Goal: Task Accomplishment & Management: Complete application form

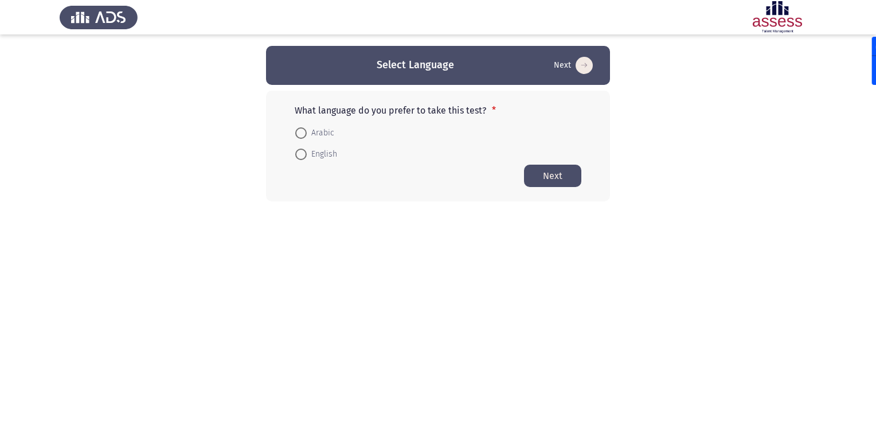
click at [441, 244] on html "Select Language Next What language do you prefer to take this test? * Arabic En…" at bounding box center [438, 123] width 876 height 247
click at [306, 132] on span at bounding box center [300, 132] width 11 height 11
click at [306, 132] on input "Arabic" at bounding box center [300, 132] width 11 height 11
radio input "true"
click at [564, 179] on button "Next" at bounding box center [552, 175] width 57 height 22
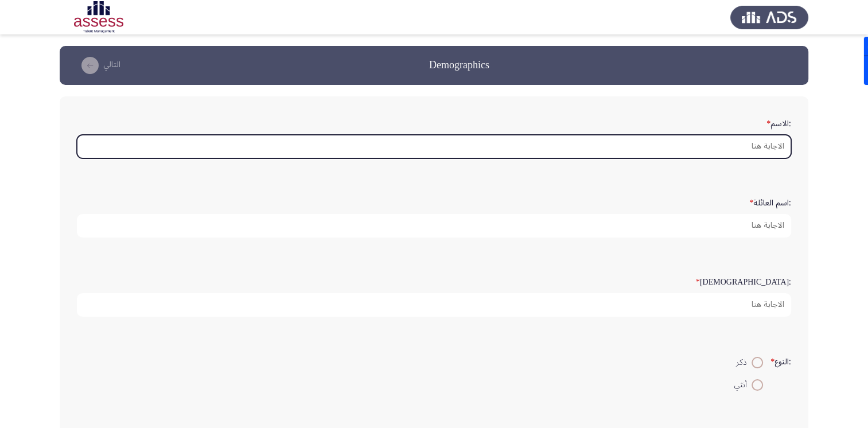
click at [755, 143] on input ":الاسم *" at bounding box center [434, 147] width 714 height 24
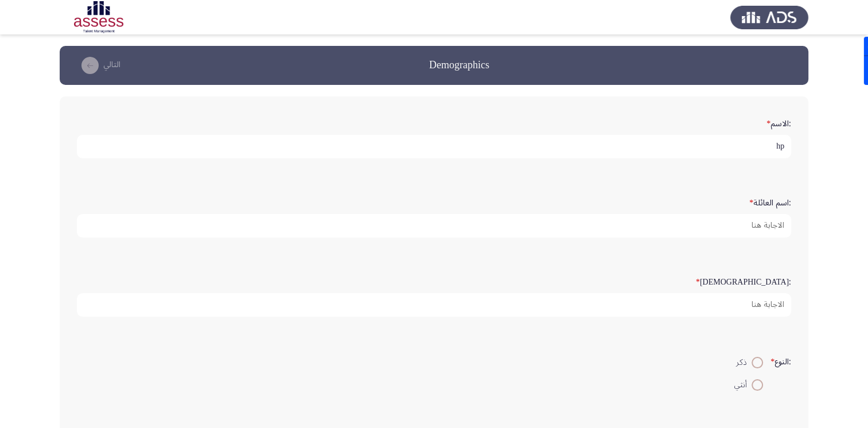
type input "h"
type input "[PERSON_NAME]"
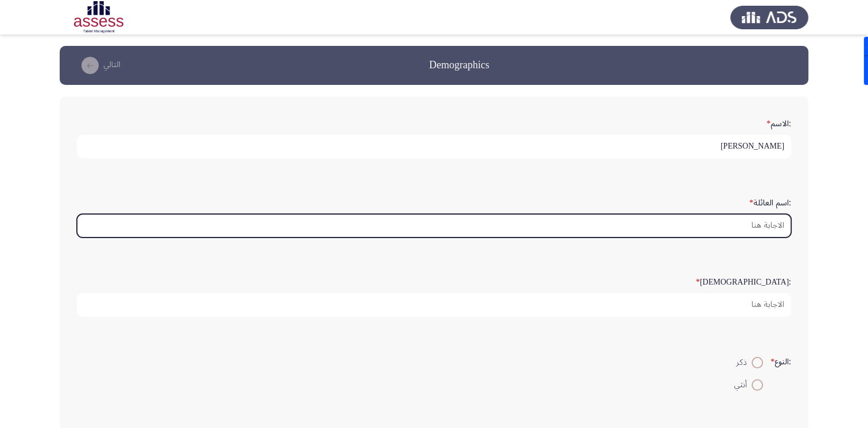
click at [764, 221] on input ":اسم العائلة *" at bounding box center [434, 226] width 714 height 24
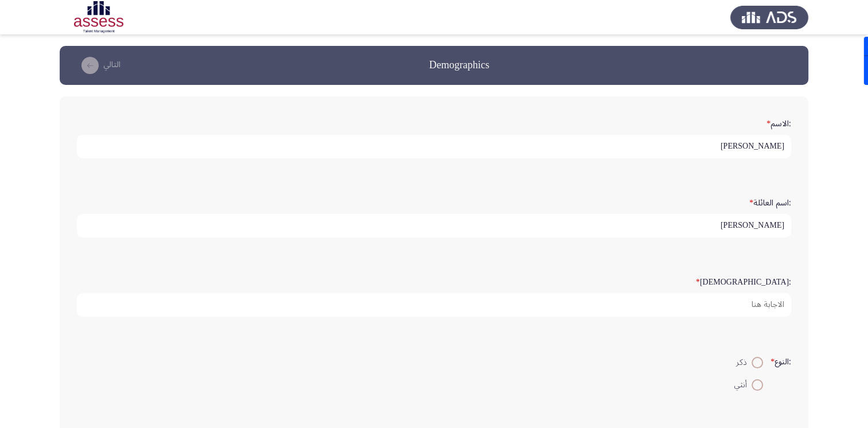
type input "[PERSON_NAME]"
click at [729, 136] on input "[PERSON_NAME]" at bounding box center [434, 147] width 714 height 24
click at [728, 155] on input "[PERSON_NAME]" at bounding box center [434, 147] width 714 height 24
type input "[PERSON_NAME] [PERSON_NAME]"
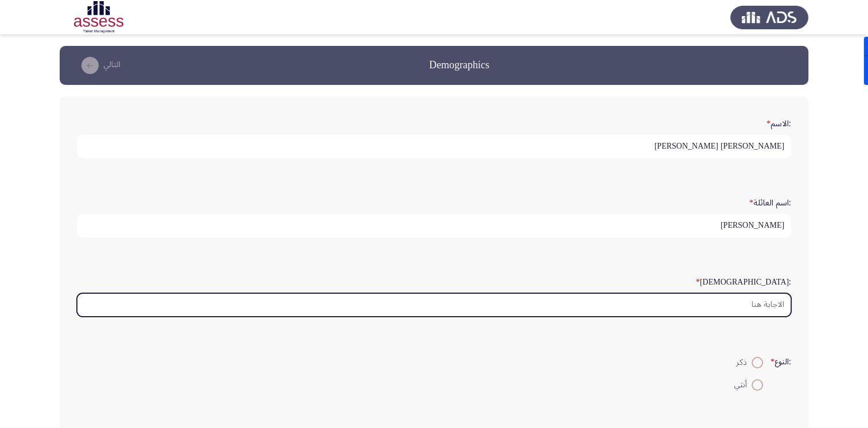
drag, startPoint x: 762, startPoint y: 303, endPoint x: 756, endPoint y: 295, distance: 9.9
click at [763, 303] on input ":السن *" at bounding box center [434, 305] width 714 height 24
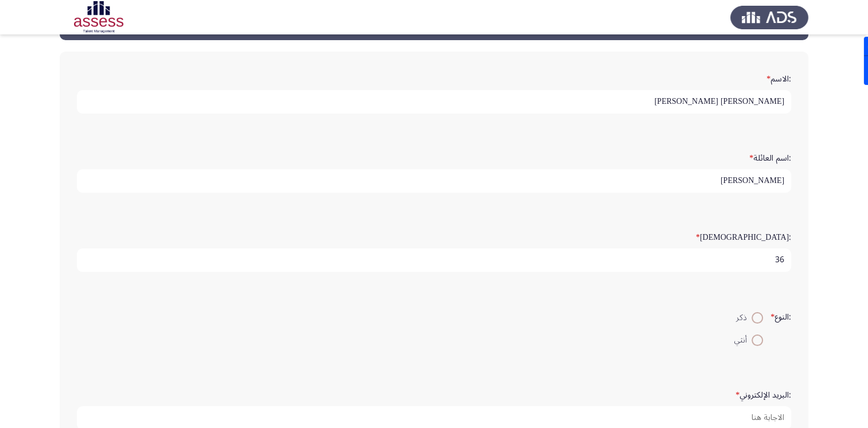
scroll to position [115, 0]
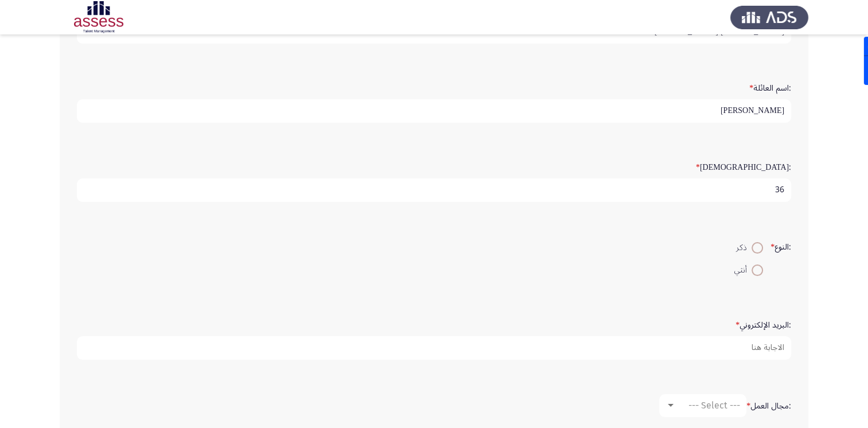
click at [778, 191] on input "36" at bounding box center [434, 190] width 714 height 24
type input "37"
click at [755, 248] on span at bounding box center [756, 247] width 11 height 11
click at [755, 248] on input "ذكر" at bounding box center [756, 247] width 11 height 11
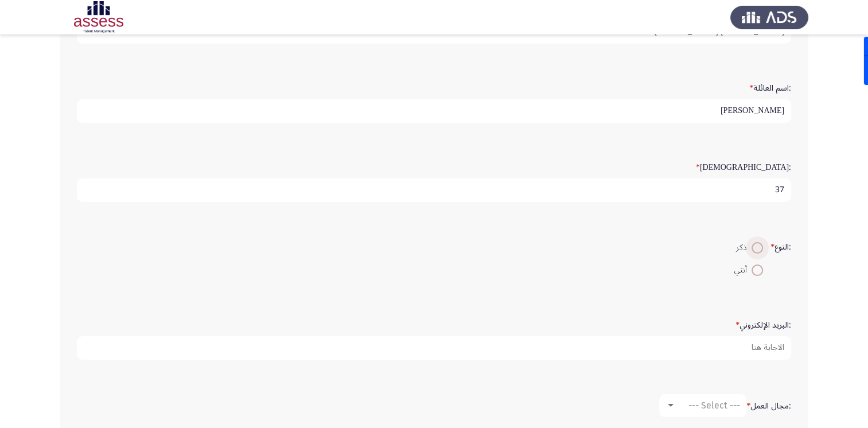
radio input "true"
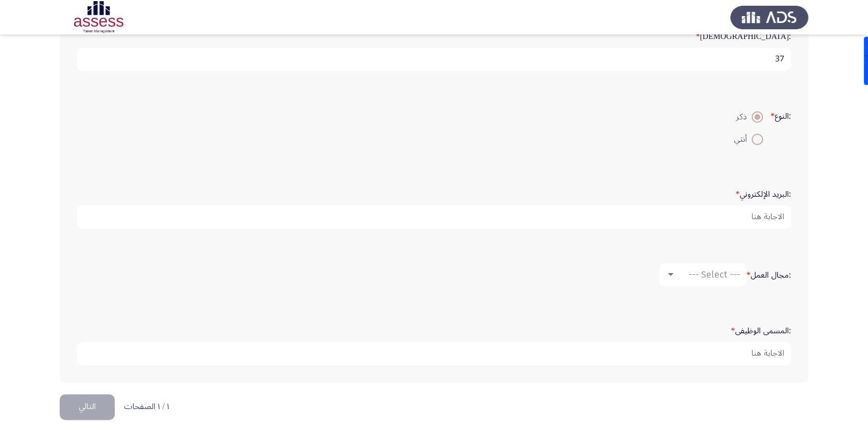
scroll to position [253, 0]
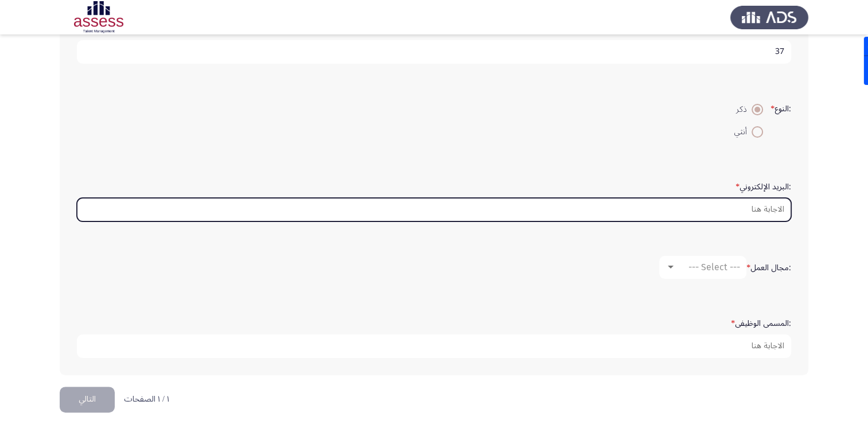
click at [767, 212] on input ":البريد الإلكتروني *" at bounding box center [434, 210] width 714 height 24
type input "ش"
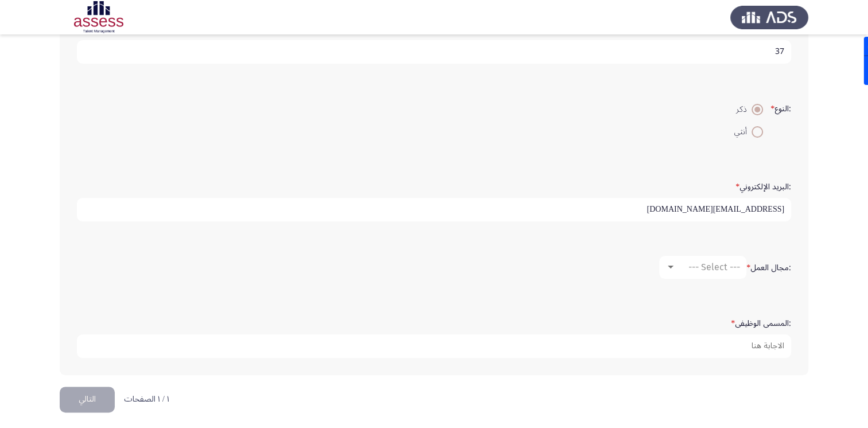
type input "[EMAIL_ADDRESS][DOMAIN_NAME]"
click at [700, 263] on span "--- Select ---" at bounding box center [714, 266] width 52 height 11
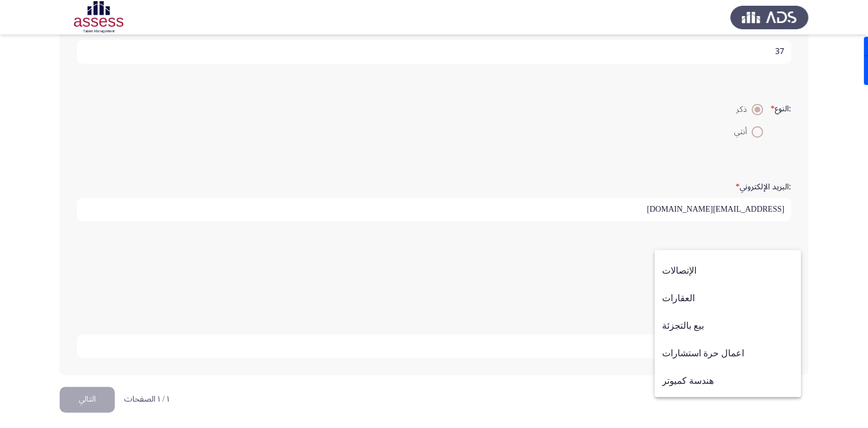
scroll to position [376, 0]
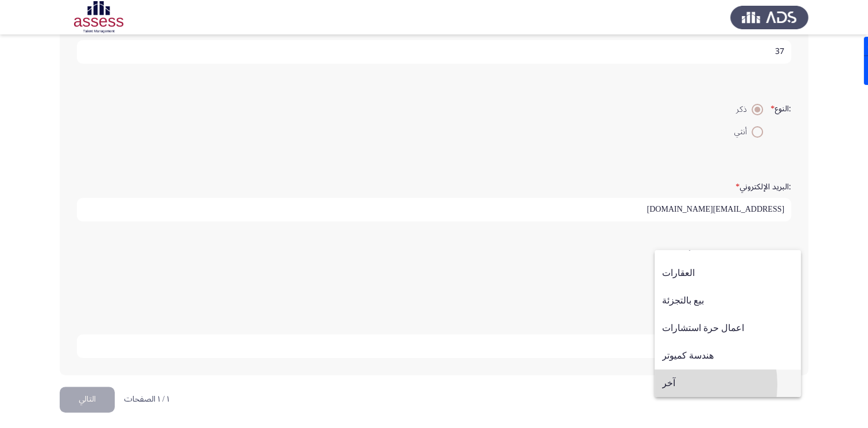
click at [671, 384] on span "آخر" at bounding box center [727, 383] width 131 height 28
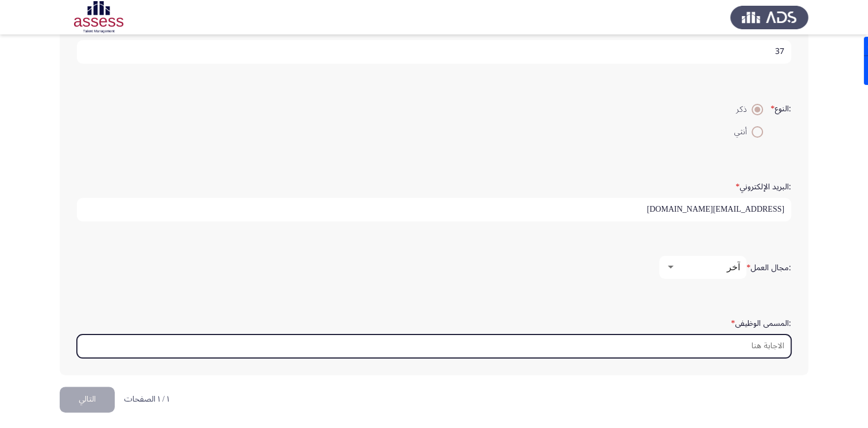
click at [749, 347] on input ":المسمى الوظيفى *" at bounding box center [434, 346] width 714 height 24
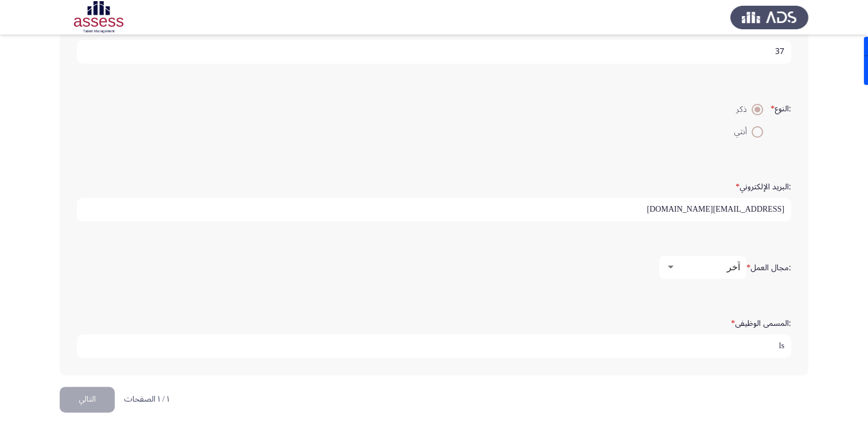
type input "l"
type input "مسؤول تخطيط وتطوير الانتاج"
click at [748, 213] on input "[EMAIL_ADDRESS][DOMAIN_NAME]" at bounding box center [434, 210] width 714 height 24
click at [748, 212] on input "[EMAIL_ADDRESS][DOMAIN_NAME]" at bounding box center [434, 210] width 714 height 24
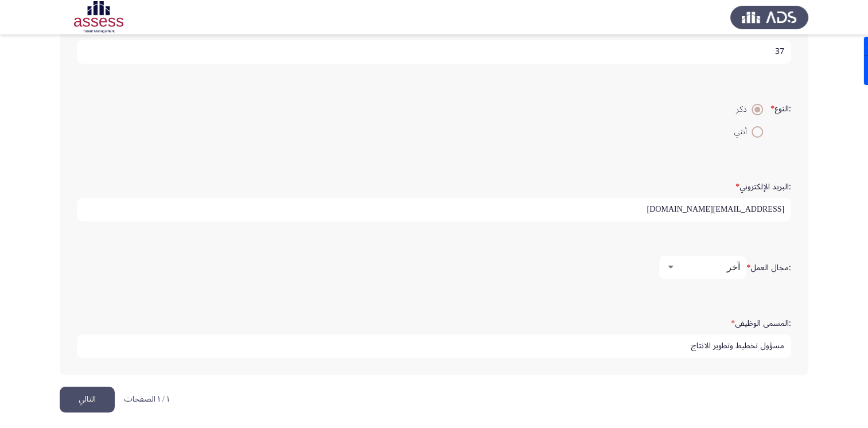
paste input ".[EMAIL_ADDRESS][DOMAIN_NAME]"
type input "[PERSON_NAME][EMAIL_ADDRESS][DOMAIN_NAME]"
click at [86, 394] on button "التالي" at bounding box center [87, 399] width 55 height 26
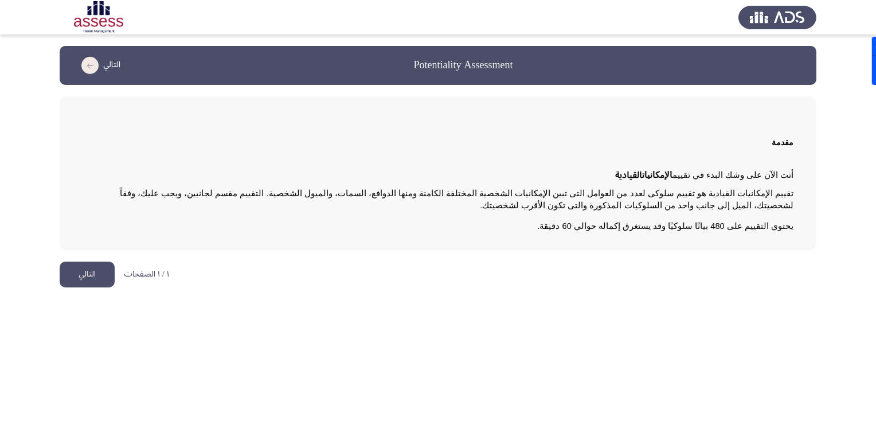
click at [94, 275] on button "التالي" at bounding box center [87, 274] width 55 height 26
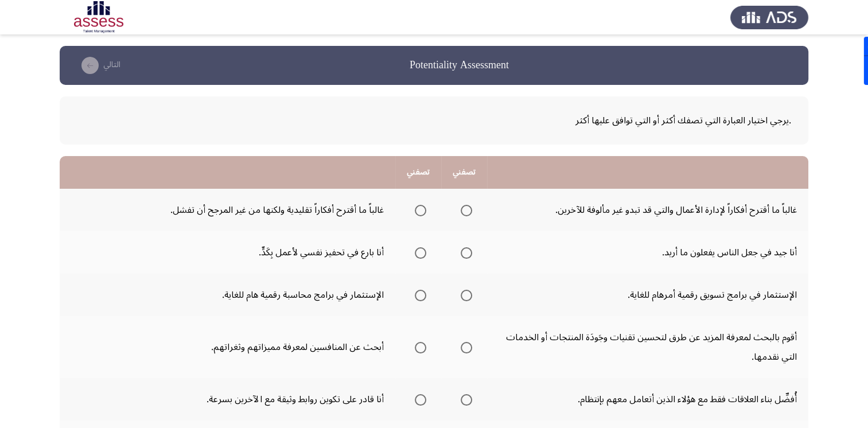
click at [464, 210] on span "Select an option" at bounding box center [465, 210] width 11 height 11
click at [464, 210] on input "Select an option" at bounding box center [465, 210] width 11 height 11
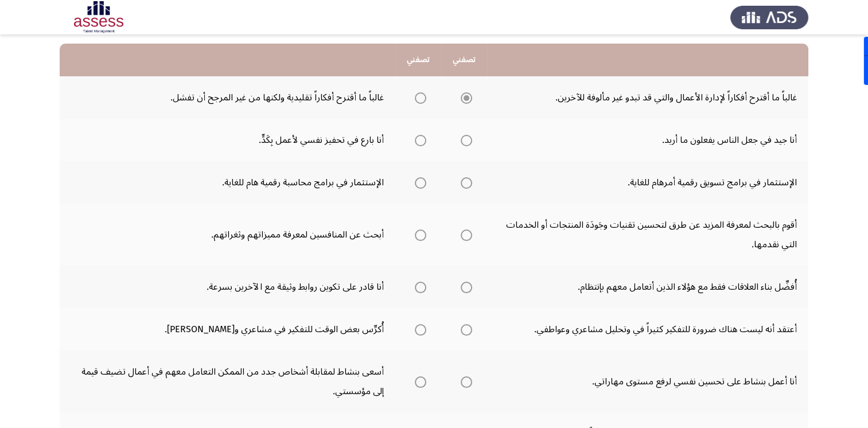
scroll to position [115, 0]
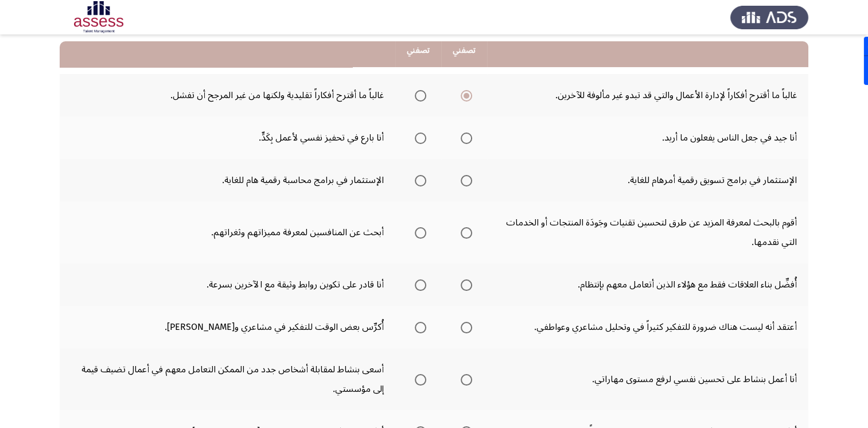
click at [468, 142] on span "Select an option" at bounding box center [465, 137] width 11 height 11
click at [468, 142] on input "Select an option" at bounding box center [465, 137] width 11 height 11
click at [470, 181] on span "Select an option" at bounding box center [465, 180] width 11 height 11
click at [470, 181] on input "Select an option" at bounding box center [465, 180] width 11 height 11
click at [467, 236] on span "Select an option" at bounding box center [465, 232] width 11 height 11
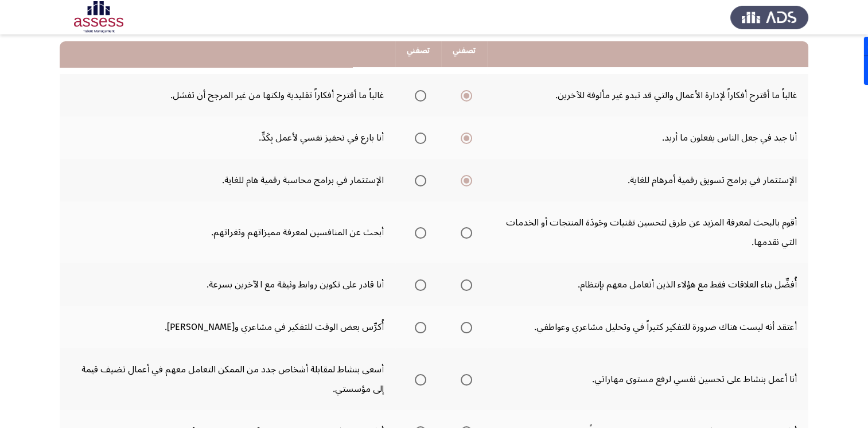
click at [467, 236] on input "Select an option" at bounding box center [465, 232] width 11 height 11
click at [420, 286] on span "Select an option" at bounding box center [420, 284] width 11 height 11
click at [420, 286] on input "Select an option" at bounding box center [420, 284] width 11 height 11
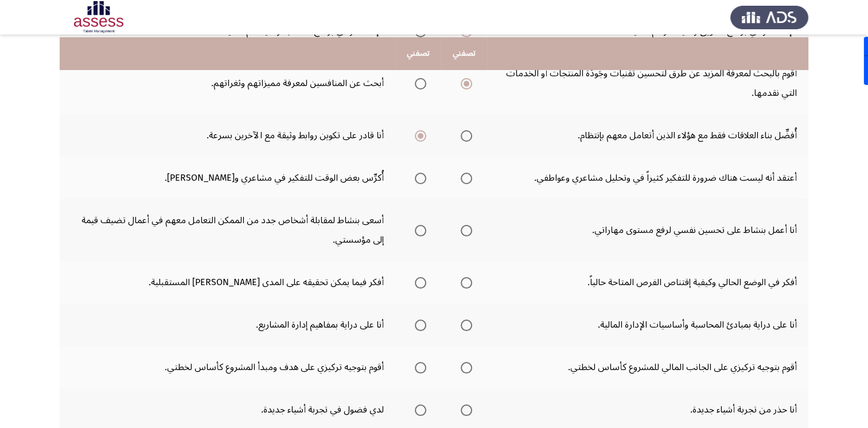
scroll to position [266, 0]
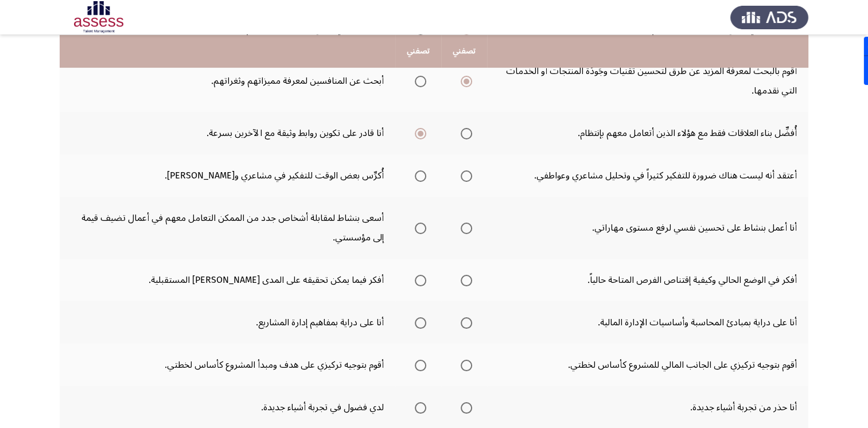
click at [420, 175] on span "Select an option" at bounding box center [420, 175] width 11 height 11
click at [420, 175] on input "Select an option" at bounding box center [420, 175] width 11 height 11
click at [464, 227] on span "Select an option" at bounding box center [465, 227] width 11 height 11
click at [464, 227] on input "Select an option" at bounding box center [465, 227] width 11 height 11
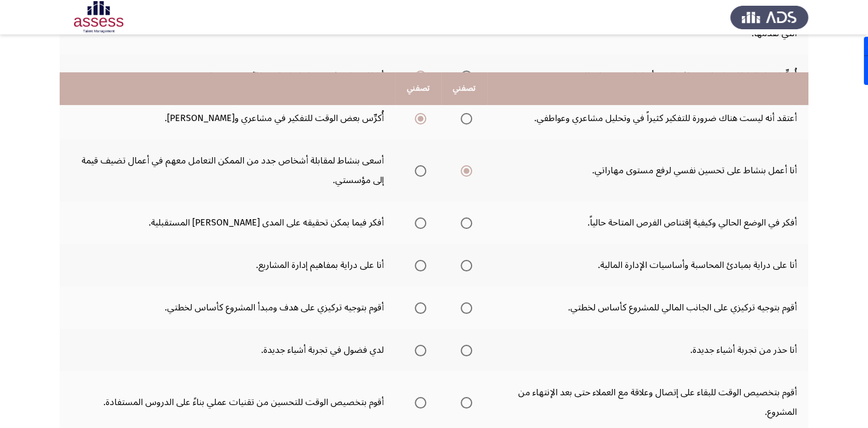
scroll to position [381, 0]
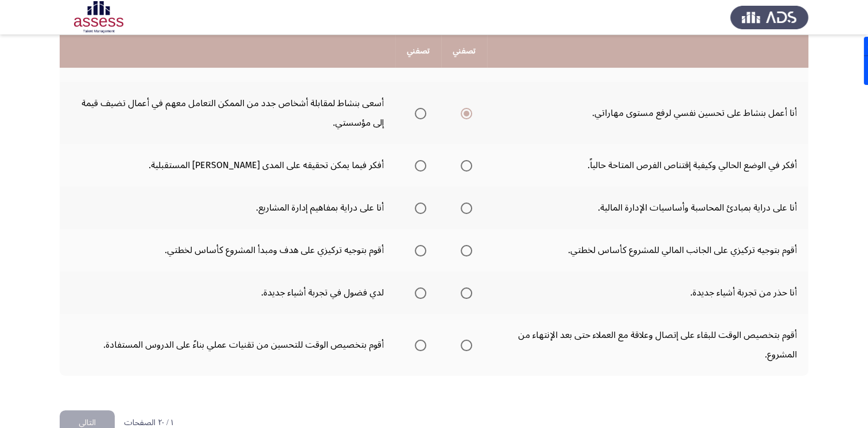
click at [420, 164] on span "Select an option" at bounding box center [420, 165] width 11 height 11
click at [420, 164] on input "Select an option" at bounding box center [420, 165] width 11 height 11
click at [416, 206] on span "Select an option" at bounding box center [420, 207] width 11 height 11
click at [416, 206] on input "Select an option" at bounding box center [420, 207] width 11 height 11
click at [420, 251] on span "Select an option" at bounding box center [420, 250] width 11 height 11
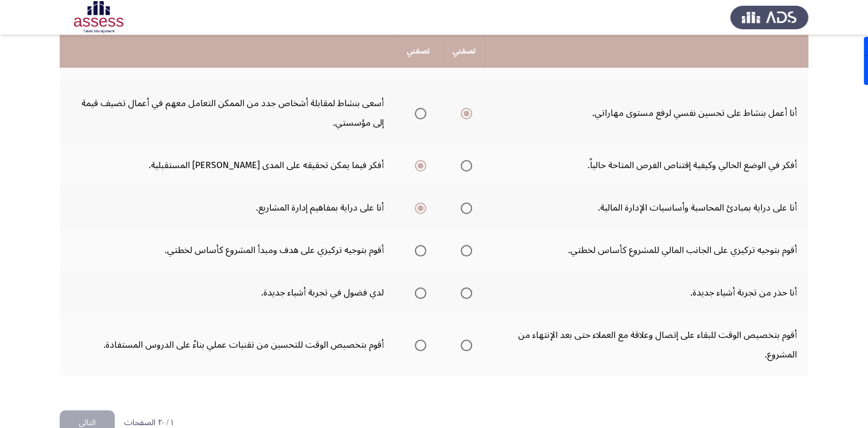
click at [420, 251] on input "Select an option" at bounding box center [420, 250] width 11 height 11
click at [417, 291] on span "Select an option" at bounding box center [420, 292] width 11 height 11
click at [417, 291] on input "Select an option" at bounding box center [420, 292] width 11 height 11
click at [471, 344] on span "Select an option" at bounding box center [465, 344] width 11 height 11
click at [471, 344] on input "Select an option" at bounding box center [465, 344] width 11 height 11
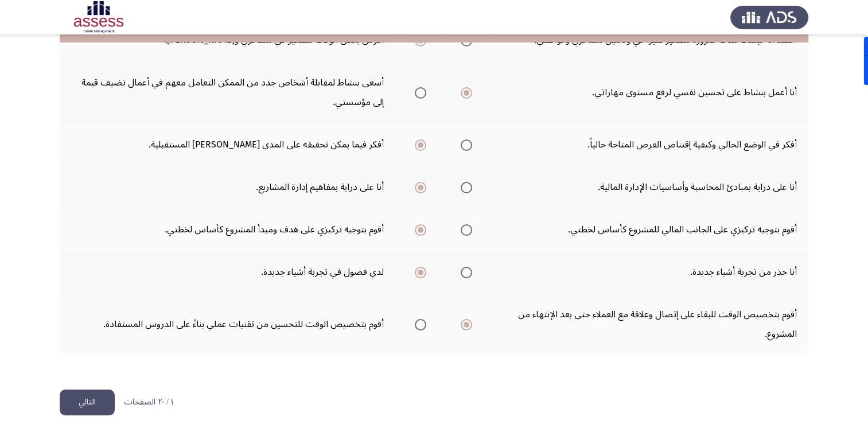
scroll to position [405, 0]
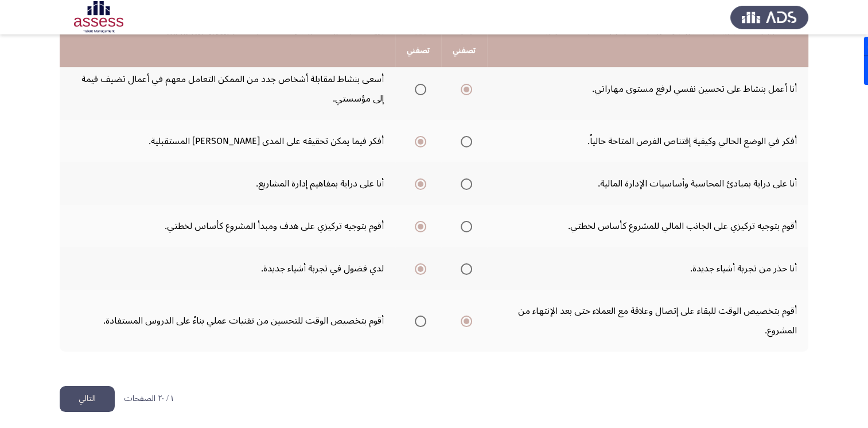
click at [96, 399] on button "التالي" at bounding box center [87, 399] width 55 height 26
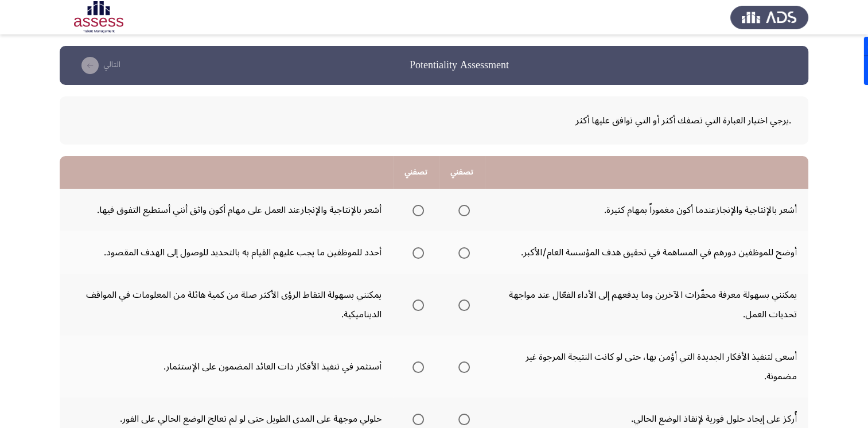
click at [465, 211] on span "Select an option" at bounding box center [463, 210] width 11 height 11
click at [465, 211] on input "Select an option" at bounding box center [463, 210] width 11 height 11
click at [468, 252] on span "Select an option" at bounding box center [463, 252] width 11 height 11
click at [468, 252] on input "Select an option" at bounding box center [463, 252] width 11 height 11
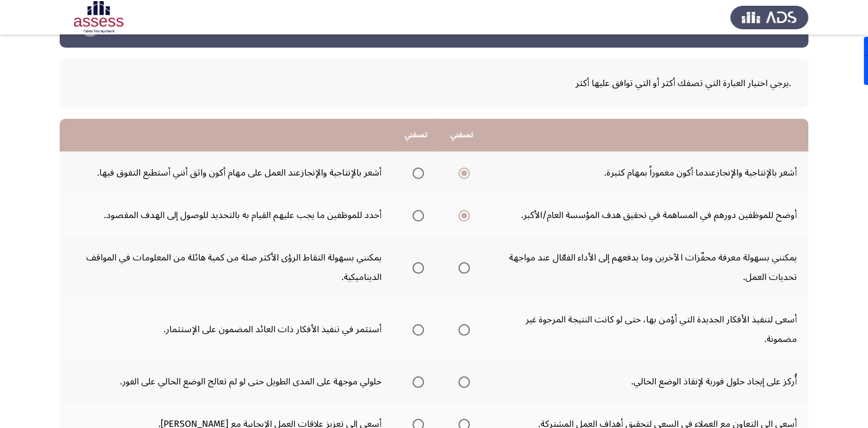
scroll to position [57, 0]
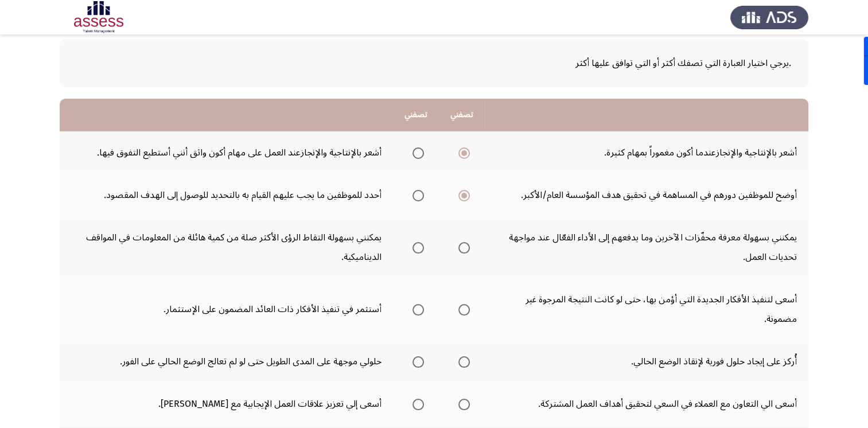
click at [468, 252] on mat-radio-group "Select an option" at bounding box center [462, 246] width 16 height 19
click at [467, 247] on span "Select an option" at bounding box center [463, 247] width 11 height 11
click at [467, 247] on input "Select an option" at bounding box center [463, 247] width 11 height 11
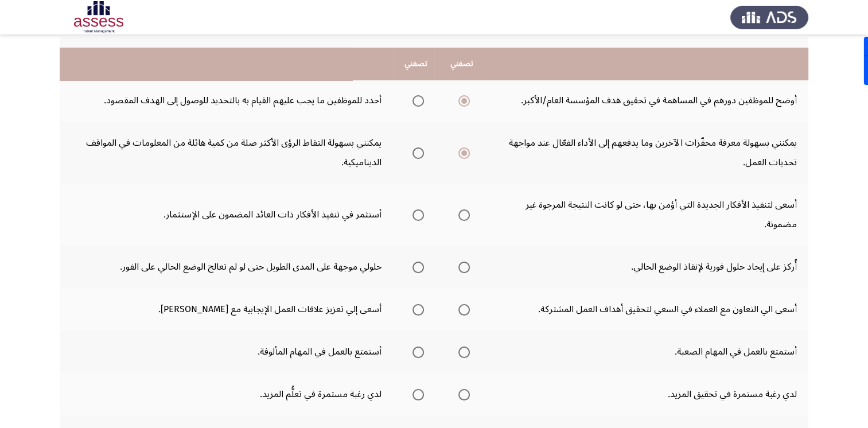
scroll to position [172, 0]
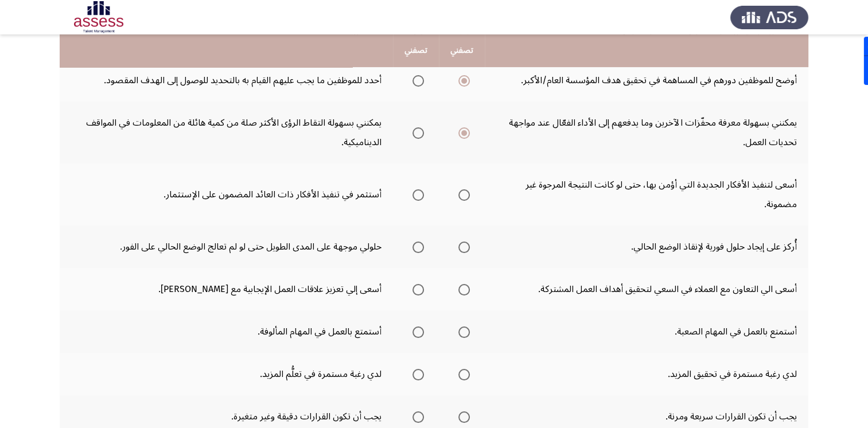
click at [464, 194] on span "Select an option" at bounding box center [463, 194] width 11 height 11
click at [464, 194] on input "Select an option" at bounding box center [463, 194] width 11 height 11
click at [420, 247] on span "Select an option" at bounding box center [417, 246] width 11 height 11
click at [420, 247] on input "Select an option" at bounding box center [417, 246] width 11 height 11
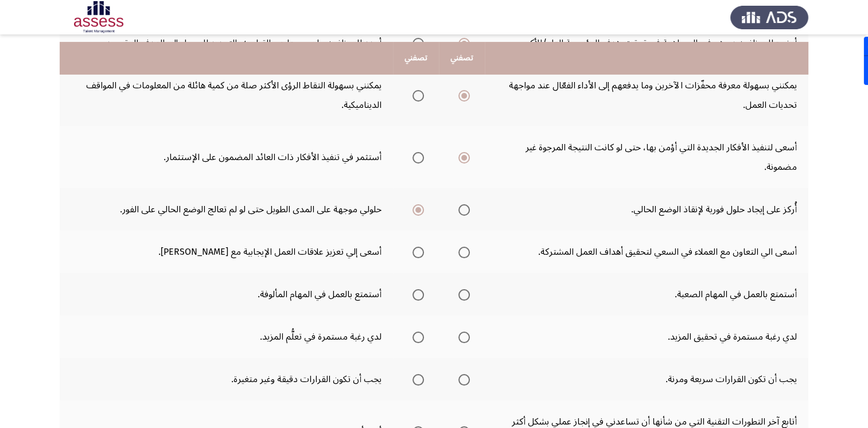
scroll to position [229, 0]
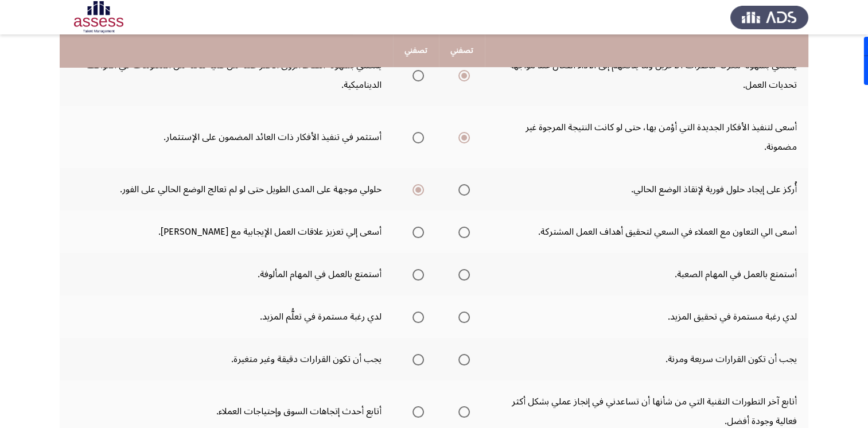
click at [466, 228] on span "Select an option" at bounding box center [463, 231] width 11 height 11
click at [466, 228] on input "Select an option" at bounding box center [463, 231] width 11 height 11
click at [463, 274] on span "Select an option" at bounding box center [463, 274] width 11 height 11
click at [463, 274] on input "Select an option" at bounding box center [463, 274] width 11 height 11
click at [466, 317] on span "Select an option" at bounding box center [463, 316] width 11 height 11
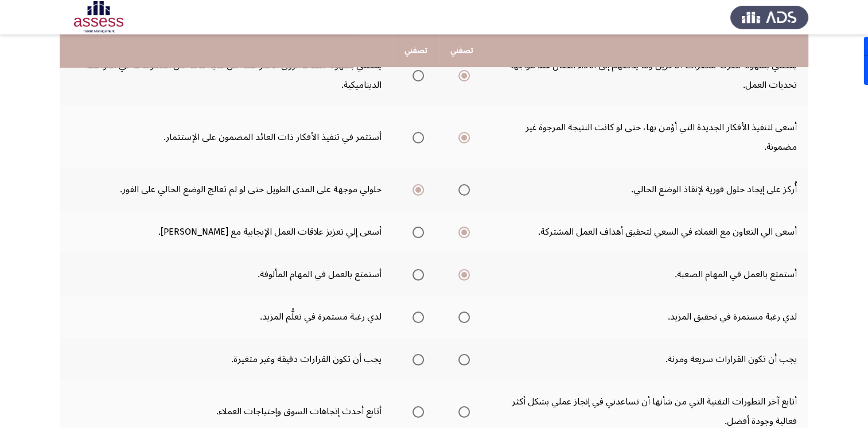
click at [466, 317] on input "Select an option" at bounding box center [463, 316] width 11 height 11
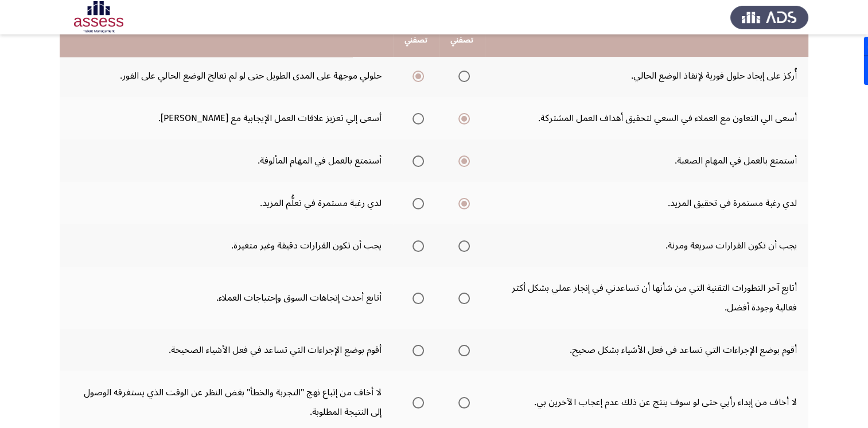
scroll to position [344, 0]
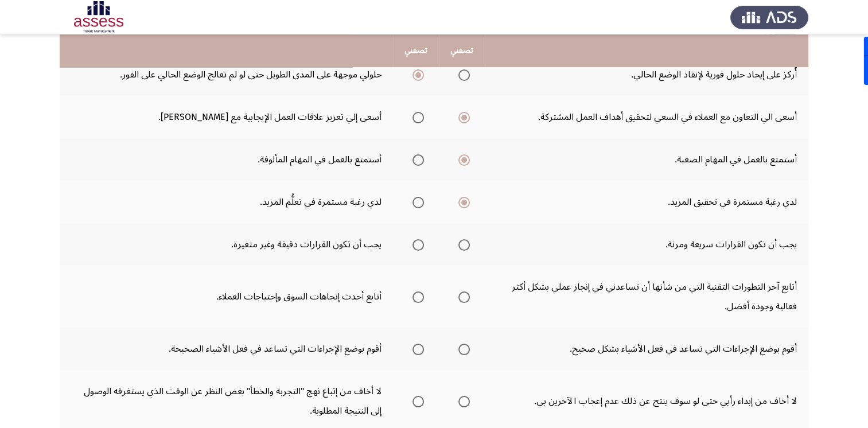
click at [416, 241] on span "Select an option" at bounding box center [417, 244] width 11 height 11
click at [416, 241] on input "Select an option" at bounding box center [417, 244] width 11 height 11
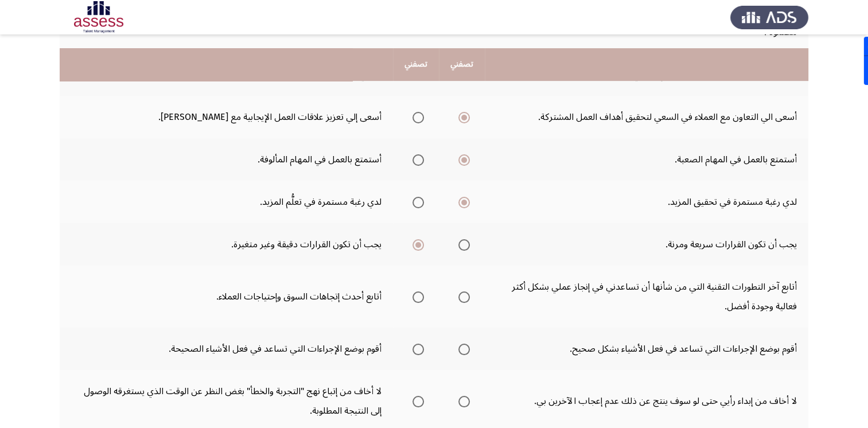
scroll to position [401, 0]
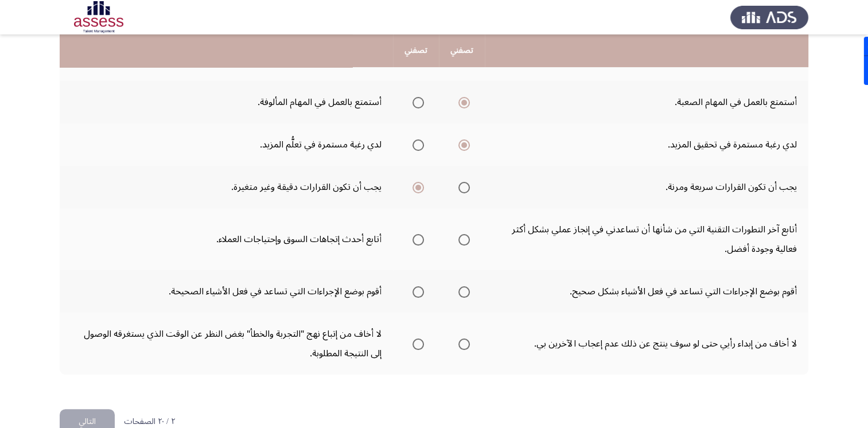
click at [421, 235] on span "Select an option" at bounding box center [417, 239] width 11 height 11
click at [421, 235] on input "Select an option" at bounding box center [417, 239] width 11 height 11
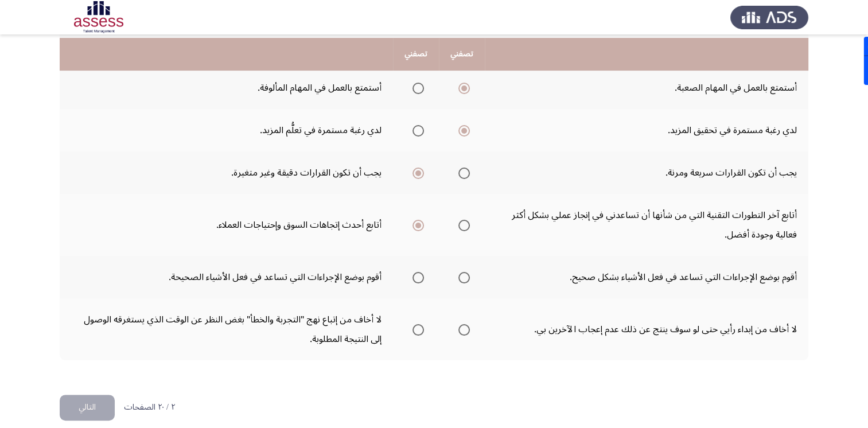
scroll to position [424, 0]
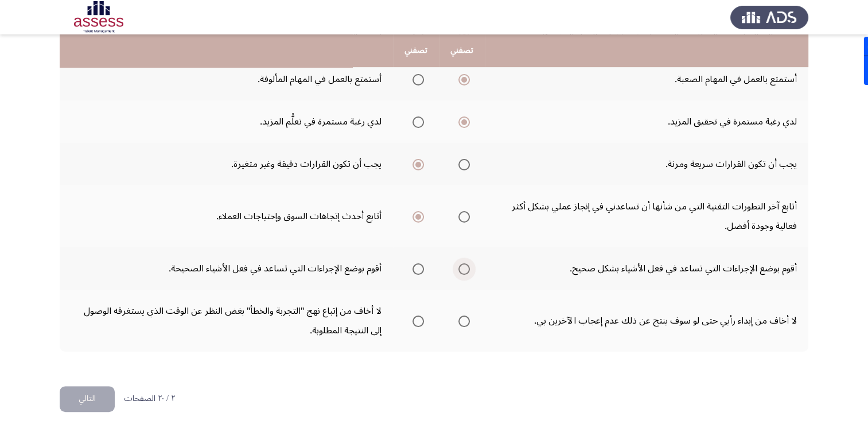
click at [466, 267] on span "Select an option" at bounding box center [463, 268] width 11 height 11
click at [466, 267] on input "Select an option" at bounding box center [463, 268] width 11 height 11
click at [466, 267] on span "Select an option" at bounding box center [464, 269] width 6 height 6
click at [466, 267] on input "Select an option" at bounding box center [463, 268] width 11 height 11
click at [468, 315] on span "Select an option" at bounding box center [463, 320] width 11 height 11
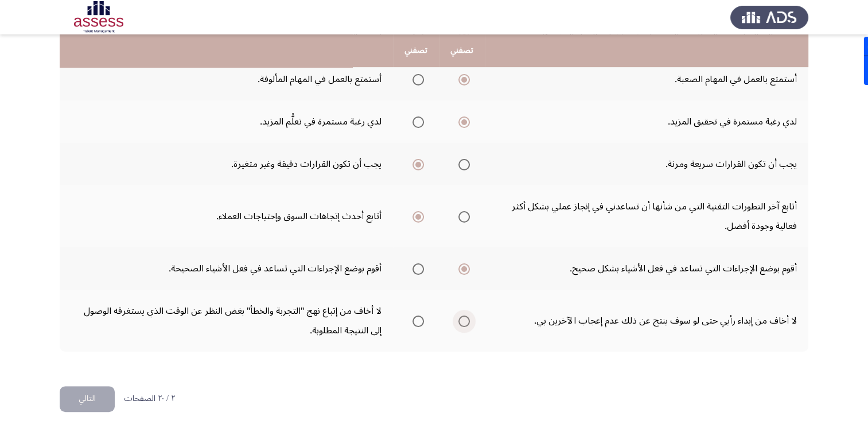
click at [468, 315] on input "Select an option" at bounding box center [463, 320] width 11 height 11
click at [420, 321] on span "Select an option" at bounding box center [417, 320] width 11 height 11
click at [420, 321] on input "Select an option" at bounding box center [417, 320] width 11 height 11
click at [469, 316] on span "Select an option" at bounding box center [463, 320] width 11 height 11
click at [469, 316] on input "Select an option" at bounding box center [463, 320] width 11 height 11
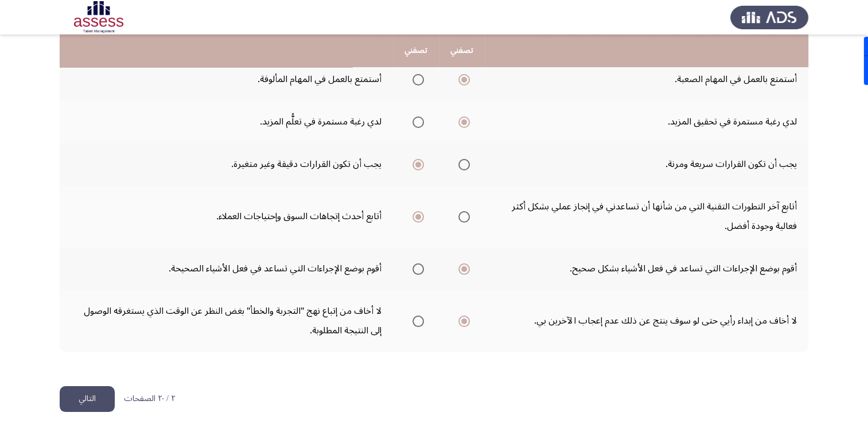
click at [419, 321] on span "Select an option" at bounding box center [417, 320] width 11 height 11
click at [419, 321] on input "Select an option" at bounding box center [417, 320] width 11 height 11
click at [88, 395] on button "التالي" at bounding box center [87, 399] width 55 height 26
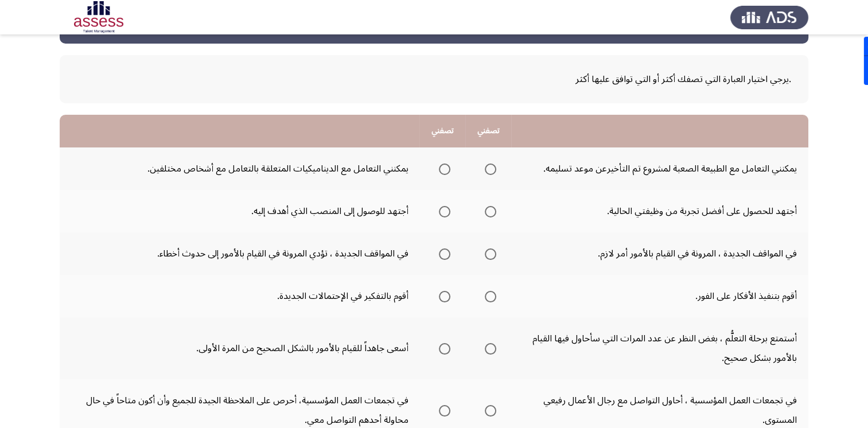
scroll to position [57, 0]
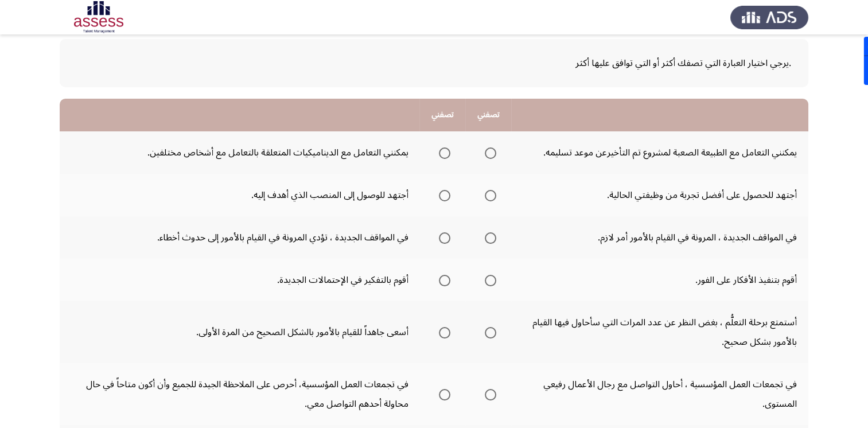
click at [492, 157] on span "Select an option" at bounding box center [490, 152] width 11 height 11
click at [492, 157] on input "Select an option" at bounding box center [490, 152] width 11 height 11
click at [443, 196] on span "Select an option" at bounding box center [444, 195] width 11 height 11
click at [443, 196] on input "Select an option" at bounding box center [444, 195] width 11 height 11
click at [491, 235] on span "Select an option" at bounding box center [490, 237] width 11 height 11
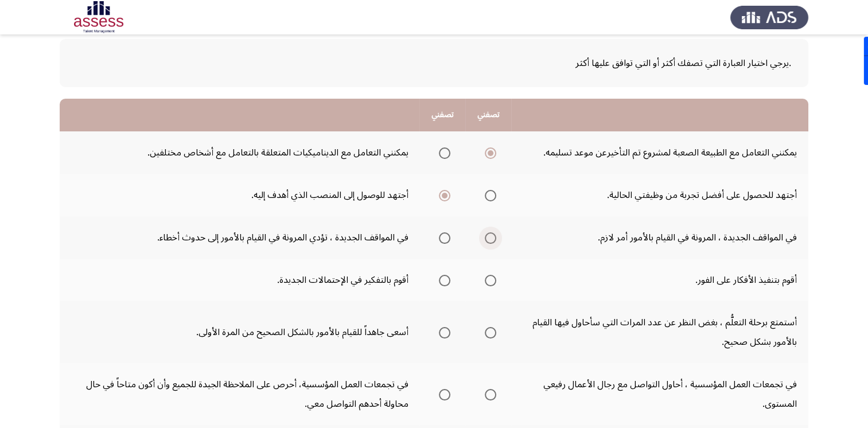
click at [491, 235] on input "Select an option" at bounding box center [490, 237] width 11 height 11
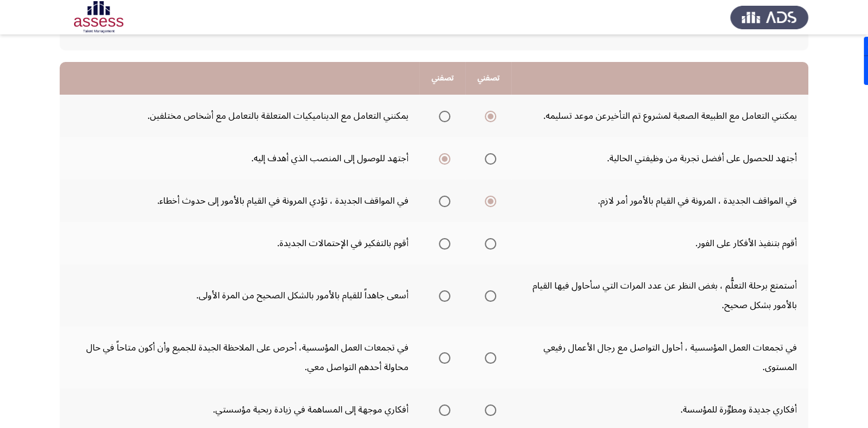
scroll to position [115, 0]
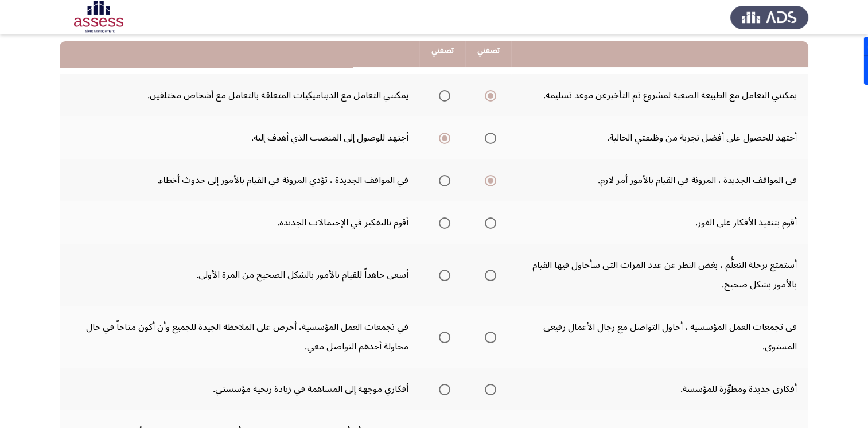
click at [443, 223] on span "Select an option" at bounding box center [444, 222] width 11 height 11
click at [443, 223] on input "Select an option" at bounding box center [444, 222] width 11 height 11
click at [494, 276] on span "Select an option" at bounding box center [490, 274] width 11 height 11
click at [494, 276] on input "Select an option" at bounding box center [490, 274] width 11 height 11
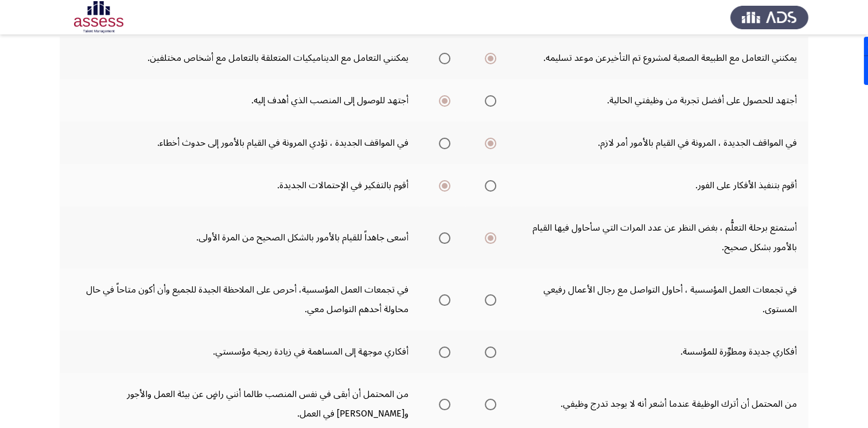
scroll to position [172, 0]
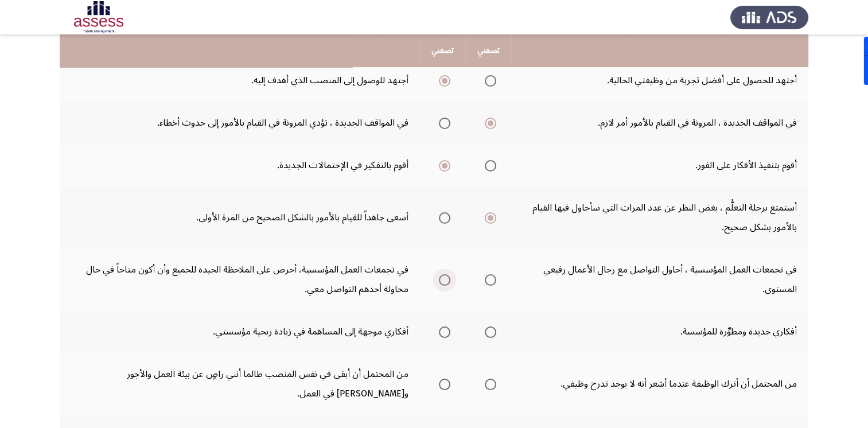
click at [444, 280] on span "Select an option" at bounding box center [444, 280] width 0 height 0
click at [445, 278] on input "Select an option" at bounding box center [444, 279] width 11 height 11
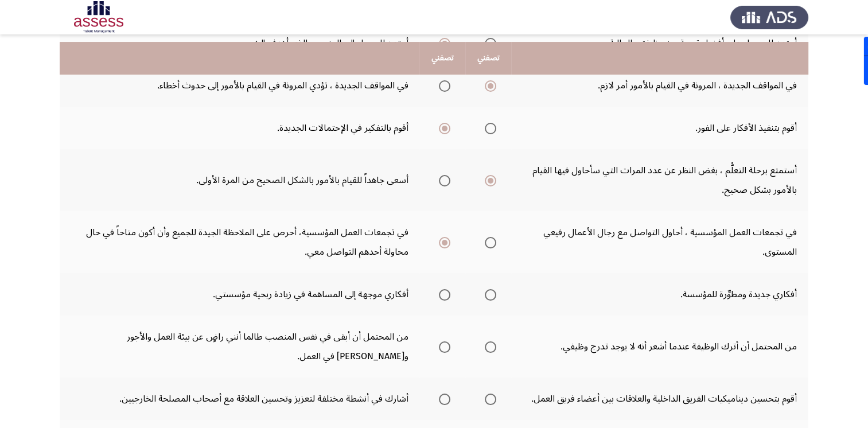
scroll to position [229, 0]
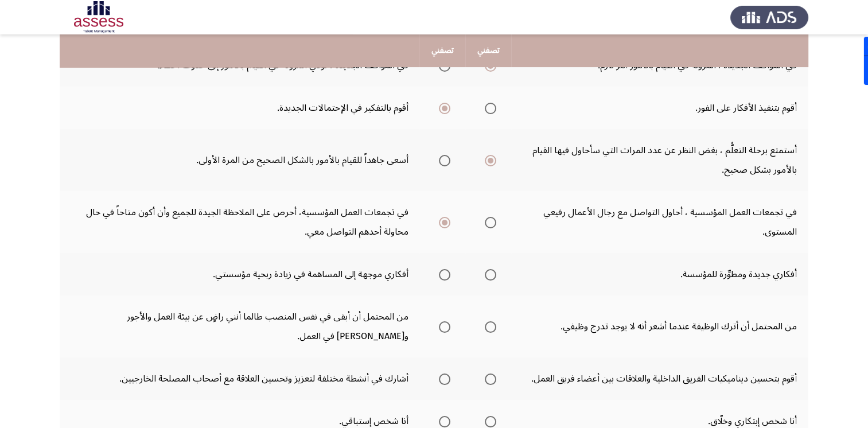
click at [488, 275] on span "Select an option" at bounding box center [490, 274] width 11 height 11
click at [488, 275] on input "Select an option" at bounding box center [490, 274] width 11 height 11
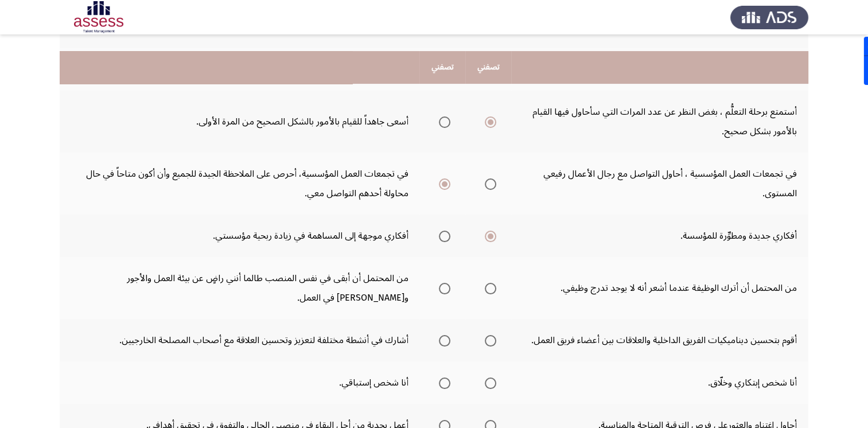
scroll to position [287, 0]
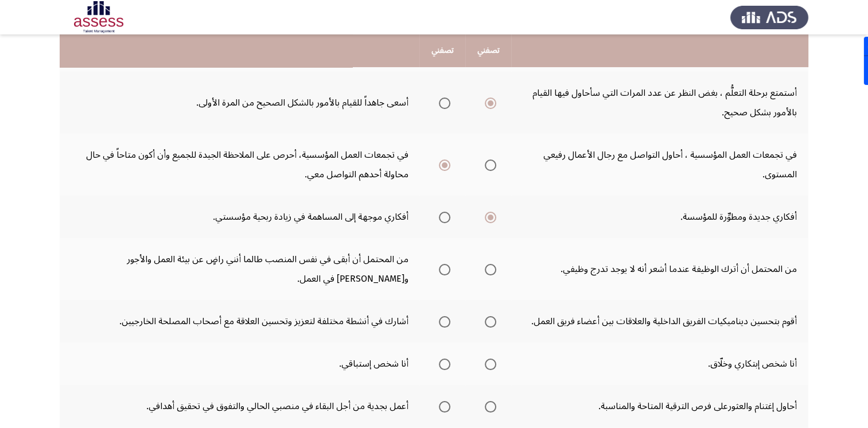
click at [489, 265] on span "Select an option" at bounding box center [490, 269] width 11 height 11
click at [489, 265] on input "Select an option" at bounding box center [490, 269] width 11 height 11
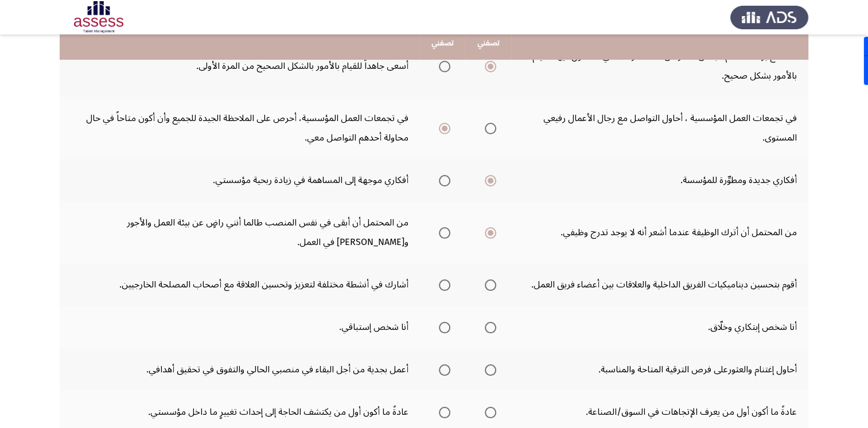
scroll to position [344, 0]
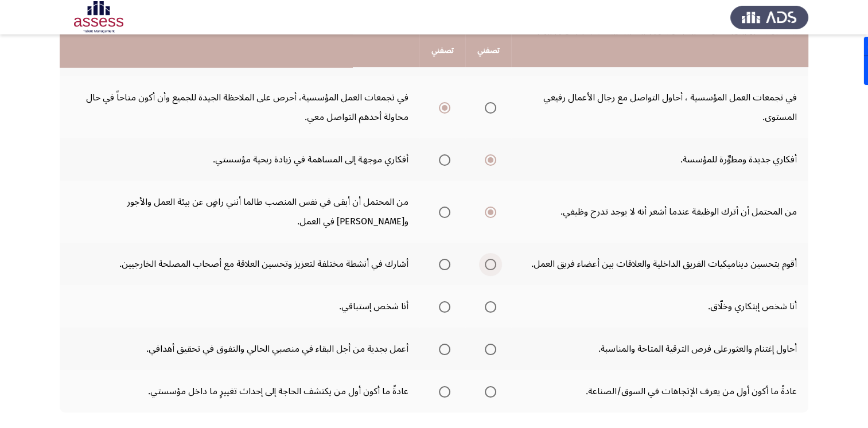
click at [491, 261] on span "Select an option" at bounding box center [490, 264] width 11 height 11
click at [491, 261] on input "Select an option" at bounding box center [490, 264] width 11 height 11
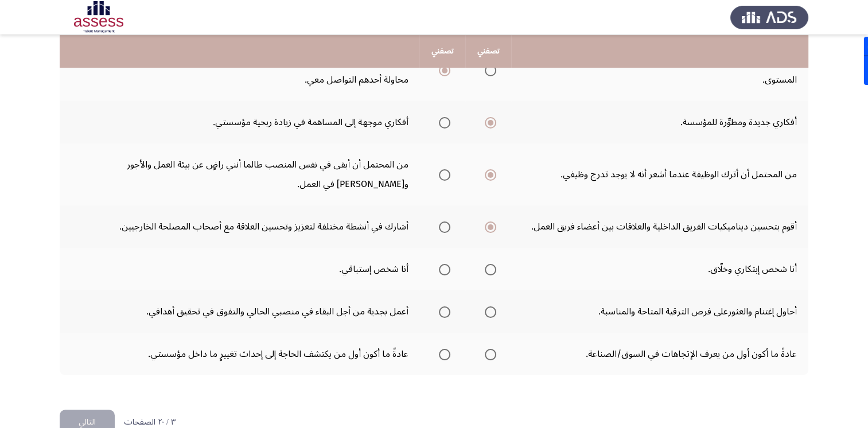
scroll to position [401, 0]
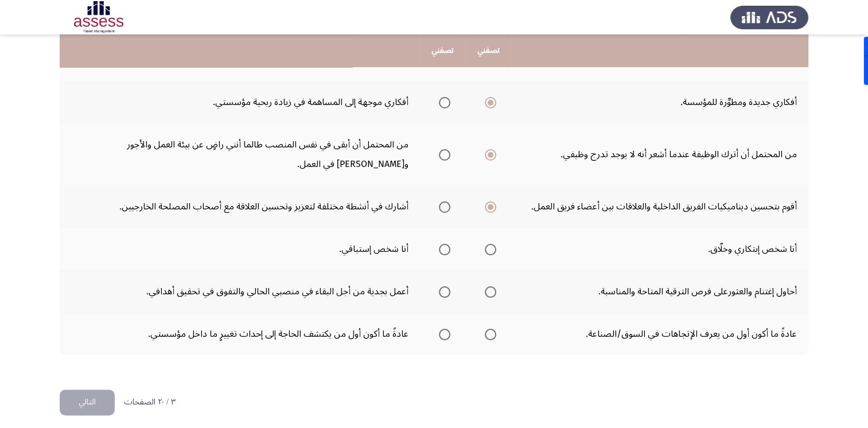
click at [445, 249] on span "Select an option" at bounding box center [444, 249] width 11 height 11
click at [445, 249] on input "Select an option" at bounding box center [444, 249] width 11 height 11
click at [442, 151] on span "Select an option" at bounding box center [444, 154] width 11 height 11
click at [442, 151] on input "Select an option" at bounding box center [444, 154] width 11 height 11
click at [445, 290] on span "Select an option" at bounding box center [444, 291] width 11 height 11
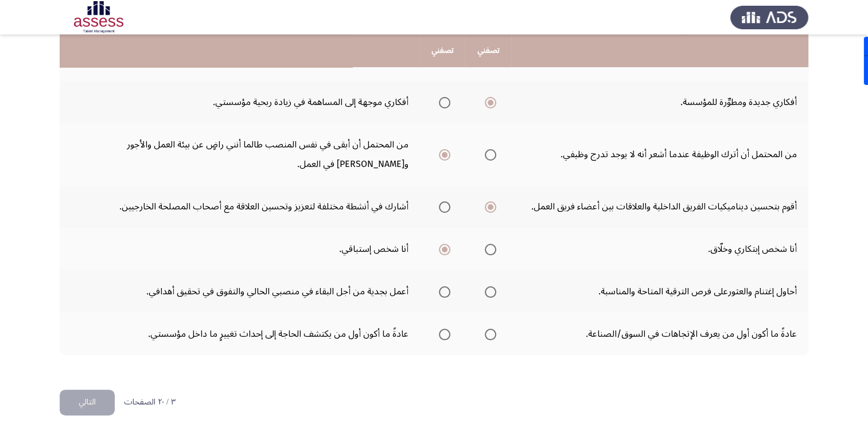
click at [445, 290] on input "Select an option" at bounding box center [444, 291] width 11 height 11
click at [450, 331] on span "Select an option" at bounding box center [444, 334] width 11 height 11
click at [450, 331] on input "Select an option" at bounding box center [444, 334] width 11 height 11
click at [85, 398] on button "التالي" at bounding box center [87, 402] width 55 height 26
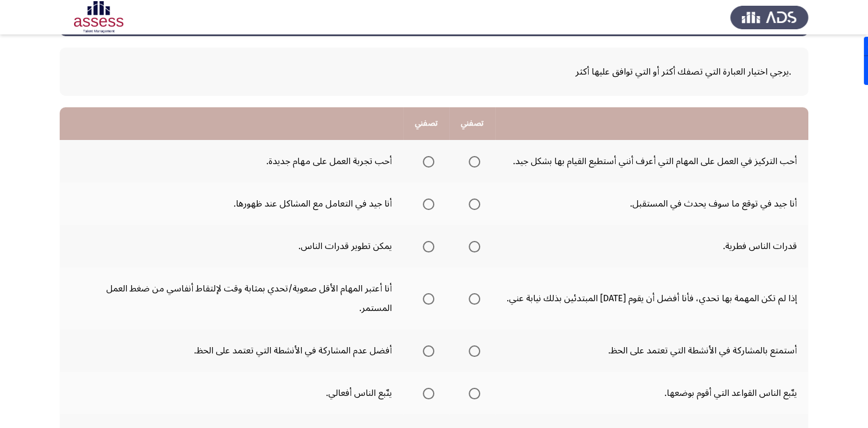
scroll to position [0, 0]
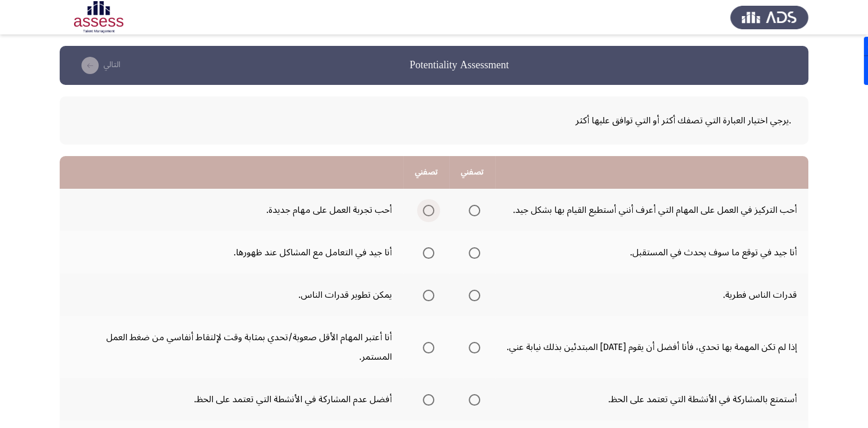
click at [426, 210] on span "Select an option" at bounding box center [428, 210] width 11 height 11
click at [426, 210] on input "Select an option" at bounding box center [428, 210] width 11 height 11
click at [477, 253] on span "Select an option" at bounding box center [473, 252] width 11 height 11
click at [477, 253] on input "Select an option" at bounding box center [473, 252] width 11 height 11
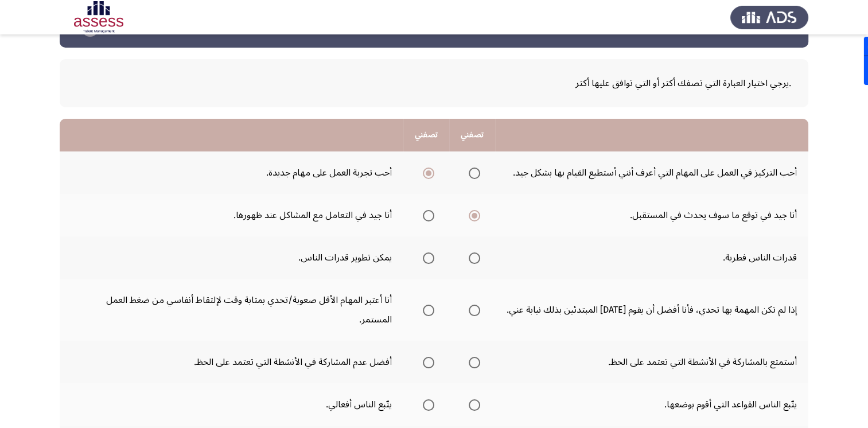
scroll to position [57, 0]
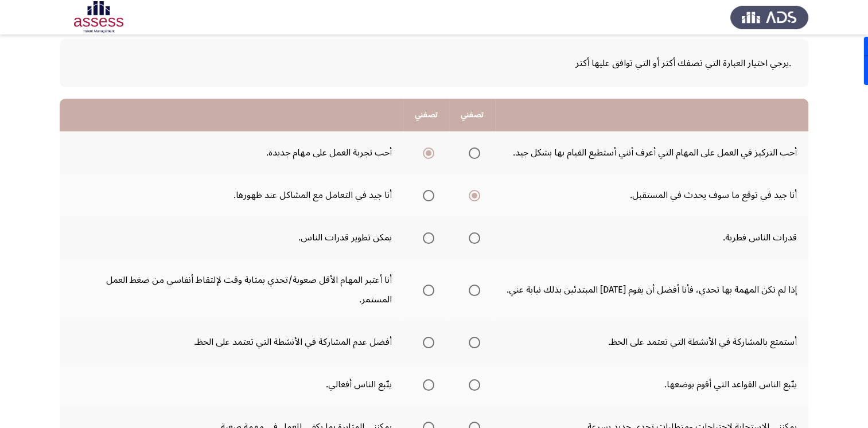
click at [428, 239] on span "Select an option" at bounding box center [428, 237] width 11 height 11
click at [428, 239] on input "Select an option" at bounding box center [428, 237] width 11 height 11
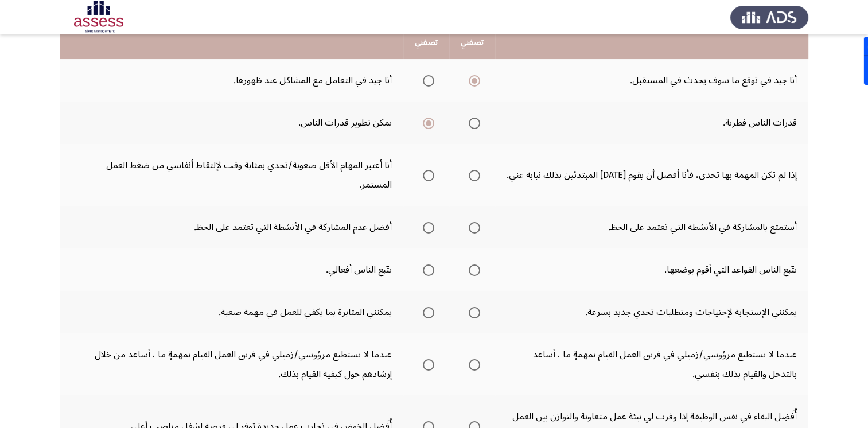
scroll to position [115, 0]
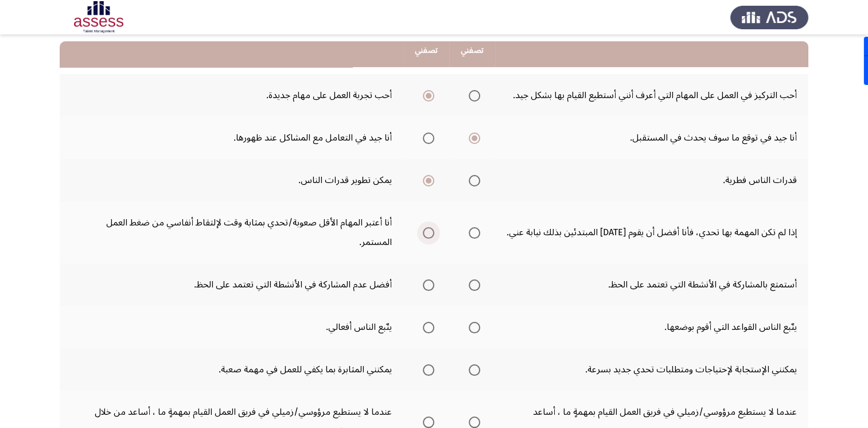
click at [429, 227] on span "Select an option" at bounding box center [428, 232] width 11 height 11
click at [429, 227] on input "Select an option" at bounding box center [428, 232] width 11 height 11
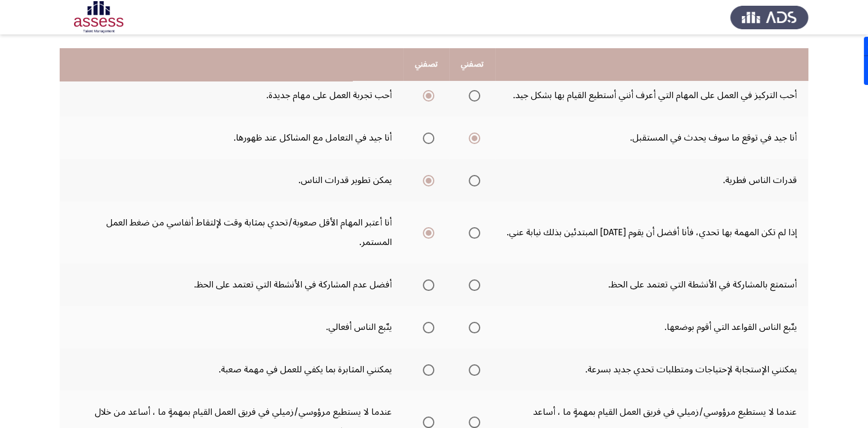
scroll to position [172, 0]
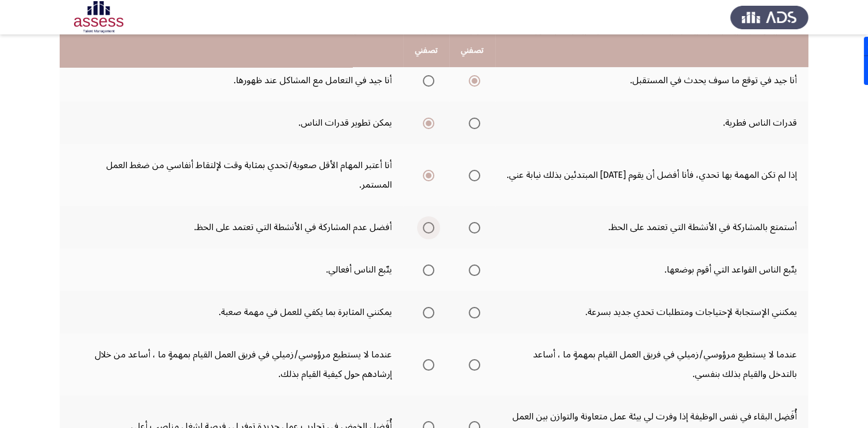
click at [431, 222] on span "Select an option" at bounding box center [428, 227] width 11 height 11
click at [431, 222] on input "Select an option" at bounding box center [428, 227] width 11 height 11
click at [472, 264] on span "Select an option" at bounding box center [473, 269] width 11 height 11
click at [472, 264] on input "Select an option" at bounding box center [473, 269] width 11 height 11
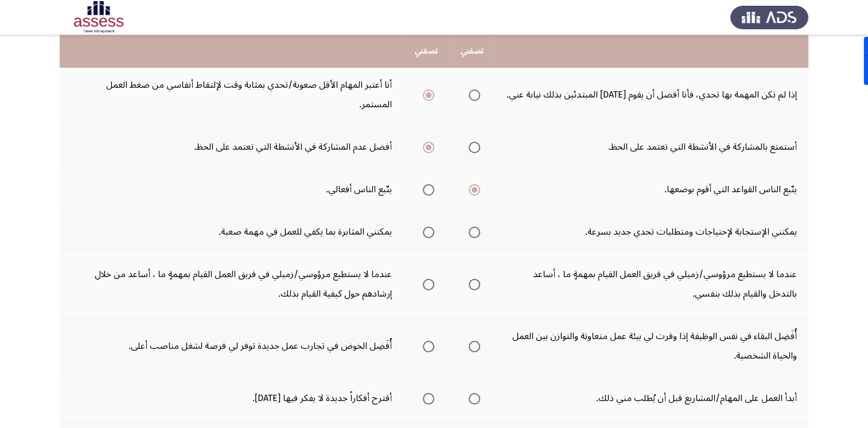
scroll to position [287, 0]
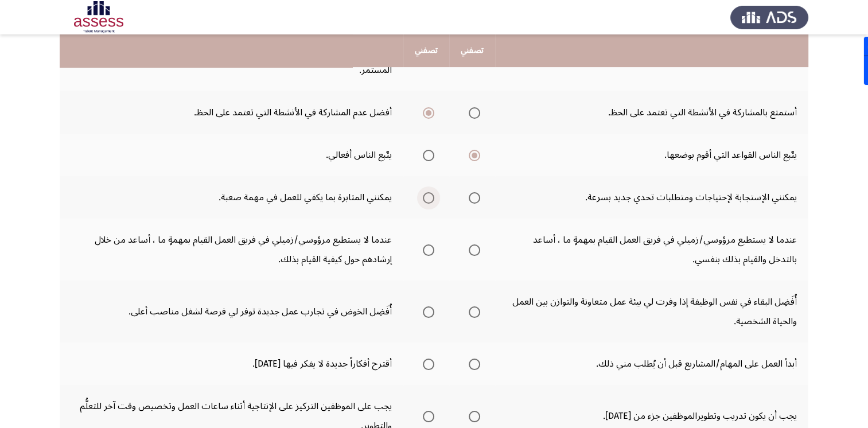
click at [431, 192] on span "Select an option" at bounding box center [428, 197] width 11 height 11
click at [431, 192] on input "Select an option" at bounding box center [428, 197] width 11 height 11
click at [428, 244] on span "Select an option" at bounding box center [428, 249] width 11 height 11
click at [428, 244] on input "Select an option" at bounding box center [428, 249] width 11 height 11
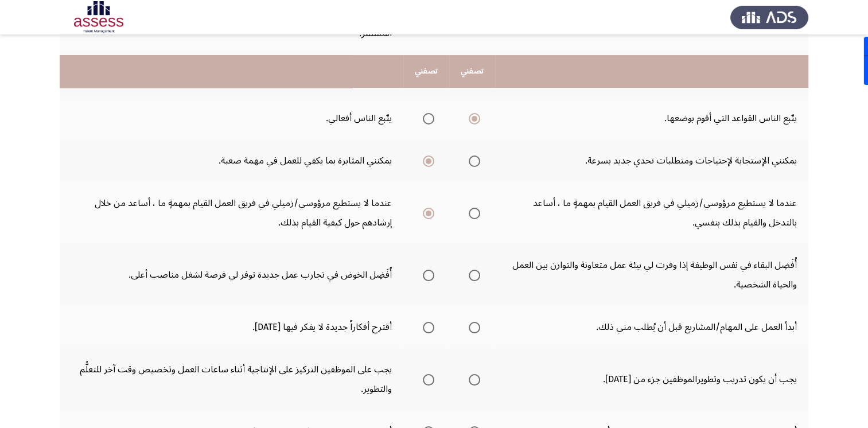
scroll to position [344, 0]
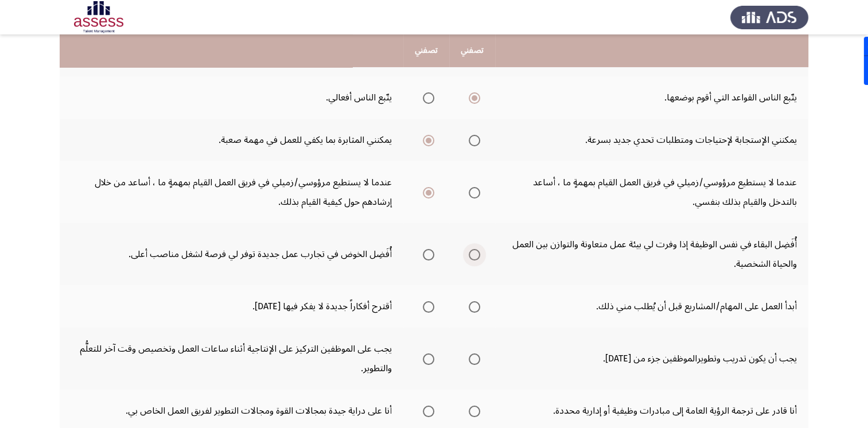
click at [475, 249] on span "Select an option" at bounding box center [473, 254] width 11 height 11
click at [475, 249] on input "Select an option" at bounding box center [473, 254] width 11 height 11
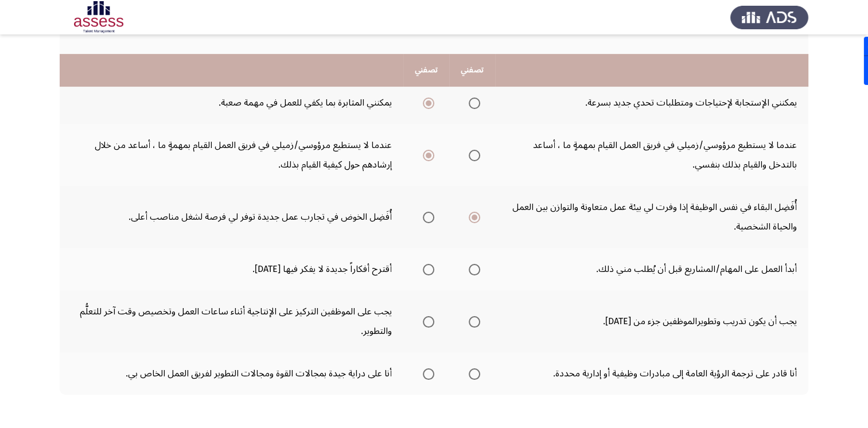
scroll to position [401, 0]
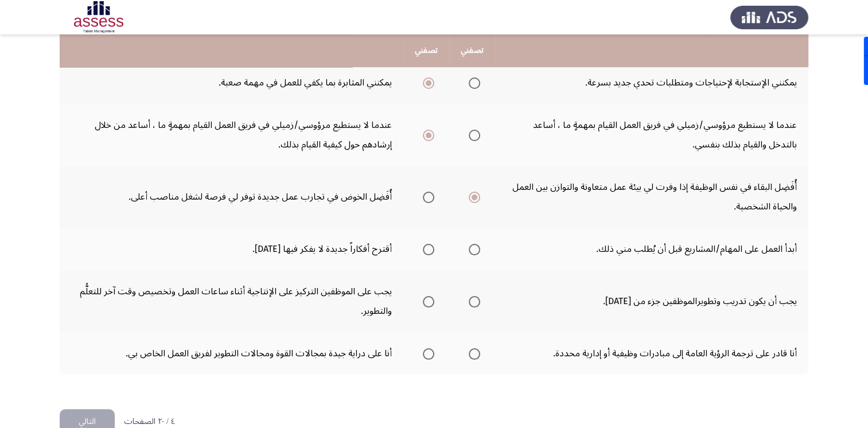
click at [431, 244] on span "Select an option" at bounding box center [428, 249] width 11 height 11
click at [431, 244] on input "Select an option" at bounding box center [428, 249] width 11 height 11
click at [476, 296] on span "Select an option" at bounding box center [473, 301] width 11 height 11
click at [476, 296] on input "Select an option" at bounding box center [473, 301] width 11 height 11
click at [476, 348] on span "Select an option" at bounding box center [473, 353] width 11 height 11
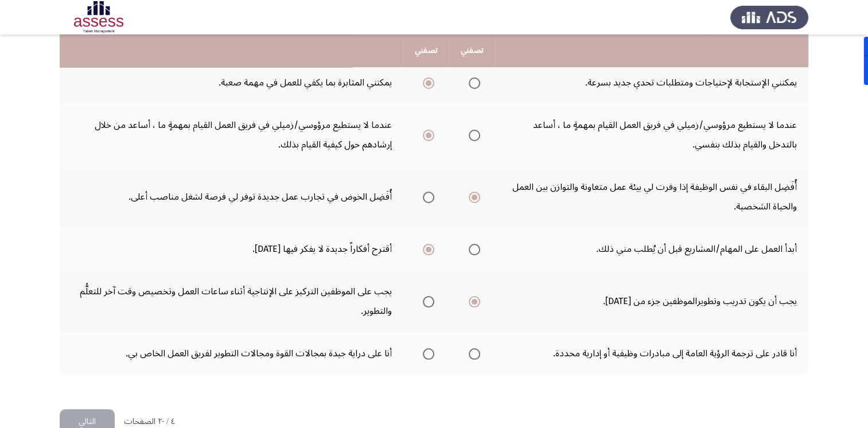
click at [476, 348] on input "Select an option" at bounding box center [473, 353] width 11 height 11
click at [95, 409] on button "التالي" at bounding box center [87, 422] width 55 height 26
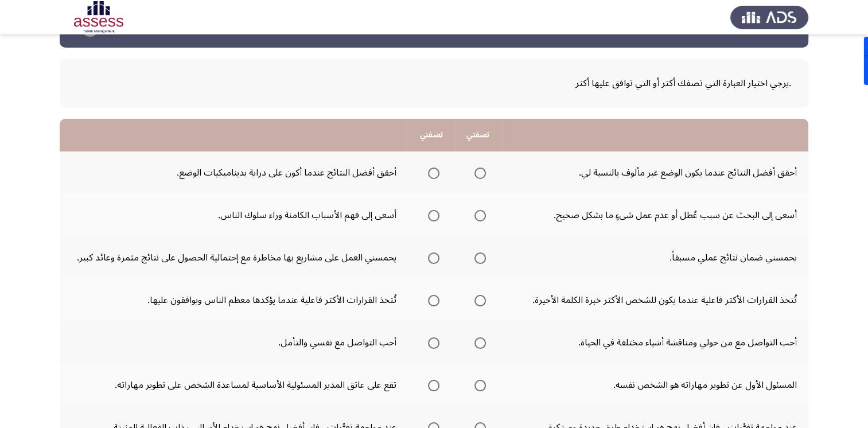
scroll to position [57, 0]
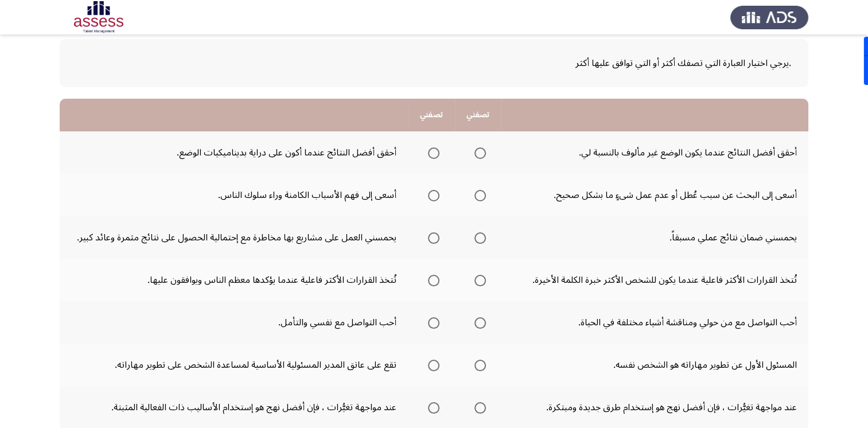
click at [436, 155] on span "Select an option" at bounding box center [433, 152] width 11 height 11
click at [436, 155] on input "Select an option" at bounding box center [433, 152] width 11 height 11
click at [435, 197] on span "Select an option" at bounding box center [433, 195] width 11 height 11
click at [435, 197] on input "Select an option" at bounding box center [433, 195] width 11 height 11
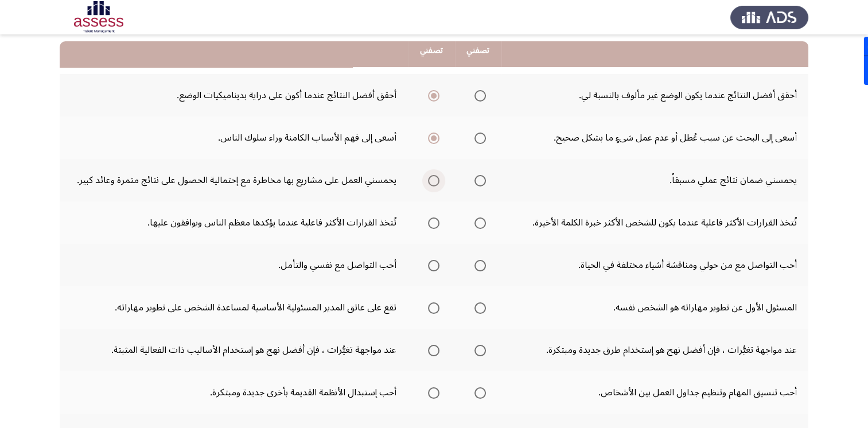
click at [435, 180] on span "Select an option" at bounding box center [433, 180] width 11 height 11
click at [435, 180] on input "Select an option" at bounding box center [433, 180] width 11 height 11
click at [476, 223] on span "Select an option" at bounding box center [479, 222] width 11 height 11
click at [476, 223] on input "Select an option" at bounding box center [479, 222] width 11 height 11
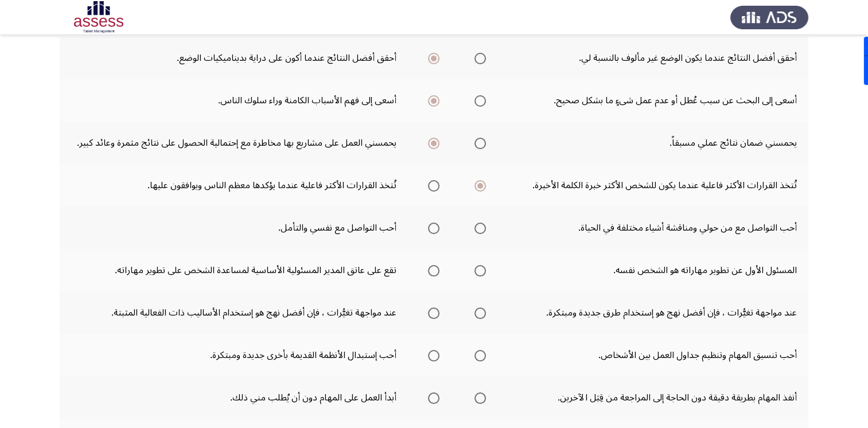
scroll to position [172, 0]
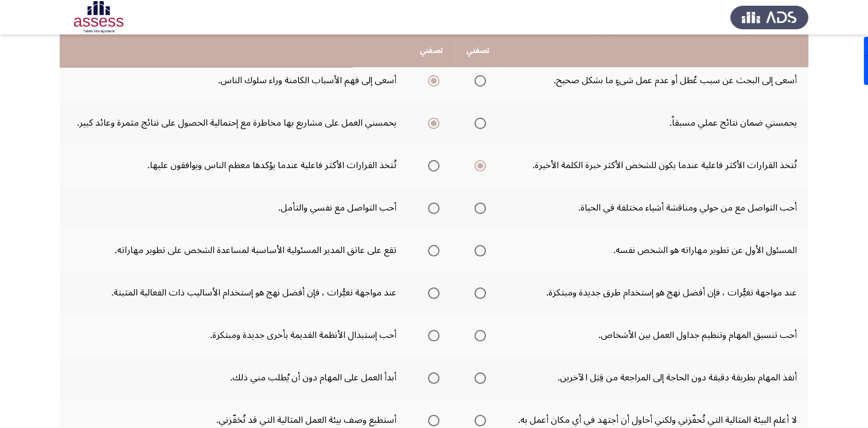
click at [481, 209] on span "Select an option" at bounding box center [479, 207] width 11 height 11
click at [481, 209] on input "Select an option" at bounding box center [479, 207] width 11 height 11
click at [442, 253] on th at bounding box center [431, 250] width 46 height 42
click at [436, 251] on span "Select an option" at bounding box center [433, 250] width 11 height 11
click at [436, 251] on input "Select an option" at bounding box center [433, 250] width 11 height 11
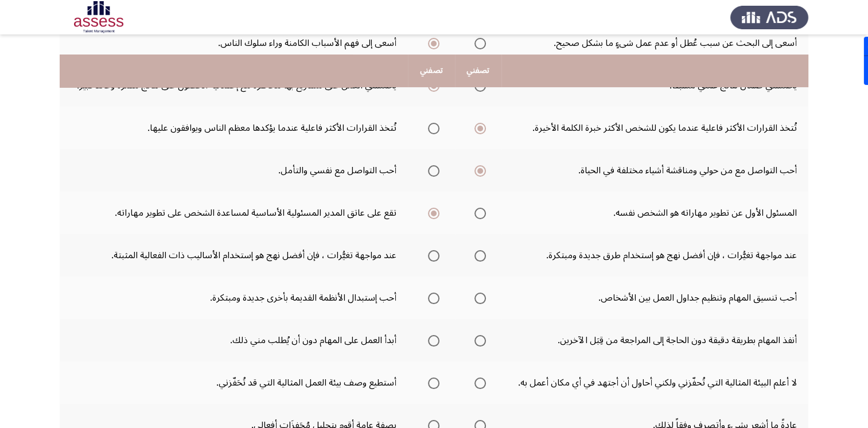
scroll to position [229, 0]
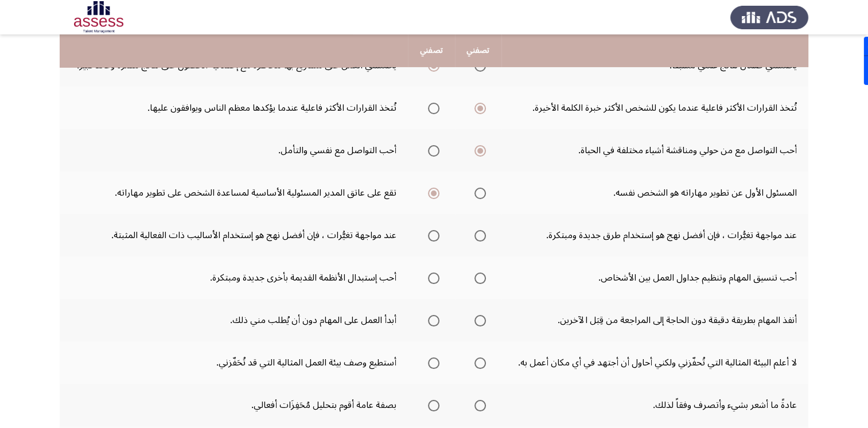
click at [482, 237] on span "Select an option" at bounding box center [479, 235] width 11 height 11
click at [482, 237] on input "Select an option" at bounding box center [479, 235] width 11 height 11
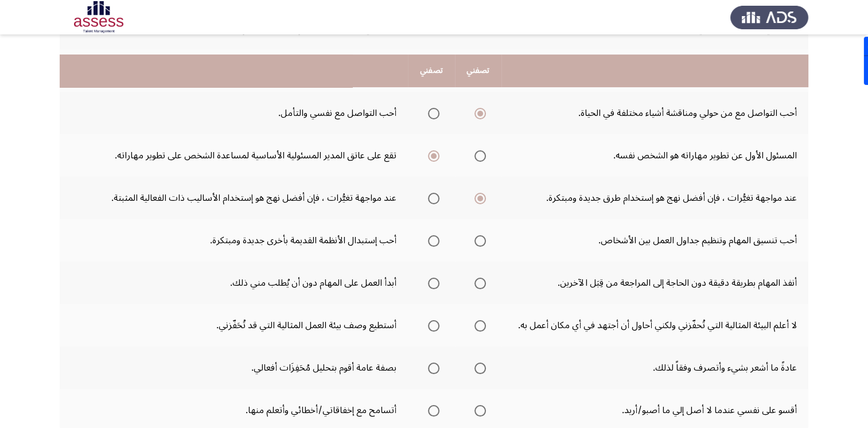
scroll to position [287, 0]
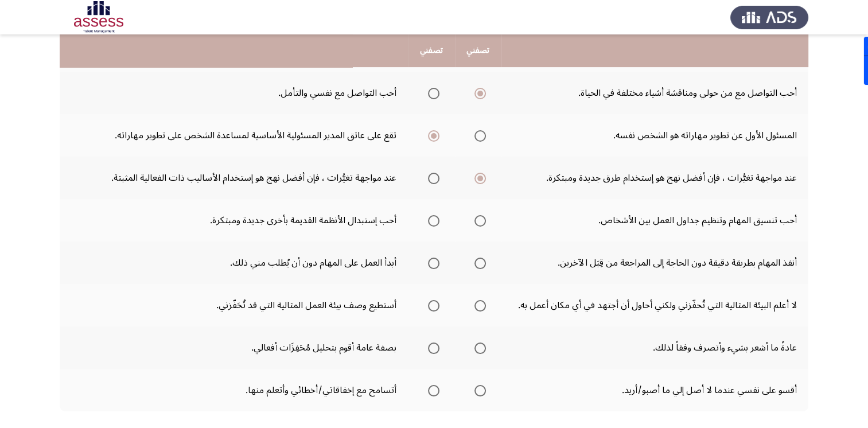
click at [431, 224] on span "Select an option" at bounding box center [433, 220] width 11 height 11
click at [431, 224] on input "Select an option" at bounding box center [433, 220] width 11 height 11
click at [437, 264] on span "Select an option" at bounding box center [433, 262] width 11 height 11
click at [437, 264] on input "Select an option" at bounding box center [433, 262] width 11 height 11
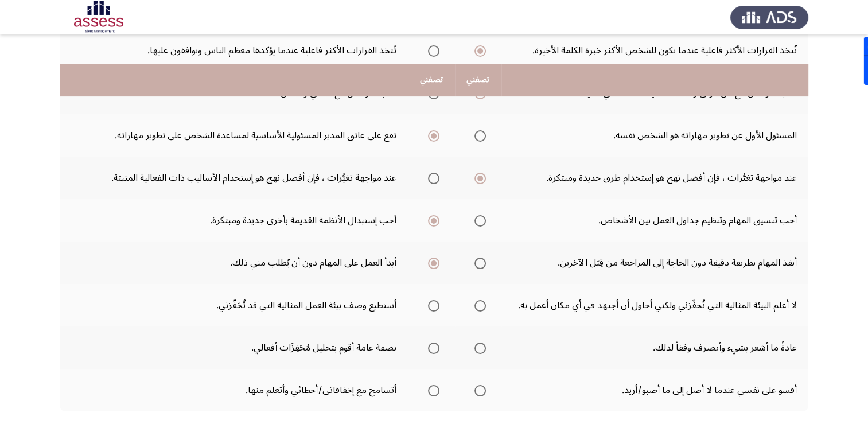
scroll to position [344, 0]
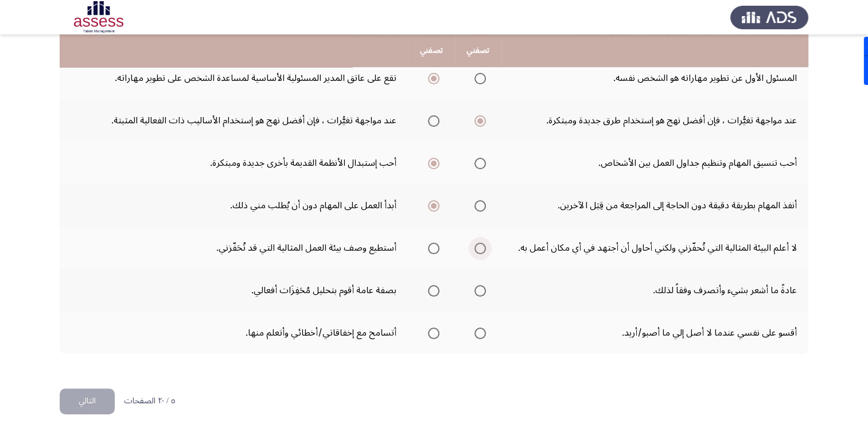
click at [480, 248] on span "Select an option" at bounding box center [479, 248] width 11 height 11
click at [480, 248] on input "Select an option" at bounding box center [479, 248] width 11 height 11
click at [431, 286] on span "Select an option" at bounding box center [433, 290] width 11 height 11
click at [431, 286] on input "Select an option" at bounding box center [433, 290] width 11 height 11
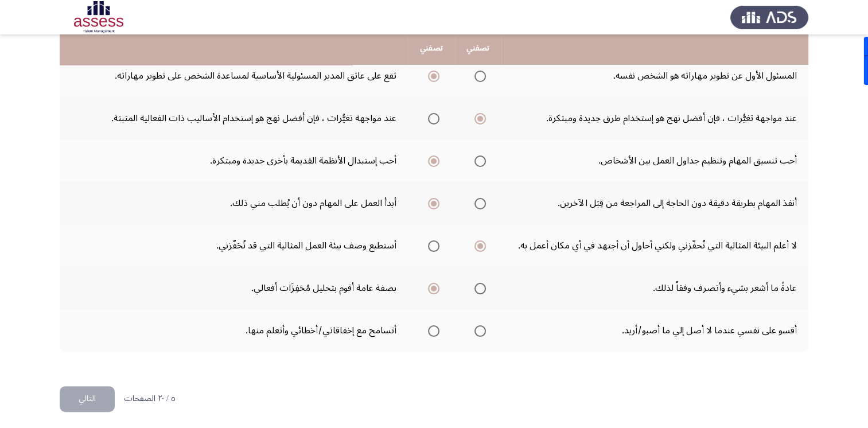
scroll to position [347, 0]
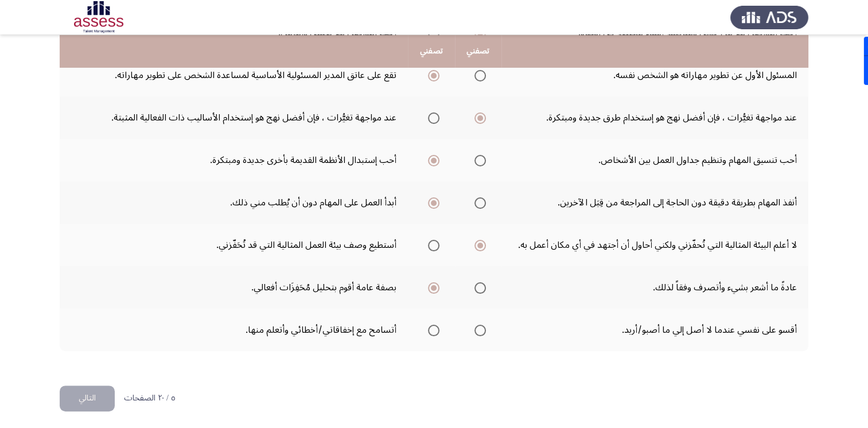
click at [432, 327] on span "Select an option" at bounding box center [433, 330] width 11 height 11
click at [432, 327] on input "Select an option" at bounding box center [433, 330] width 11 height 11
click at [83, 398] on button "التالي" at bounding box center [87, 398] width 55 height 26
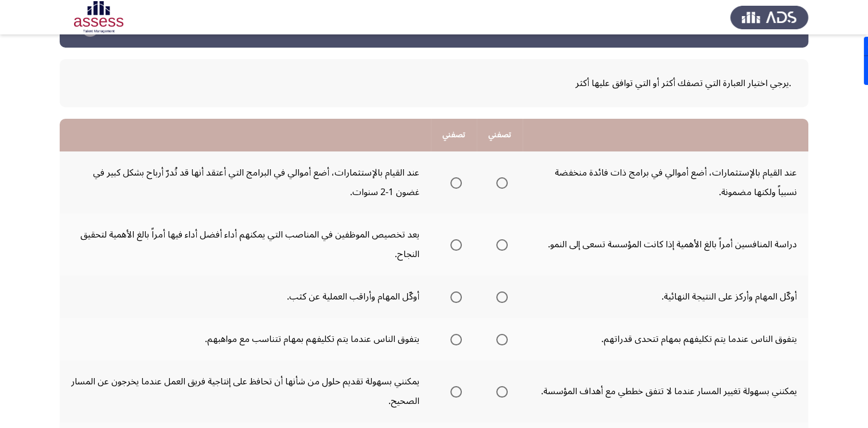
scroll to position [57, 0]
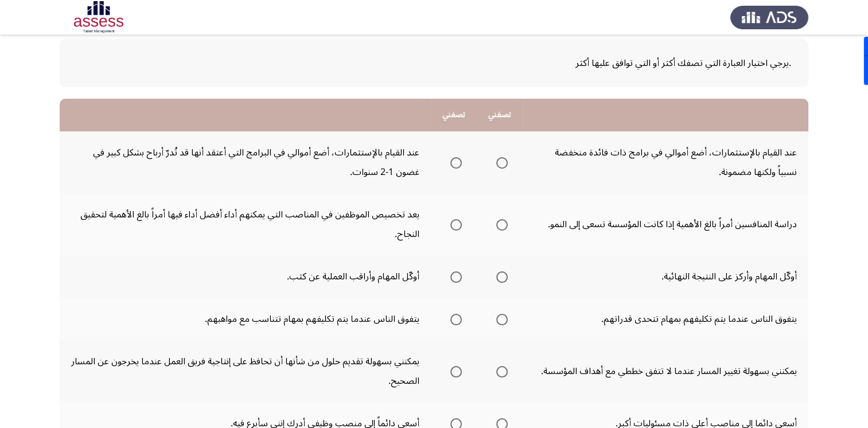
click at [455, 162] on span "Select an option" at bounding box center [455, 162] width 11 height 11
click at [455, 162] on input "Select an option" at bounding box center [455, 162] width 11 height 11
click at [498, 225] on span "Select an option" at bounding box center [501, 224] width 11 height 11
click at [498, 225] on input "Select an option" at bounding box center [501, 224] width 11 height 11
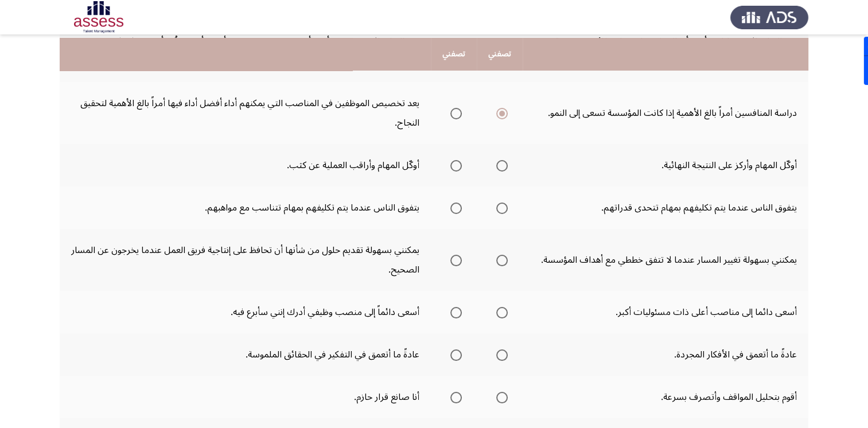
scroll to position [172, 0]
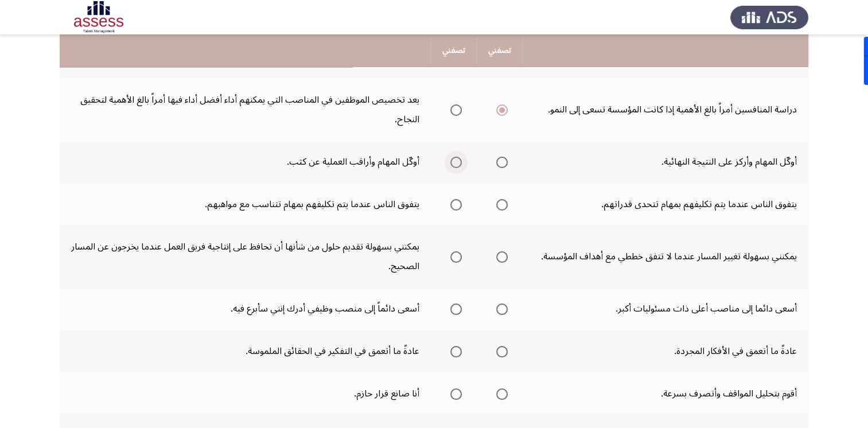
click at [459, 166] on span "Select an option" at bounding box center [455, 162] width 11 height 11
click at [459, 166] on input "Select an option" at bounding box center [455, 162] width 11 height 11
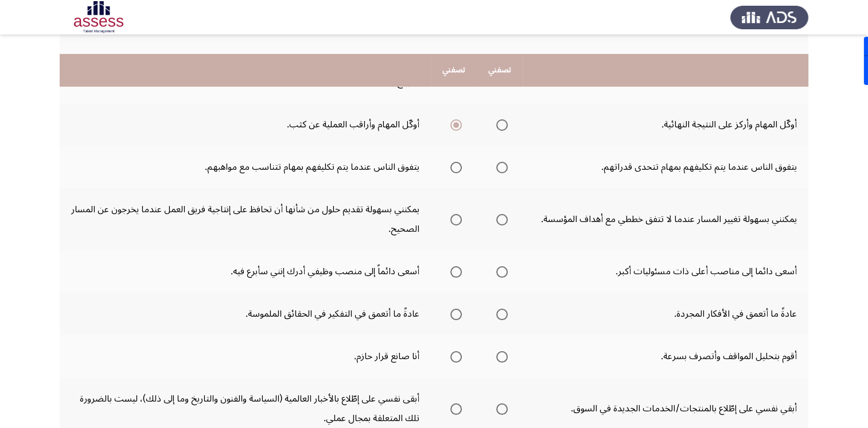
scroll to position [229, 0]
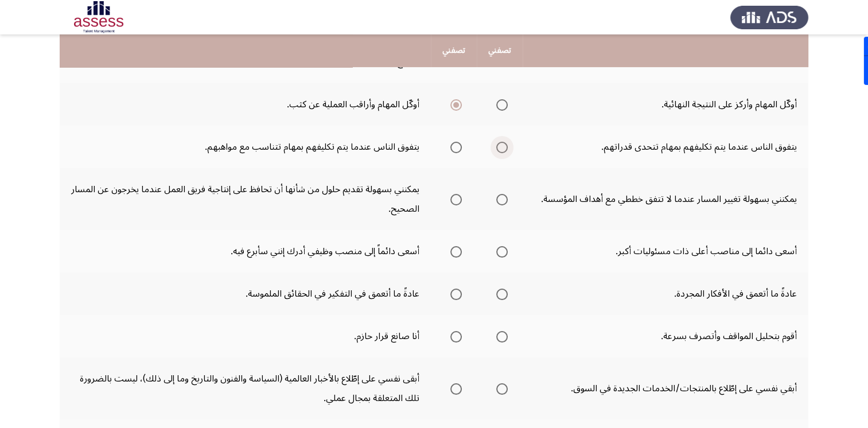
click at [505, 148] on span "Select an option" at bounding box center [501, 147] width 11 height 11
click at [505, 148] on input "Select an option" at bounding box center [501, 147] width 11 height 11
click at [459, 203] on span "Select an option" at bounding box center [455, 199] width 11 height 11
click at [459, 203] on input "Select an option" at bounding box center [455, 199] width 11 height 11
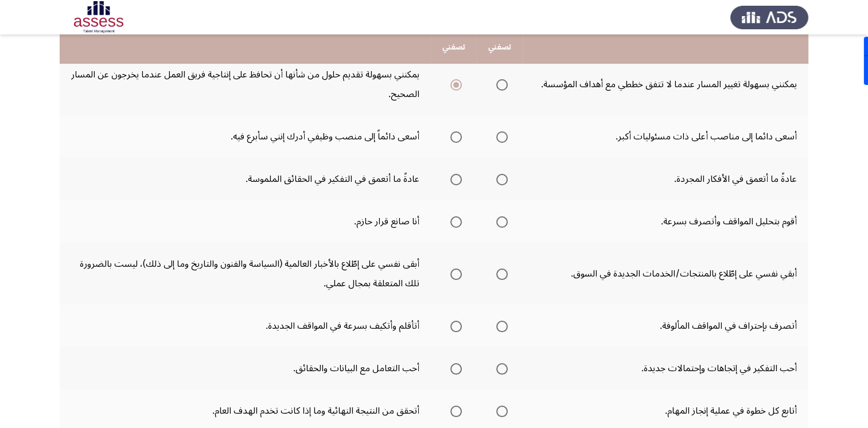
scroll to position [287, 0]
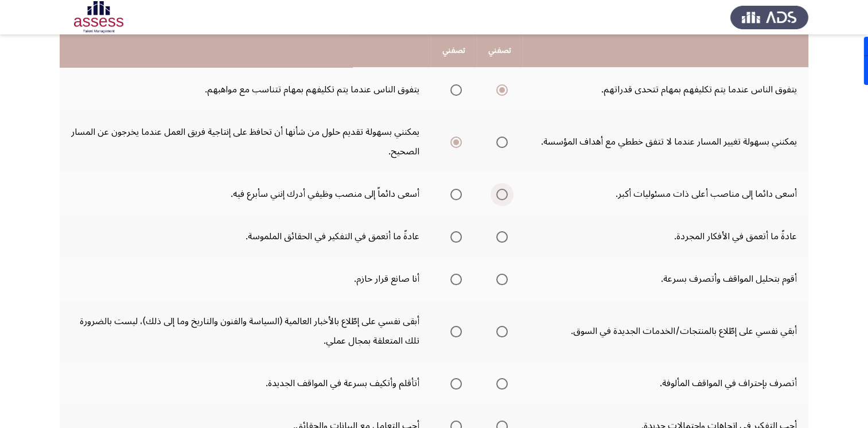
click at [507, 189] on span "Select an option" at bounding box center [501, 194] width 11 height 11
click at [507, 189] on input "Select an option" at bounding box center [501, 194] width 11 height 11
drag, startPoint x: 626, startPoint y: 190, endPoint x: 718, endPoint y: 195, distance: 92.4
click at [718, 195] on td "أسعى دائما إلى مناصب أعلى ذات مسئوليات أكبر." at bounding box center [665, 194] width 286 height 42
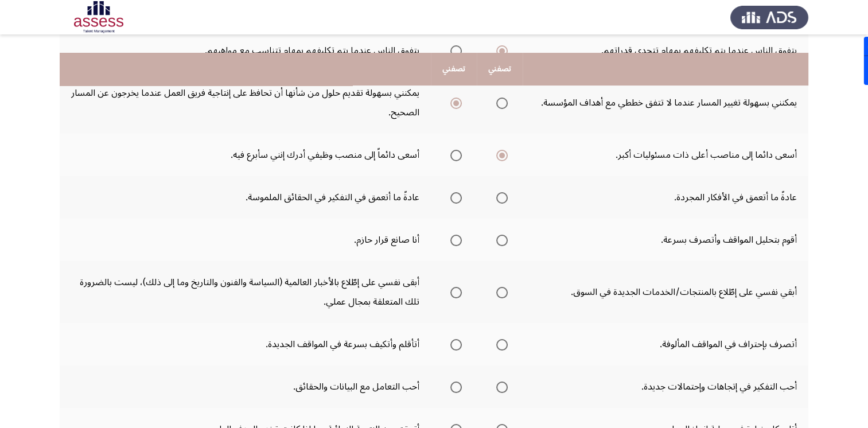
scroll to position [344, 0]
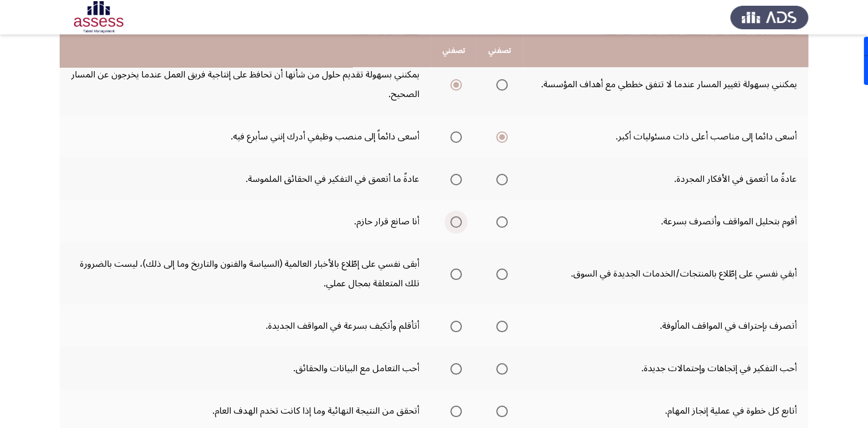
click at [459, 221] on span "Select an option" at bounding box center [455, 221] width 11 height 11
click at [459, 221] on input "Select an option" at bounding box center [455, 221] width 11 height 11
click at [502, 180] on span "Select an option" at bounding box center [501, 179] width 11 height 11
click at [502, 180] on input "Select an option" at bounding box center [501, 179] width 11 height 11
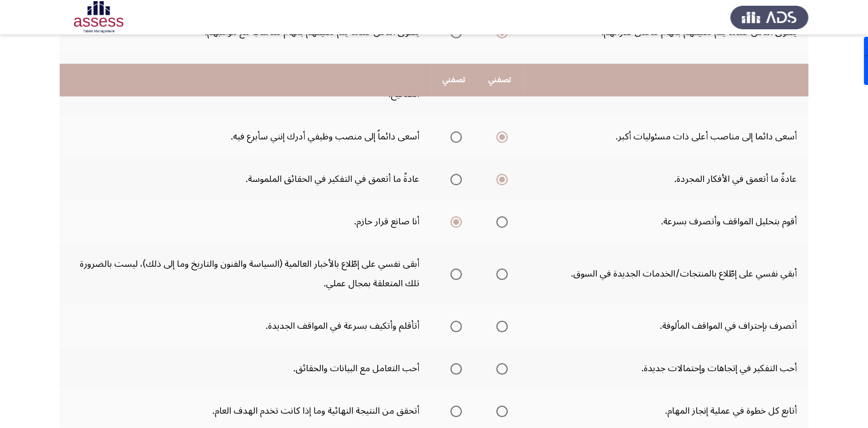
scroll to position [401, 0]
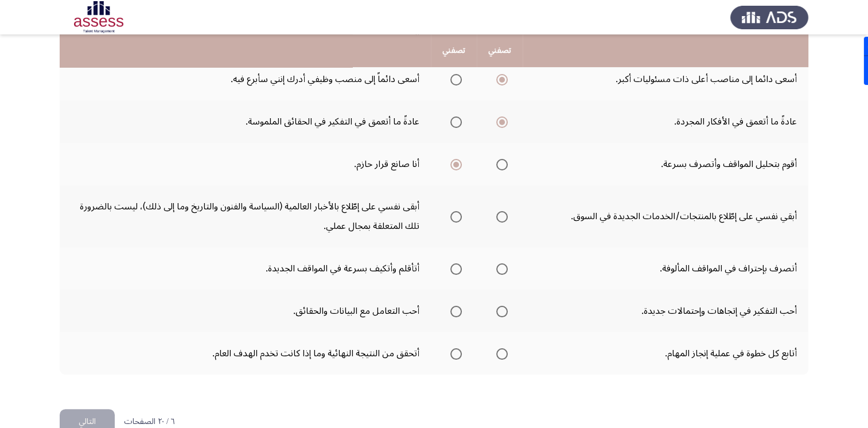
click at [459, 214] on span "Select an option" at bounding box center [455, 216] width 11 height 11
click at [459, 214] on input "Select an option" at bounding box center [455, 216] width 11 height 11
click at [462, 265] on span "Select an option" at bounding box center [455, 268] width 11 height 11
click at [462, 265] on input "Select an option" at bounding box center [455, 268] width 11 height 11
click at [500, 311] on span "Select an option" at bounding box center [501, 311] width 11 height 11
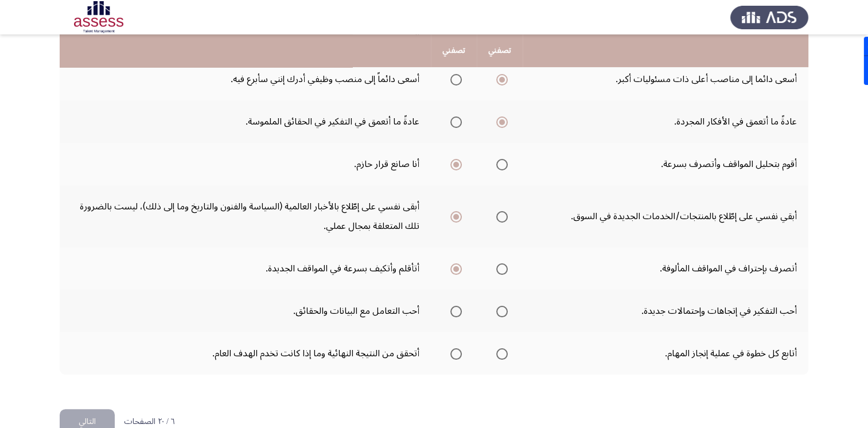
click at [500, 311] on input "Select an option" at bounding box center [501, 311] width 11 height 11
click at [502, 354] on span "Select an option" at bounding box center [501, 353] width 11 height 11
click at [502, 354] on input "Select an option" at bounding box center [501, 353] width 11 height 11
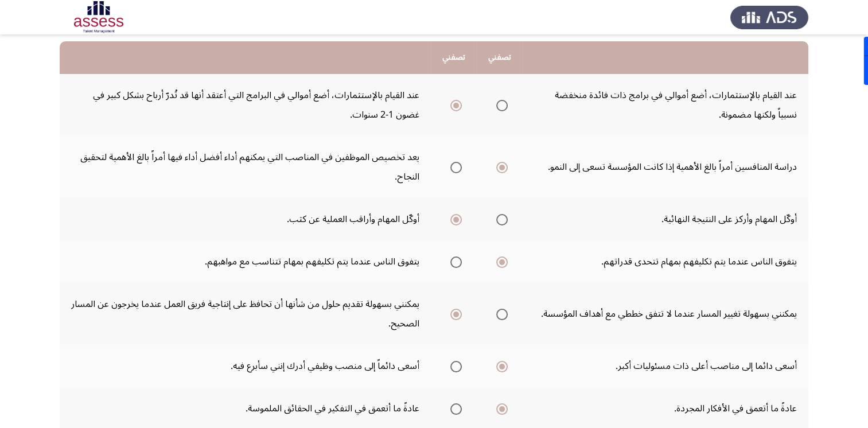
scroll to position [0, 0]
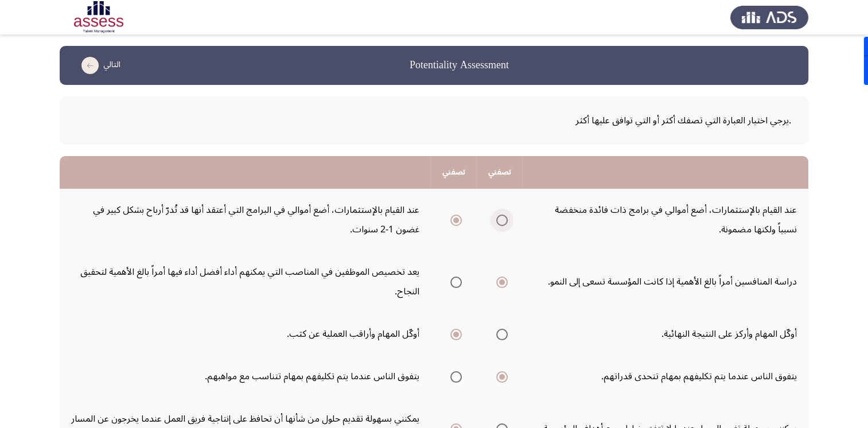
click at [502, 217] on span "Select an option" at bounding box center [501, 219] width 11 height 11
click at [502, 217] on input "Select an option" at bounding box center [501, 219] width 11 height 11
click at [499, 218] on span "Select an option" at bounding box center [501, 219] width 11 height 11
click at [499, 218] on input "Select an option" at bounding box center [501, 219] width 11 height 11
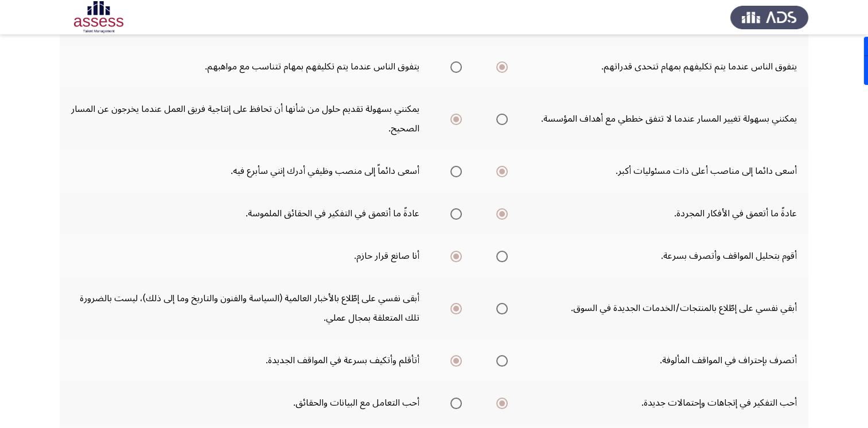
scroll to position [424, 0]
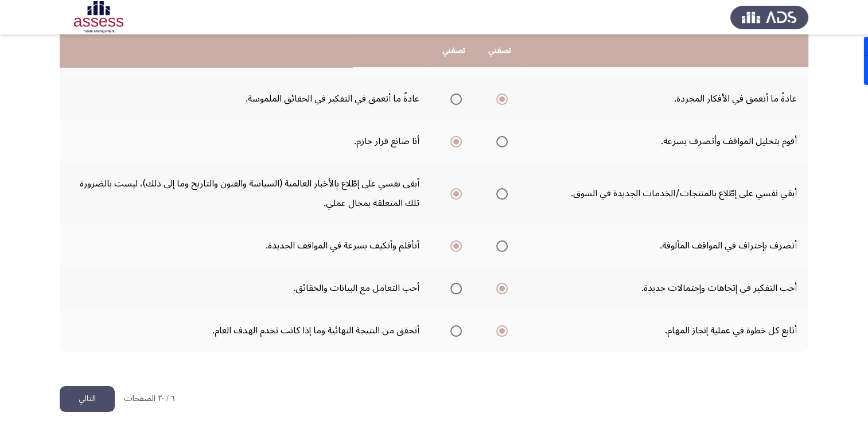
click at [92, 392] on button "التالي" at bounding box center [87, 399] width 55 height 26
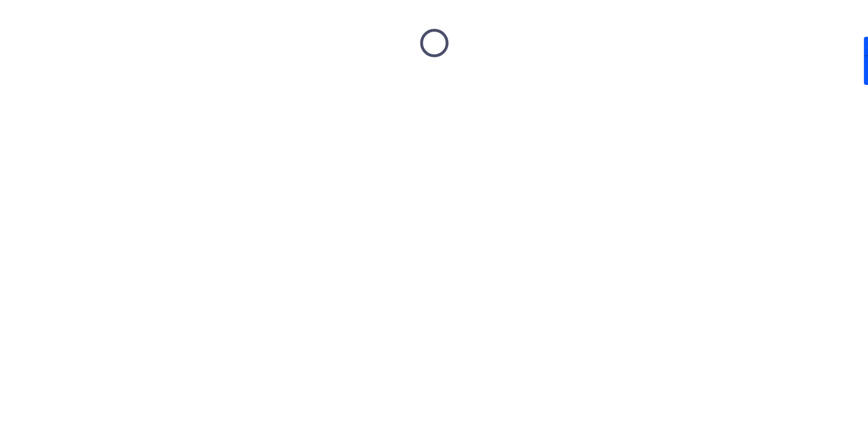
scroll to position [0, 0]
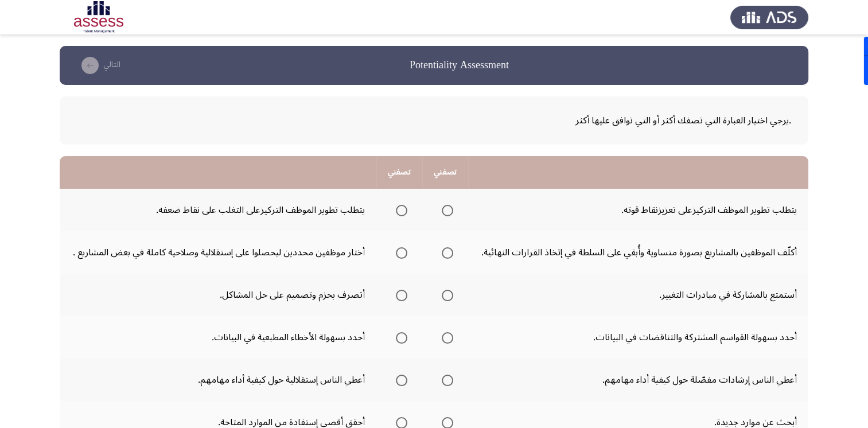
click at [449, 212] on span "Select an option" at bounding box center [447, 210] width 11 height 11
click at [449, 212] on input "Select an option" at bounding box center [447, 210] width 11 height 11
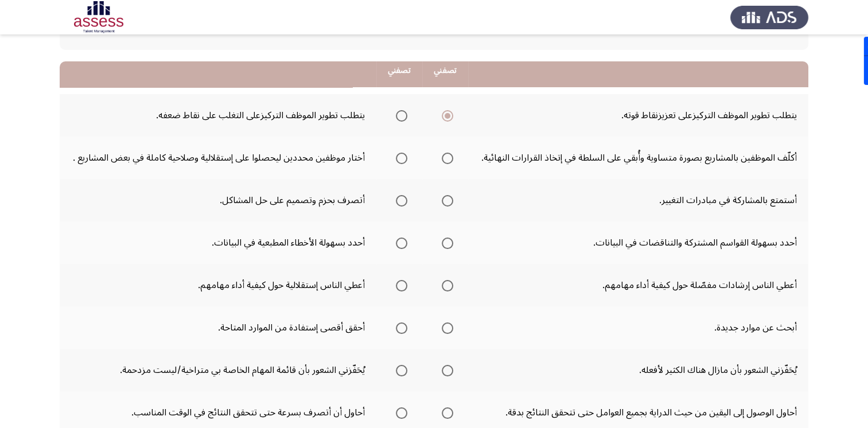
scroll to position [115, 0]
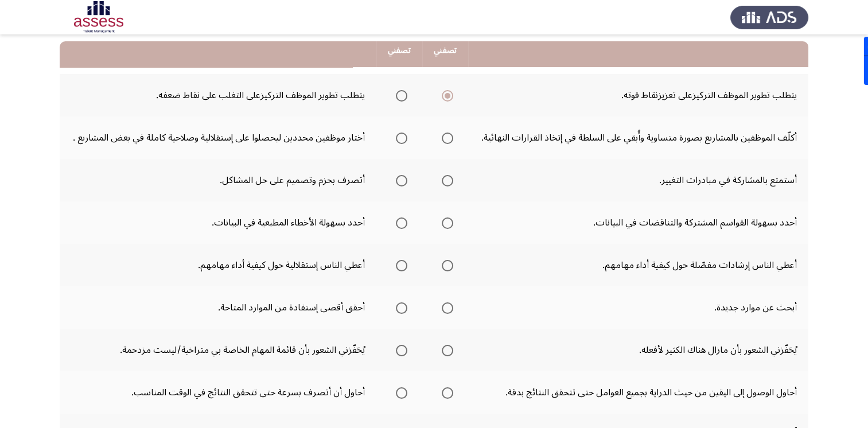
click at [401, 138] on span "Select an option" at bounding box center [401, 137] width 11 height 11
click at [401, 138] on input "Select an option" at bounding box center [401, 137] width 11 height 11
click at [401, 179] on span "Select an option" at bounding box center [401, 180] width 11 height 11
click at [401, 179] on input "Select an option" at bounding box center [401, 180] width 11 height 11
click at [448, 220] on span "Select an option" at bounding box center [447, 222] width 11 height 11
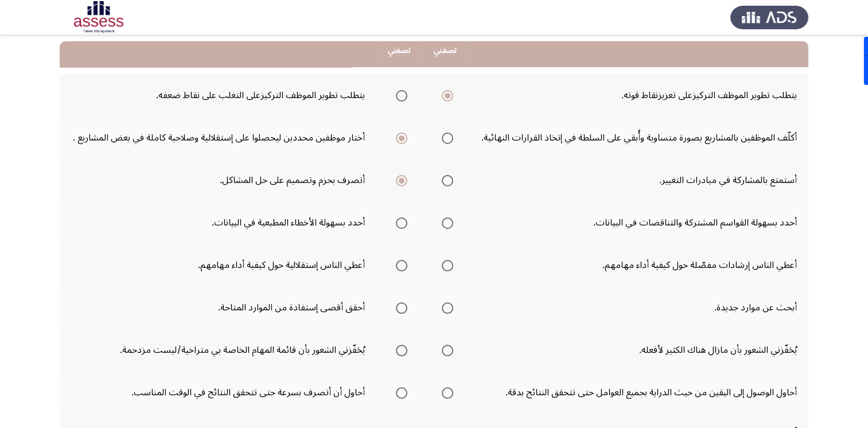
click at [448, 220] on input "Select an option" at bounding box center [447, 222] width 11 height 11
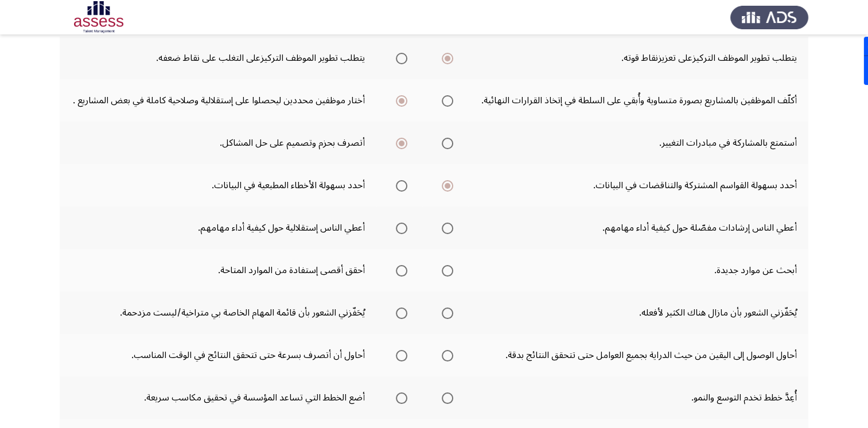
scroll to position [172, 0]
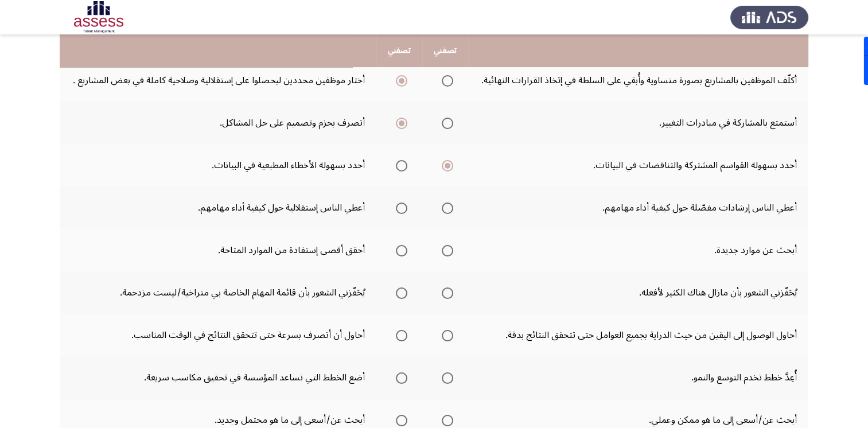
click at [452, 210] on span "Select an option" at bounding box center [447, 207] width 11 height 11
click at [452, 210] on input "Select an option" at bounding box center [447, 207] width 11 height 11
click at [404, 208] on span "Select an option" at bounding box center [401, 207] width 11 height 11
click at [404, 208] on input "Select an option" at bounding box center [401, 207] width 11 height 11
click at [401, 252] on span "Select an option" at bounding box center [401, 250] width 11 height 11
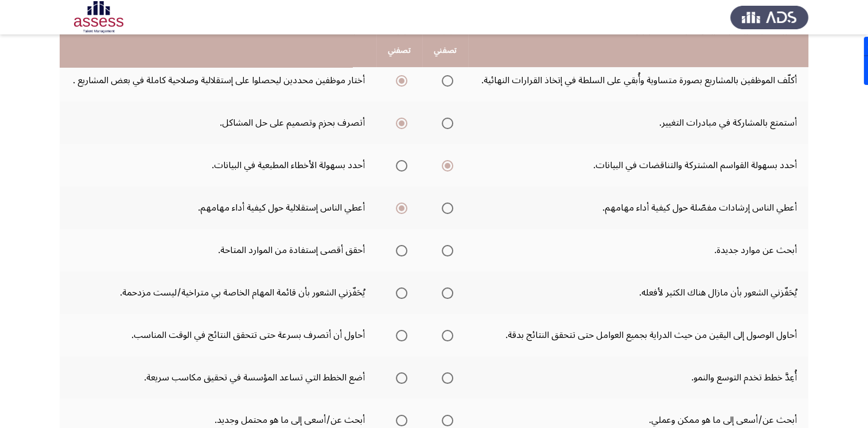
click at [401, 252] on input "Select an option" at bounding box center [401, 250] width 11 height 11
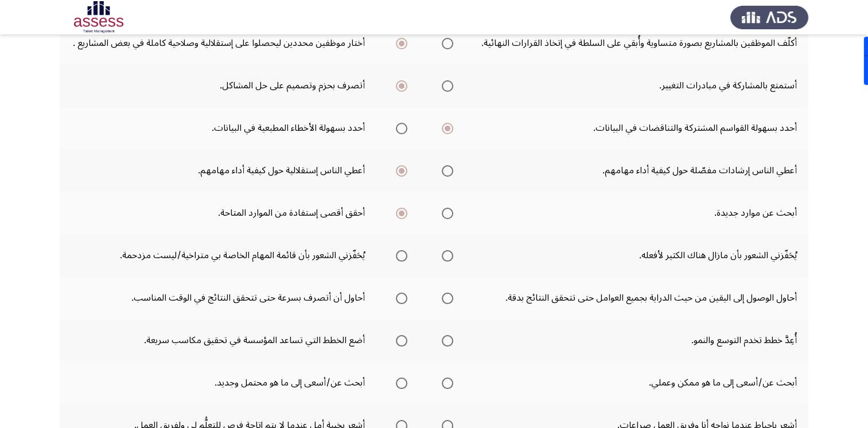
scroll to position [229, 0]
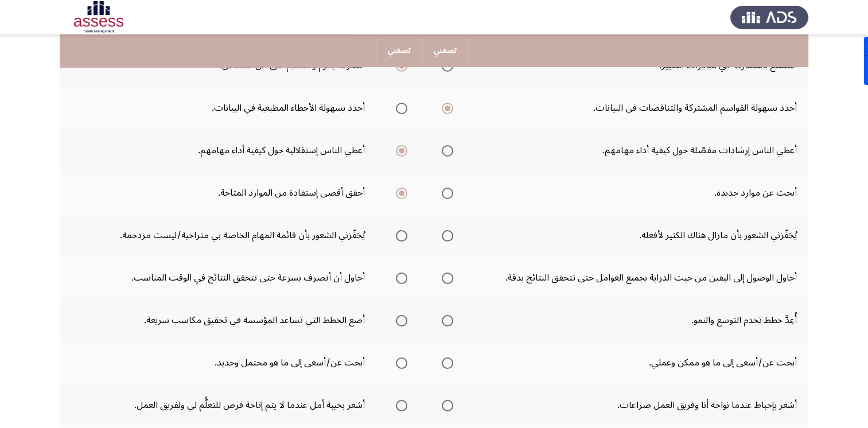
click at [446, 235] on span "Select an option" at bounding box center [447, 235] width 11 height 11
click at [446, 235] on input "Select an option" at bounding box center [447, 235] width 11 height 11
click at [450, 279] on span "Select an option" at bounding box center [447, 277] width 11 height 11
click at [450, 279] on input "Select an option" at bounding box center [447, 277] width 11 height 11
click at [452, 319] on span "Select an option" at bounding box center [447, 320] width 11 height 11
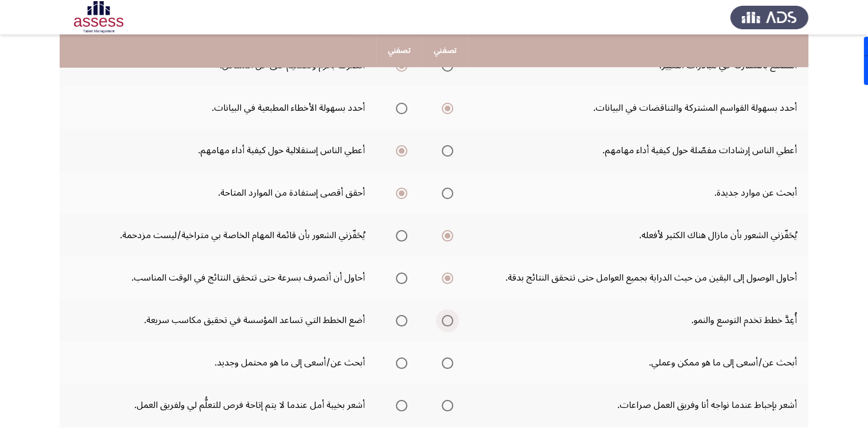
click at [452, 319] on input "Select an option" at bounding box center [447, 320] width 11 height 11
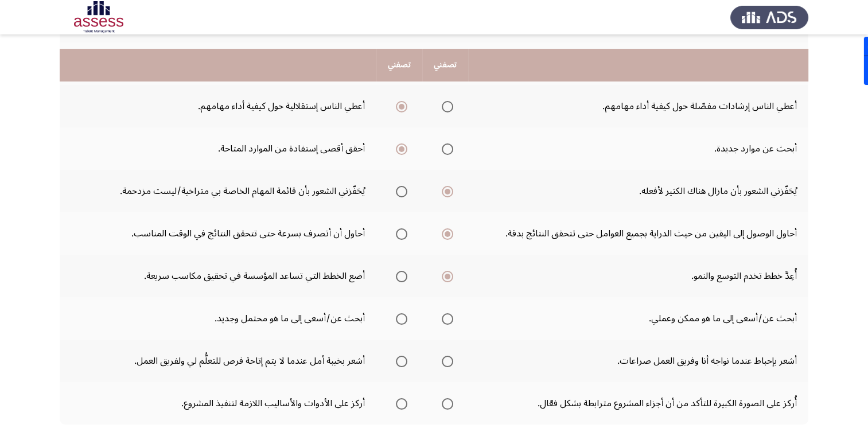
scroll to position [344, 0]
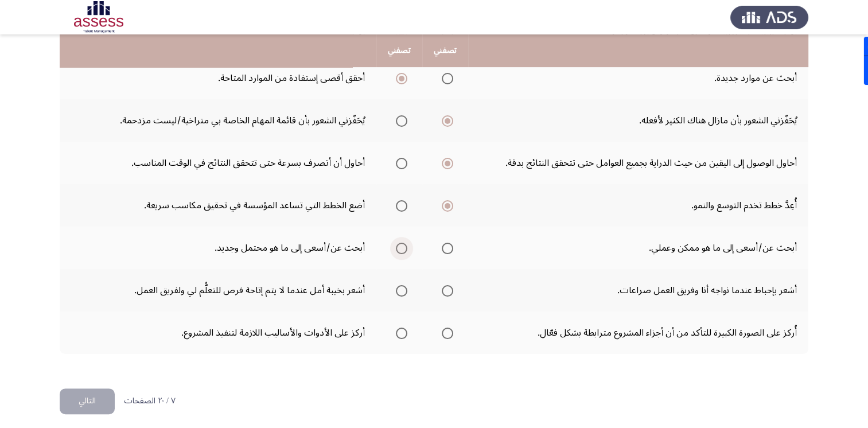
click at [400, 250] on span "Select an option" at bounding box center [401, 248] width 11 height 11
click at [400, 250] on input "Select an option" at bounding box center [401, 248] width 11 height 11
click at [405, 286] on span "Select an option" at bounding box center [401, 290] width 11 height 11
click at [405, 286] on input "Select an option" at bounding box center [401, 290] width 11 height 11
click at [448, 329] on span "Select an option" at bounding box center [447, 332] width 11 height 11
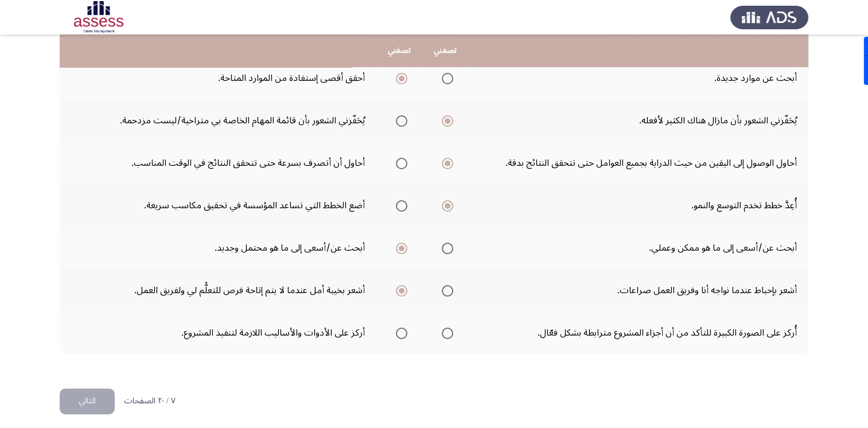
click at [448, 329] on input "Select an option" at bounding box center [447, 332] width 11 height 11
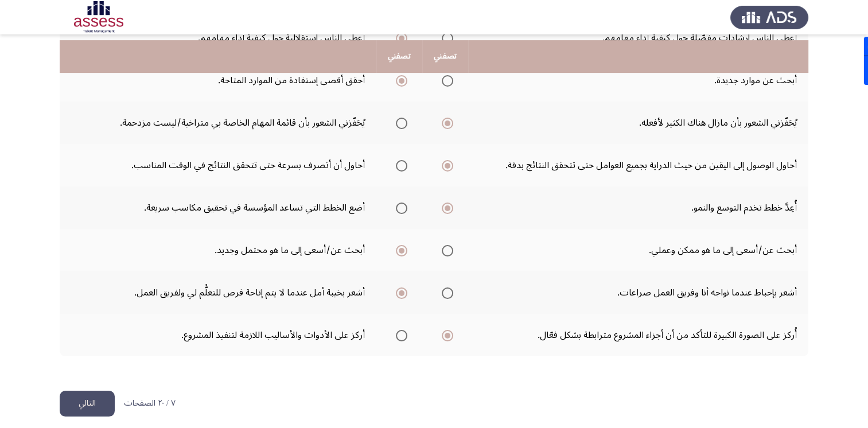
scroll to position [347, 0]
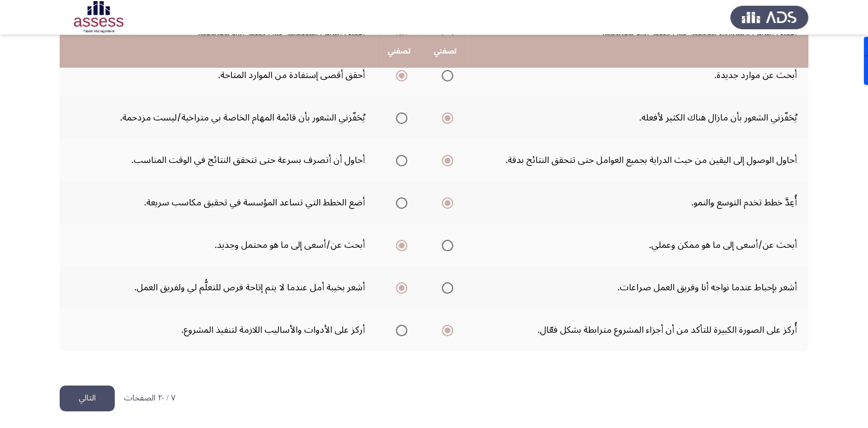
click at [92, 392] on button "التالي" at bounding box center [87, 398] width 55 height 26
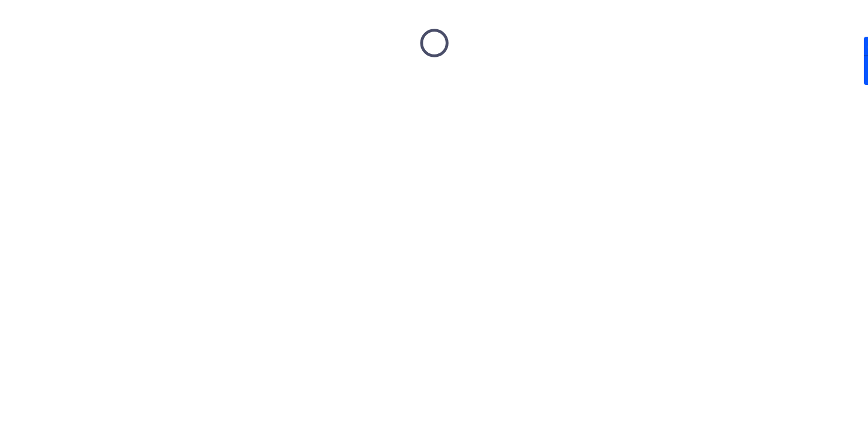
scroll to position [0, 0]
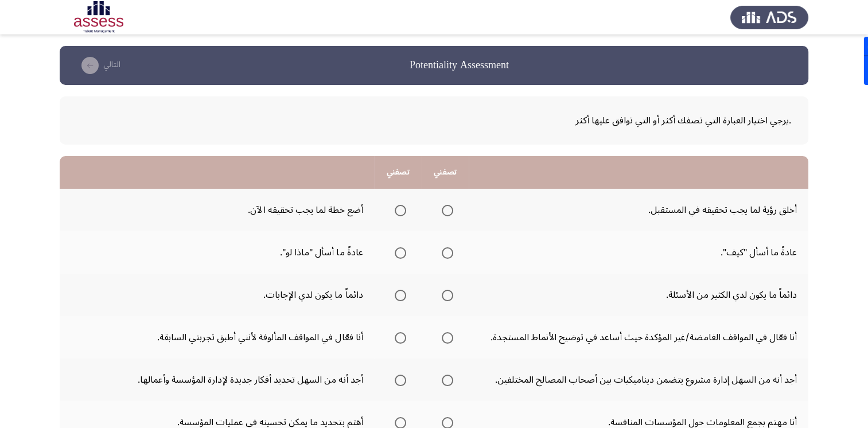
click at [446, 214] on span "Select an option" at bounding box center [447, 210] width 11 height 11
click at [446, 214] on input "Select an option" at bounding box center [447, 210] width 11 height 11
click at [443, 252] on span "Select an option" at bounding box center [447, 252] width 11 height 11
click at [443, 252] on input "Select an option" at bounding box center [447, 252] width 11 height 11
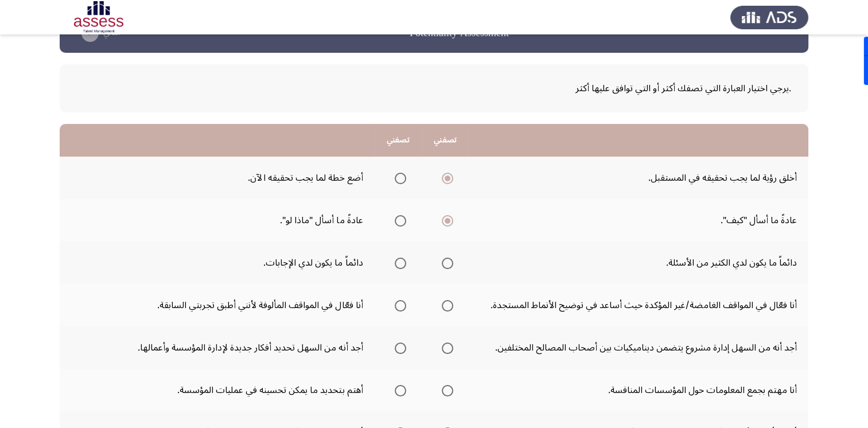
scroll to position [57, 0]
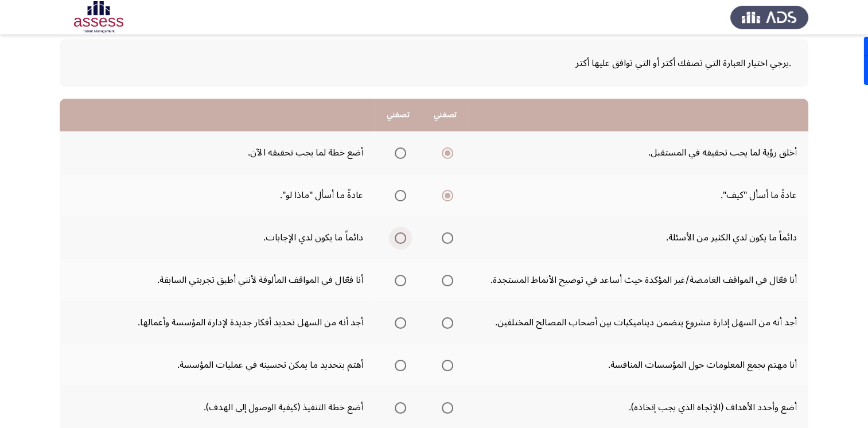
click at [399, 236] on span "Select an option" at bounding box center [399, 237] width 11 height 11
click at [399, 236] on input "Select an option" at bounding box center [399, 237] width 11 height 11
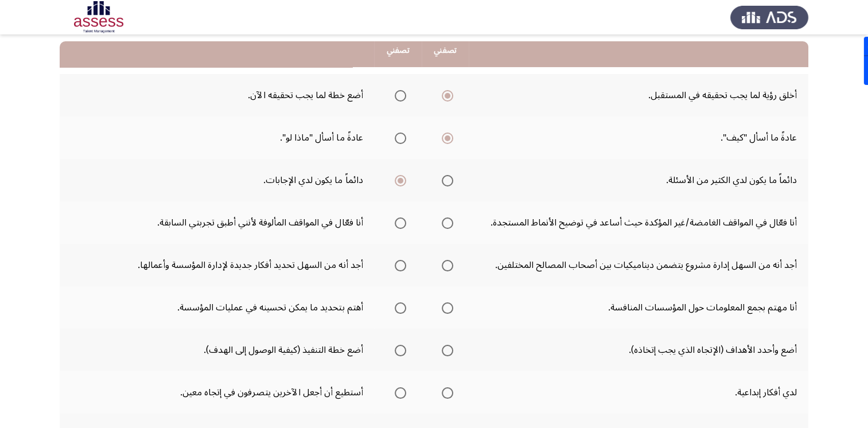
click at [450, 225] on span "Select an option" at bounding box center [447, 222] width 11 height 11
click at [450, 225] on input "Select an option" at bounding box center [447, 222] width 11 height 11
click at [399, 266] on span "Select an option" at bounding box center [399, 265] width 11 height 11
click at [399, 266] on input "Select an option" at bounding box center [399, 265] width 11 height 11
click at [397, 307] on span "Select an option" at bounding box center [399, 307] width 11 height 11
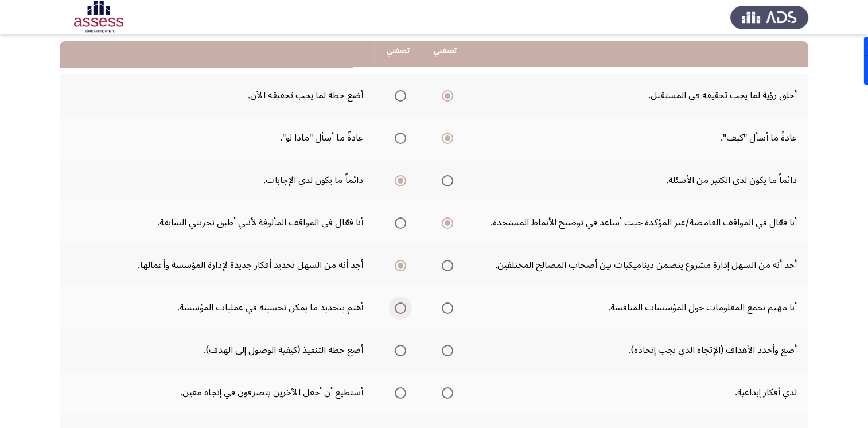
click at [397, 307] on input "Select an option" at bounding box center [399, 307] width 11 height 11
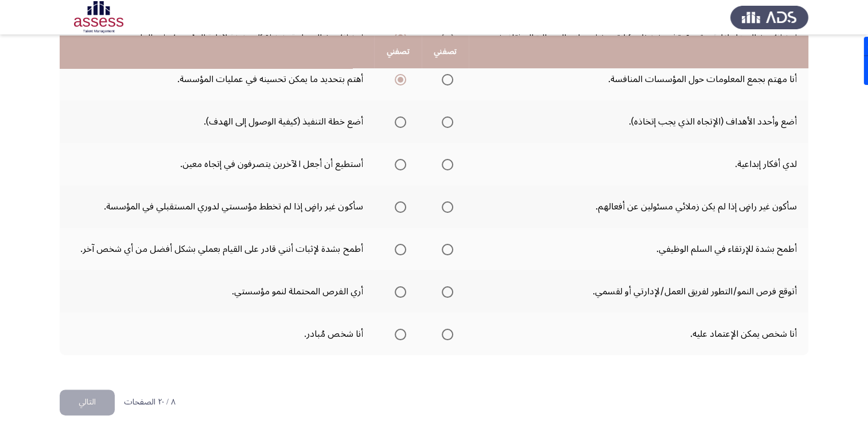
scroll to position [344, 0]
click at [452, 118] on span "Select an option" at bounding box center [447, 120] width 11 height 11
click at [452, 118] on input "Select an option" at bounding box center [447, 120] width 11 height 11
click at [452, 166] on span "Select an option" at bounding box center [447, 163] width 11 height 11
click at [452, 166] on input "Select an option" at bounding box center [447, 163] width 11 height 11
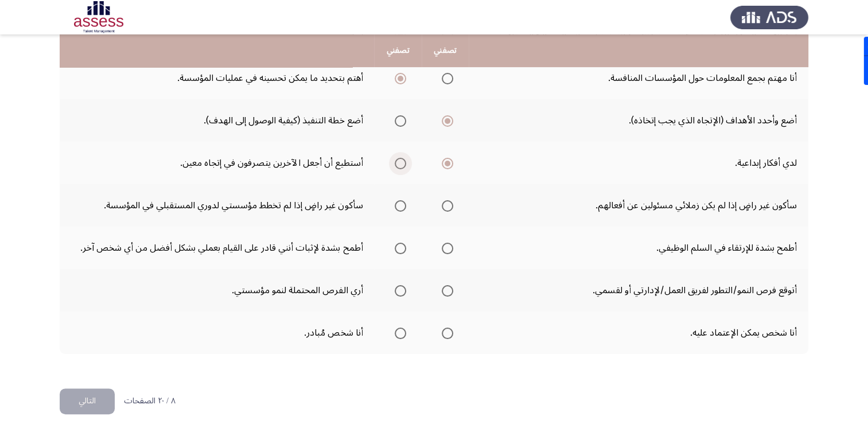
click at [399, 165] on span "Select an option" at bounding box center [399, 163] width 11 height 11
click at [399, 165] on input "Select an option" at bounding box center [399, 163] width 11 height 11
click at [403, 204] on span "Select an option" at bounding box center [399, 205] width 11 height 11
click at [403, 204] on input "Select an option" at bounding box center [399, 205] width 11 height 11
click at [401, 248] on span "Select an option" at bounding box center [399, 248] width 11 height 11
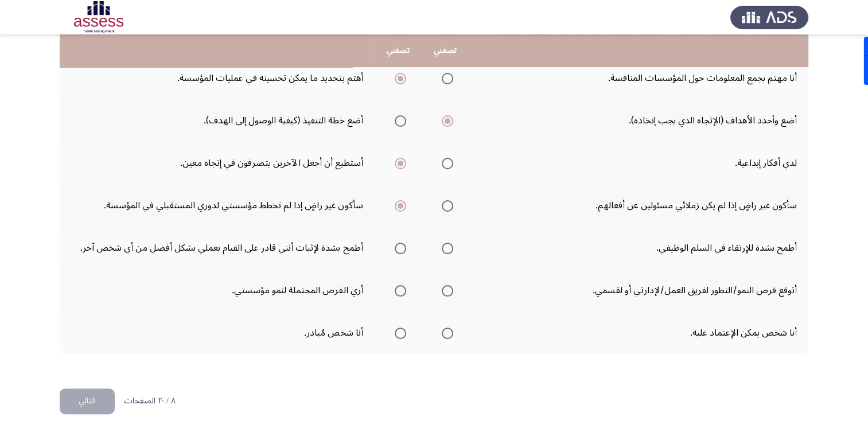
click at [401, 248] on input "Select an option" at bounding box center [399, 248] width 11 height 11
click at [401, 290] on span "Select an option" at bounding box center [399, 290] width 11 height 11
click at [401, 290] on input "Select an option" at bounding box center [399, 290] width 11 height 11
click at [447, 248] on span "Select an option" at bounding box center [447, 248] width 11 height 11
click at [447, 248] on input "Select an option" at bounding box center [447, 248] width 11 height 11
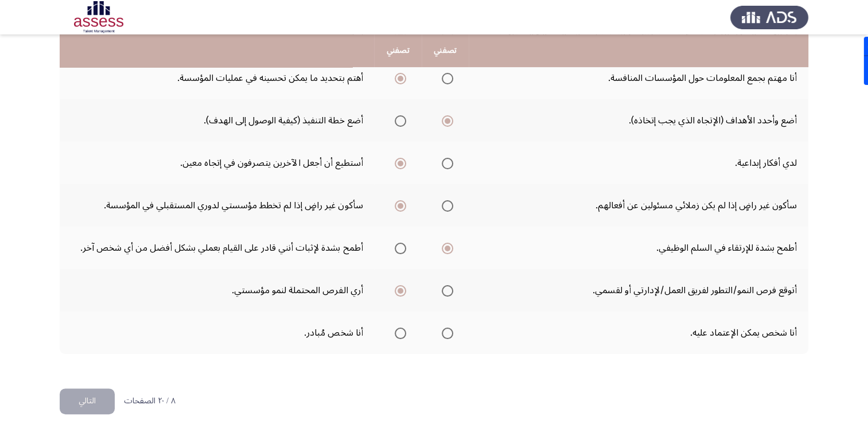
click at [444, 331] on span "Select an option" at bounding box center [447, 332] width 11 height 11
click at [444, 331] on input "Select an option" at bounding box center [447, 332] width 11 height 11
click at [105, 399] on button "التالي" at bounding box center [87, 401] width 55 height 26
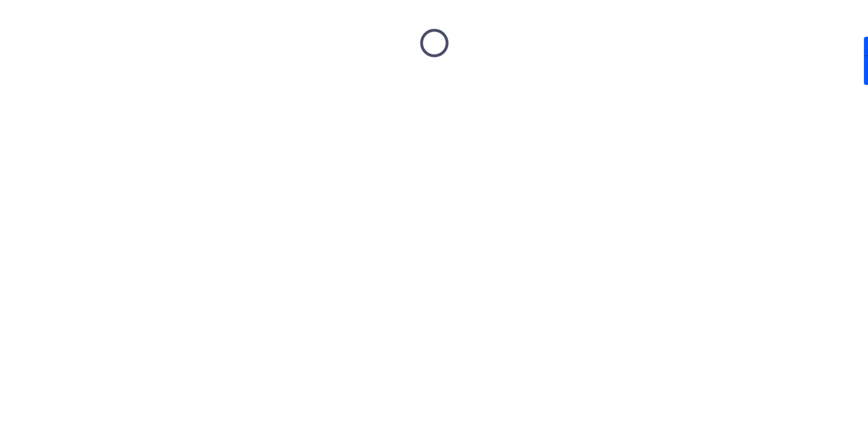
scroll to position [0, 0]
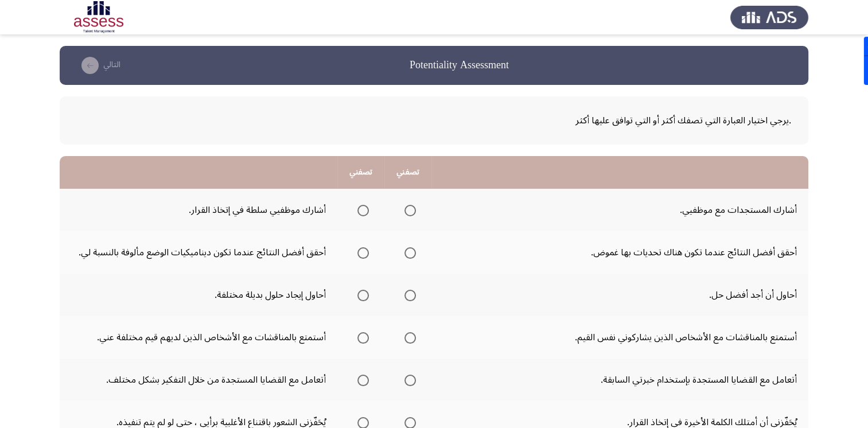
click at [367, 211] on span "Select an option" at bounding box center [362, 210] width 11 height 11
click at [367, 211] on input "Select an option" at bounding box center [362, 210] width 11 height 11
click at [411, 255] on span "Select an option" at bounding box center [409, 252] width 11 height 11
click at [411, 255] on input "Select an option" at bounding box center [409, 252] width 11 height 11
click at [365, 297] on span "Select an option" at bounding box center [362, 295] width 11 height 11
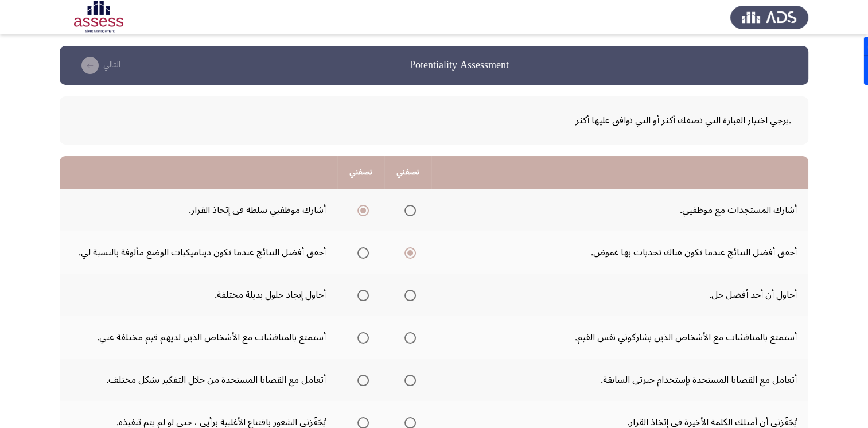
click at [365, 297] on input "Select an option" at bounding box center [362, 295] width 11 height 11
click at [409, 212] on span "Select an option" at bounding box center [409, 210] width 11 height 11
click at [409, 212] on input "Select an option" at bounding box center [409, 210] width 11 height 11
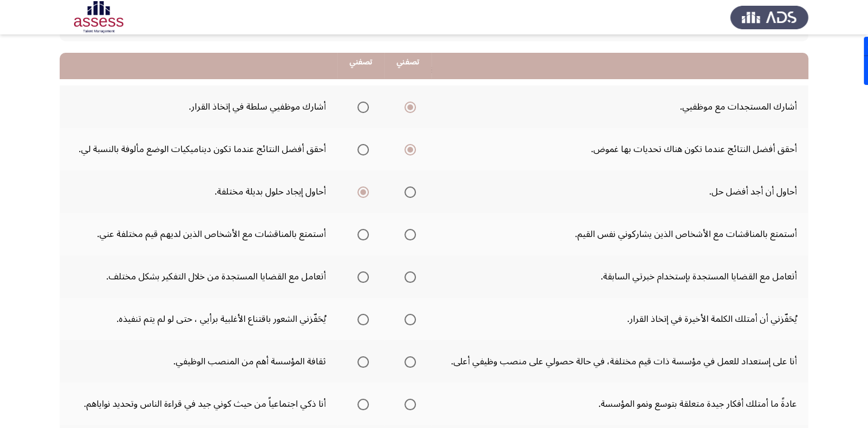
scroll to position [115, 0]
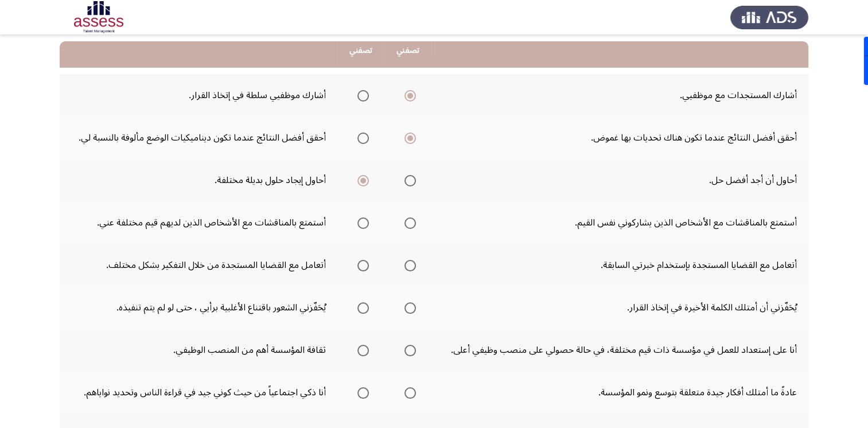
click at [365, 226] on span "Select an option" at bounding box center [362, 222] width 11 height 11
click at [365, 226] on input "Select an option" at bounding box center [362, 222] width 11 height 11
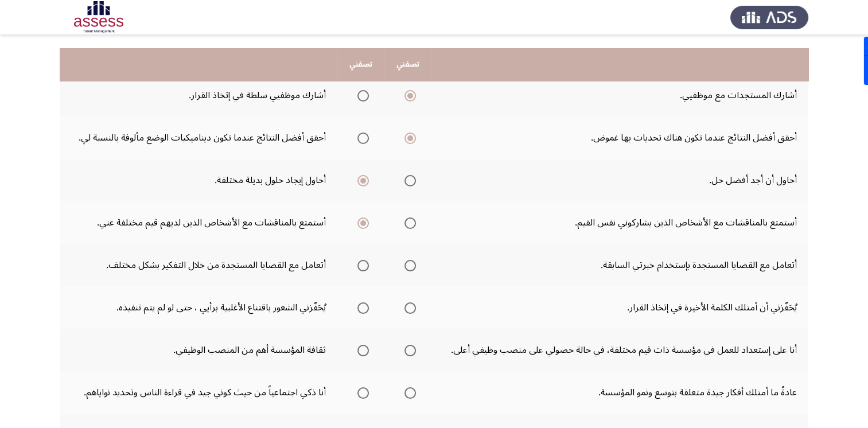
scroll to position [172, 0]
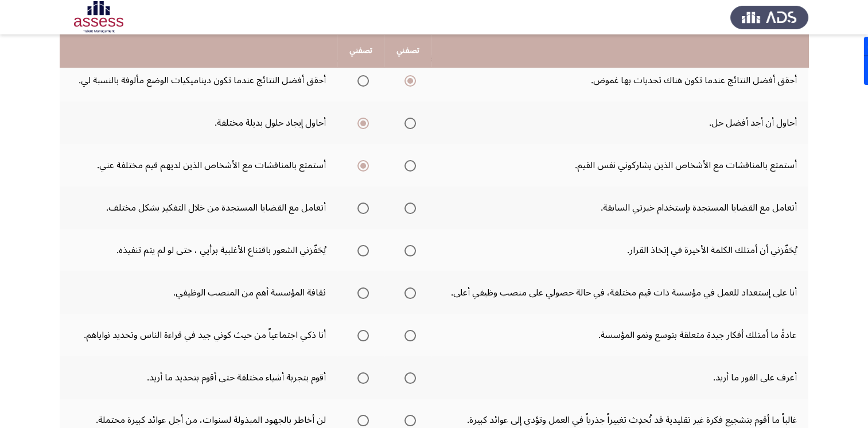
click at [361, 205] on span "Select an option" at bounding box center [362, 207] width 11 height 11
click at [361, 205] on input "Select an option" at bounding box center [362, 207] width 11 height 11
click at [365, 249] on span "Select an option" at bounding box center [362, 250] width 11 height 11
click at [365, 249] on input "Select an option" at bounding box center [362, 250] width 11 height 11
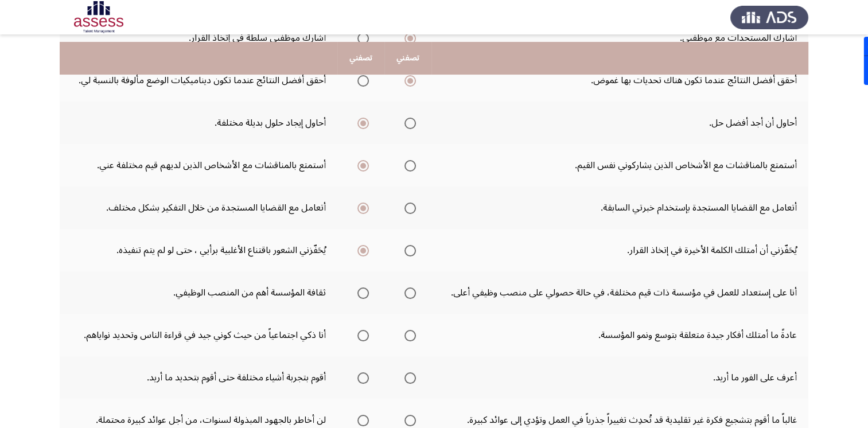
scroll to position [229, 0]
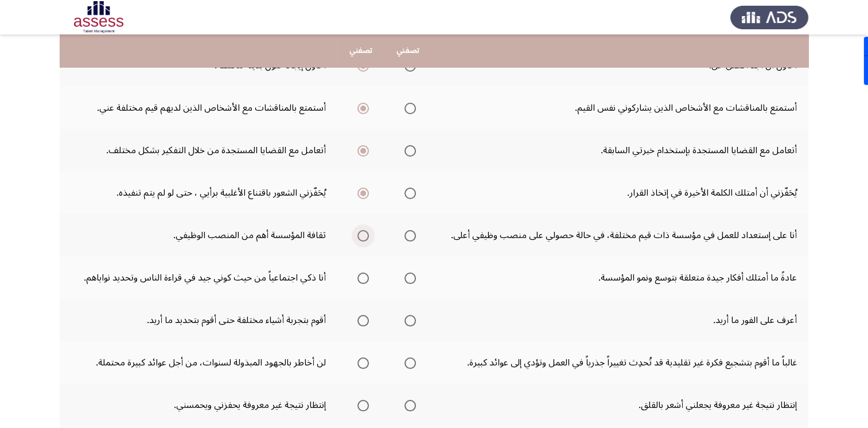
click at [364, 235] on span "Select an option" at bounding box center [362, 235] width 11 height 11
click at [364, 235] on input "Select an option" at bounding box center [362, 235] width 11 height 11
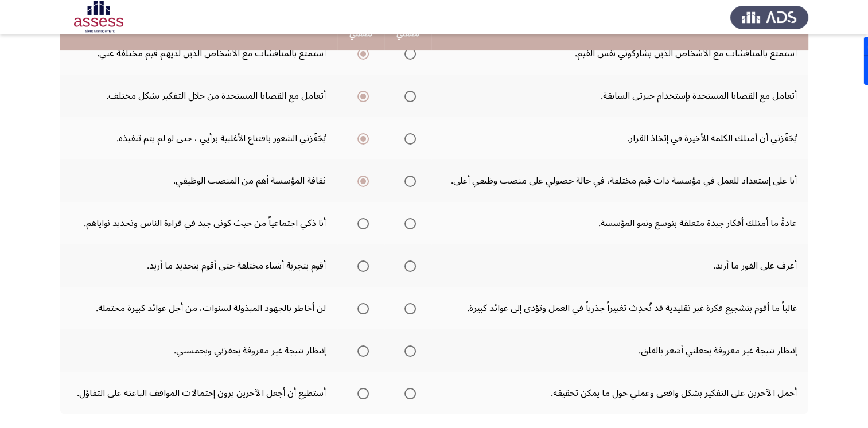
scroll to position [287, 0]
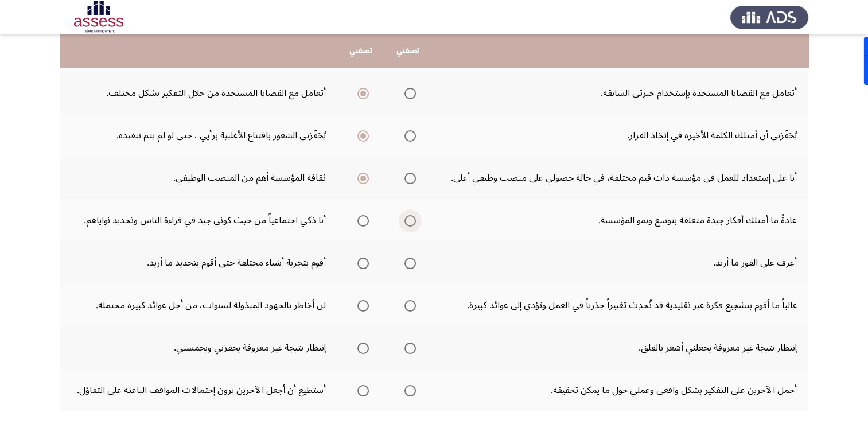
click at [407, 222] on span "Select an option" at bounding box center [409, 220] width 11 height 11
click at [407, 222] on input "Select an option" at bounding box center [409, 220] width 11 height 11
click at [413, 264] on span "Select an option" at bounding box center [409, 262] width 11 height 11
click at [413, 264] on input "Select an option" at bounding box center [409, 262] width 11 height 11
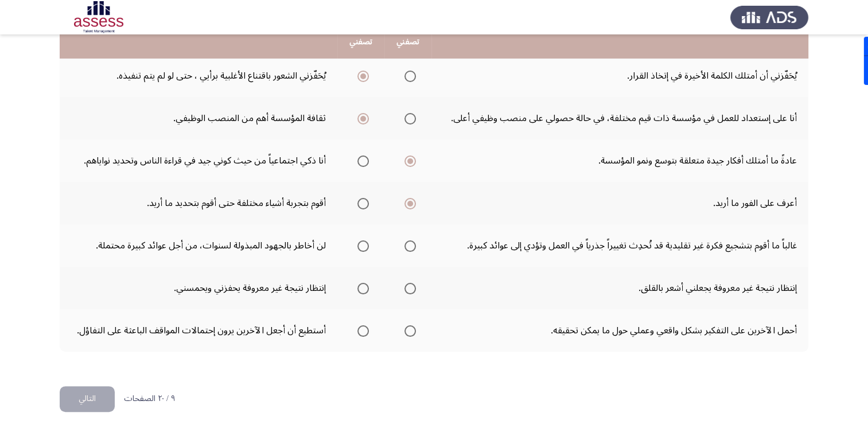
scroll to position [347, 0]
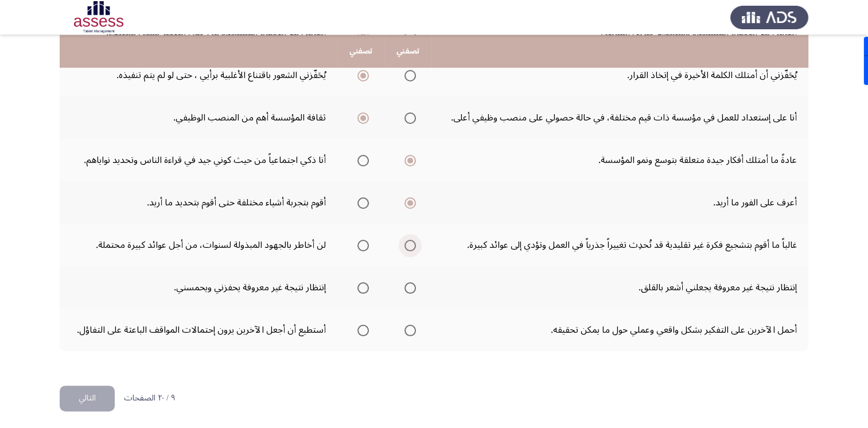
click at [413, 244] on span "Select an option" at bounding box center [409, 245] width 11 height 11
click at [413, 244] on input "Select an option" at bounding box center [409, 245] width 11 height 11
click at [364, 288] on span "Select an option" at bounding box center [362, 287] width 11 height 11
click at [364, 288] on input "Select an option" at bounding box center [362, 287] width 11 height 11
click at [364, 327] on span "Select an option" at bounding box center [362, 330] width 11 height 11
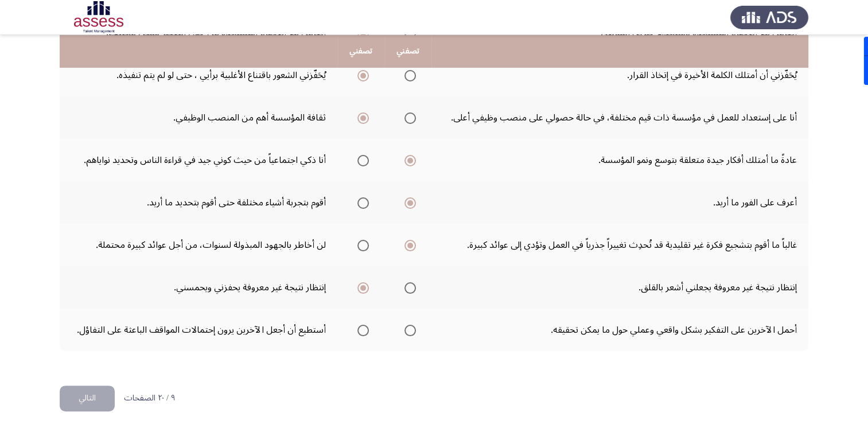
click at [364, 327] on input "Select an option" at bounding box center [362, 330] width 11 height 11
click at [80, 390] on button "التالي" at bounding box center [87, 398] width 55 height 26
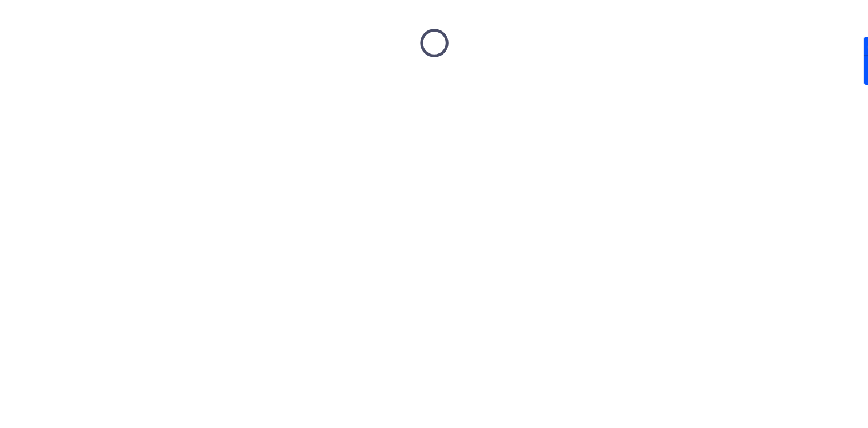
scroll to position [0, 0]
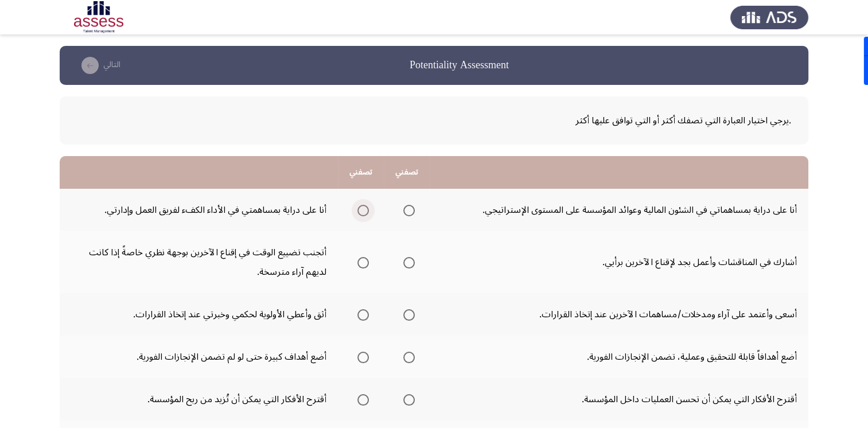
click at [359, 212] on span "Select an option" at bounding box center [362, 210] width 11 height 11
click at [359, 212] on input "Select an option" at bounding box center [362, 210] width 11 height 11
click at [408, 211] on span "Select an option" at bounding box center [408, 210] width 11 height 11
click at [408, 211] on input "Select an option" at bounding box center [408, 210] width 11 height 11
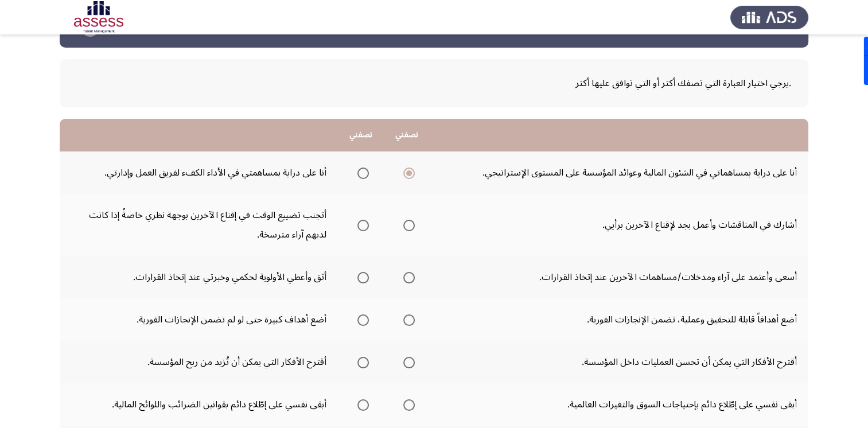
scroll to position [57, 0]
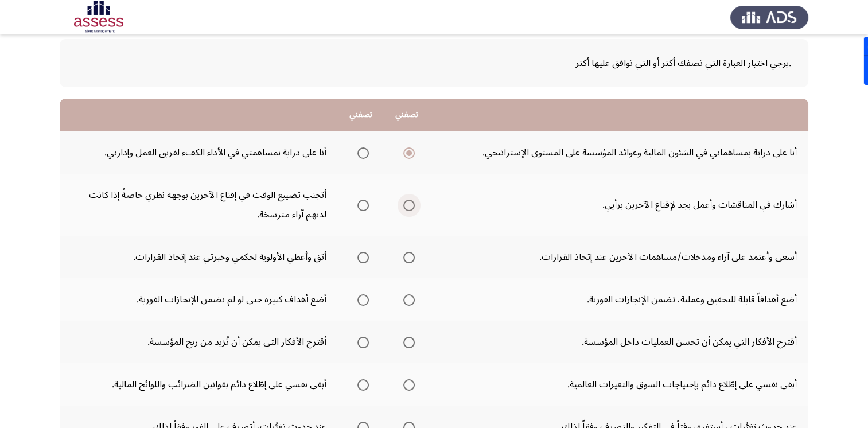
click at [407, 205] on span "Select an option" at bounding box center [408, 205] width 11 height 11
click at [407, 205] on input "Select an option" at bounding box center [408, 205] width 11 height 11
click at [364, 259] on span "Select an option" at bounding box center [362, 257] width 11 height 11
click at [364, 259] on input "Select an option" at bounding box center [362, 257] width 11 height 11
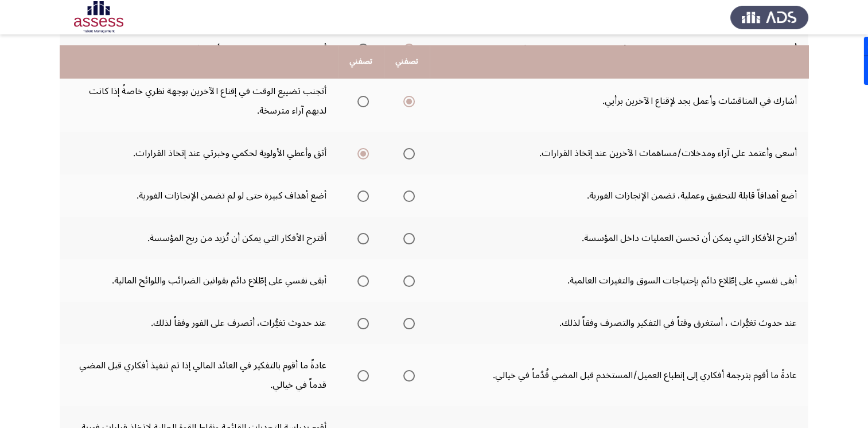
scroll to position [172, 0]
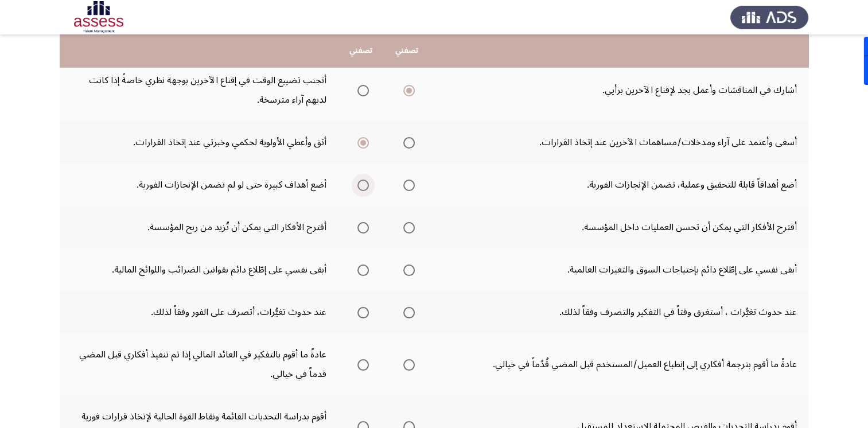
click at [361, 185] on span "Select an option" at bounding box center [362, 184] width 11 height 11
click at [361, 185] on input "Select an option" at bounding box center [362, 184] width 11 height 11
click at [410, 226] on span "Select an option" at bounding box center [408, 227] width 11 height 11
click at [410, 226] on input "Select an option" at bounding box center [408, 227] width 11 height 11
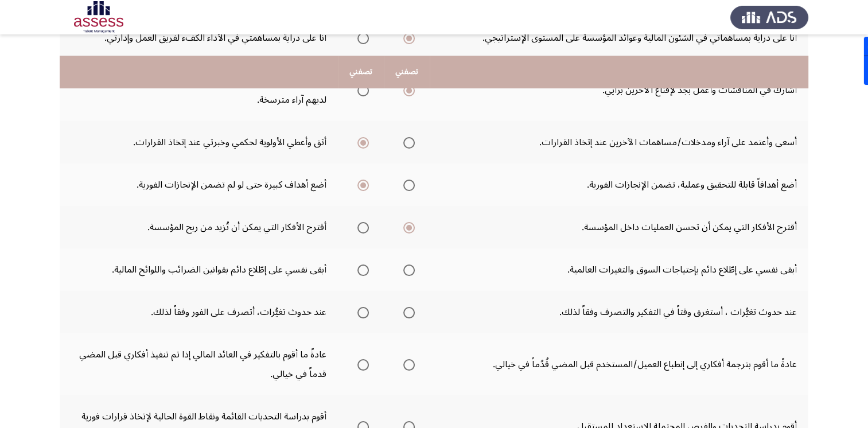
scroll to position [229, 0]
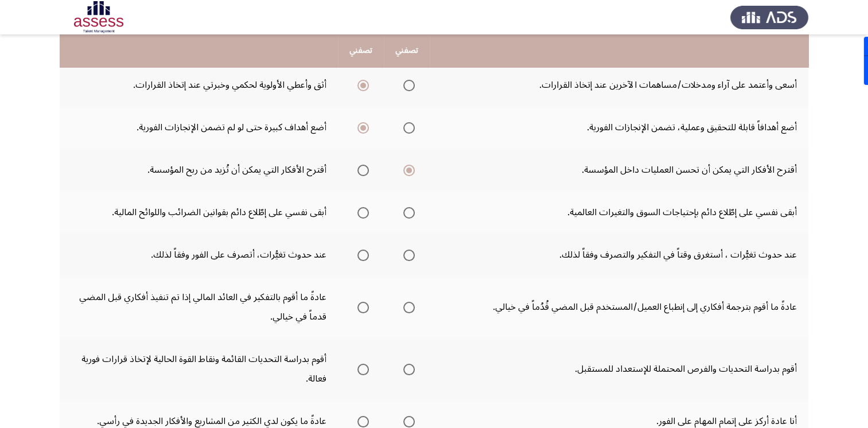
click at [408, 213] on span "Select an option" at bounding box center [408, 212] width 11 height 11
click at [408, 213] on input "Select an option" at bounding box center [408, 212] width 11 height 11
click at [411, 252] on span "Select an option" at bounding box center [408, 254] width 11 height 11
click at [411, 252] on input "Select an option" at bounding box center [408, 254] width 11 height 11
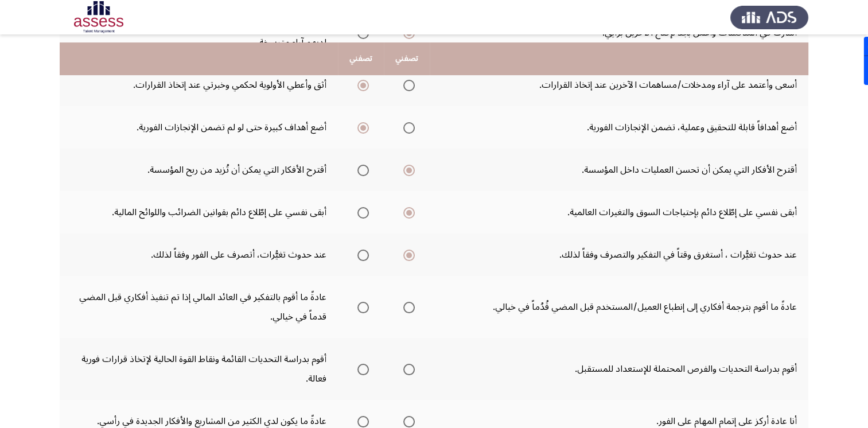
scroll to position [287, 0]
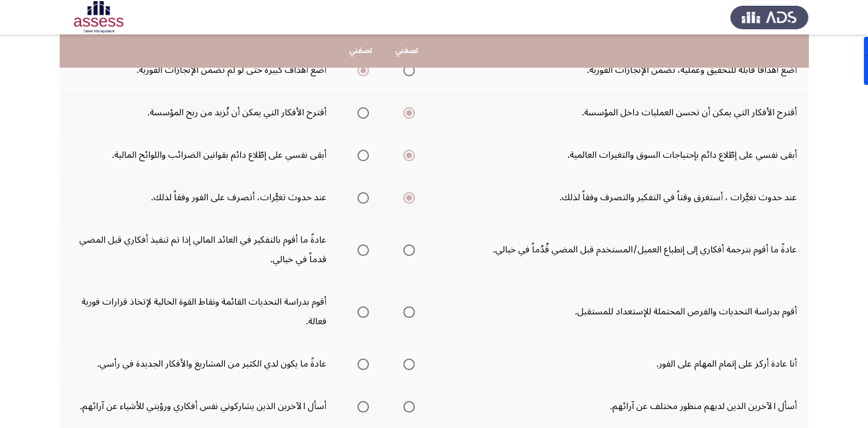
click at [408, 249] on span "Select an option" at bounding box center [408, 249] width 11 height 11
click at [408, 249] on input "Select an option" at bounding box center [408, 249] width 11 height 11
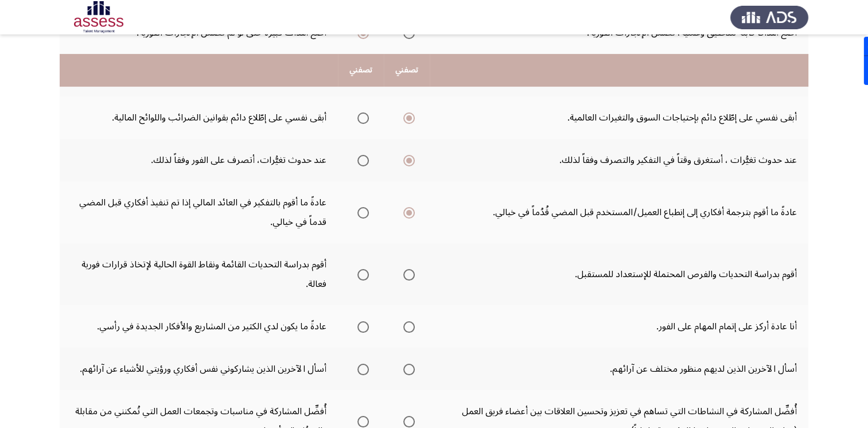
scroll to position [344, 0]
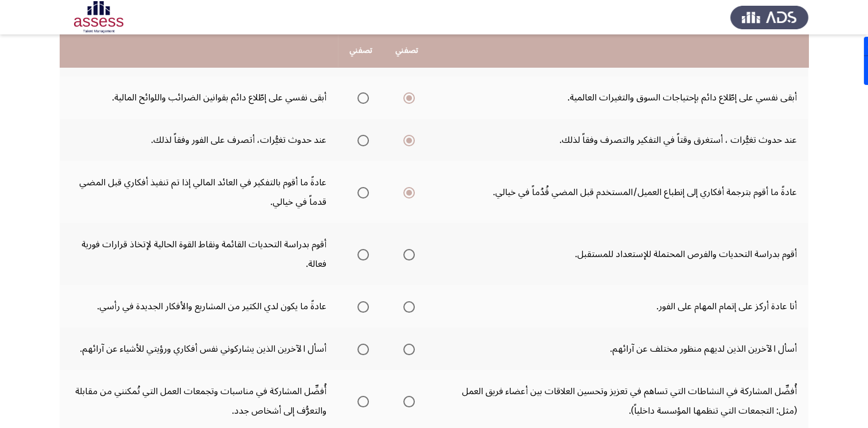
click at [407, 253] on span "Select an option" at bounding box center [408, 254] width 11 height 11
click at [407, 253] on input "Select an option" at bounding box center [408, 254] width 11 height 11
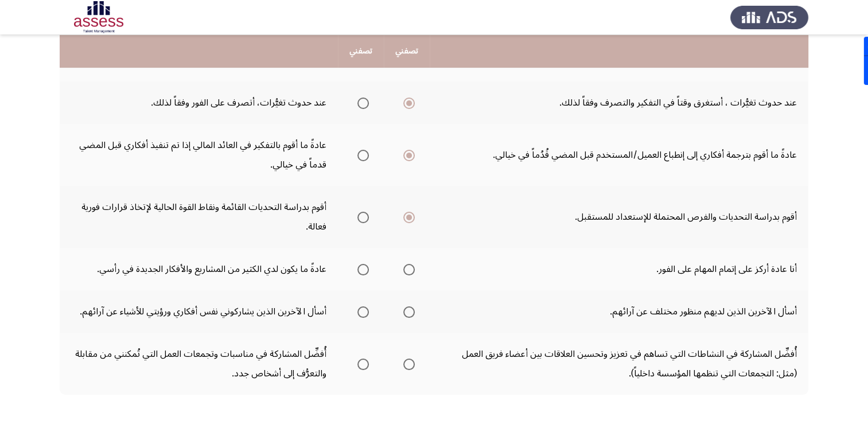
scroll to position [401, 0]
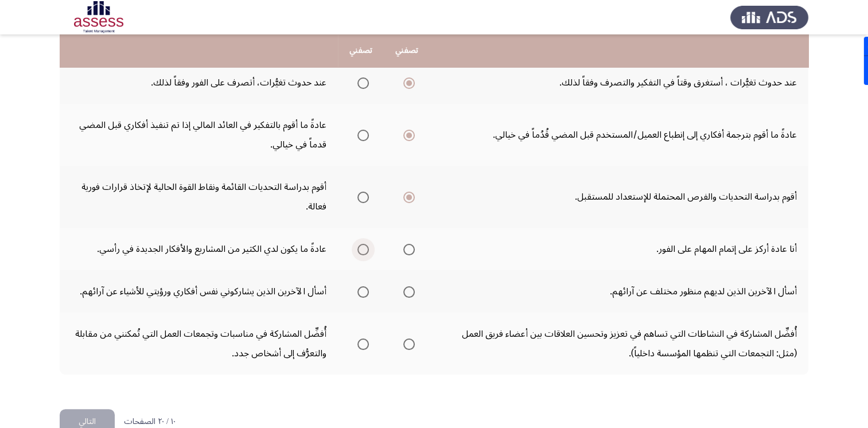
click at [361, 251] on span "Select an option" at bounding box center [362, 249] width 11 height 11
click at [361, 251] on input "Select an option" at bounding box center [362, 249] width 11 height 11
click at [409, 288] on span "Select an option" at bounding box center [408, 291] width 11 height 11
click at [409, 288] on input "Select an option" at bounding box center [408, 291] width 11 height 11
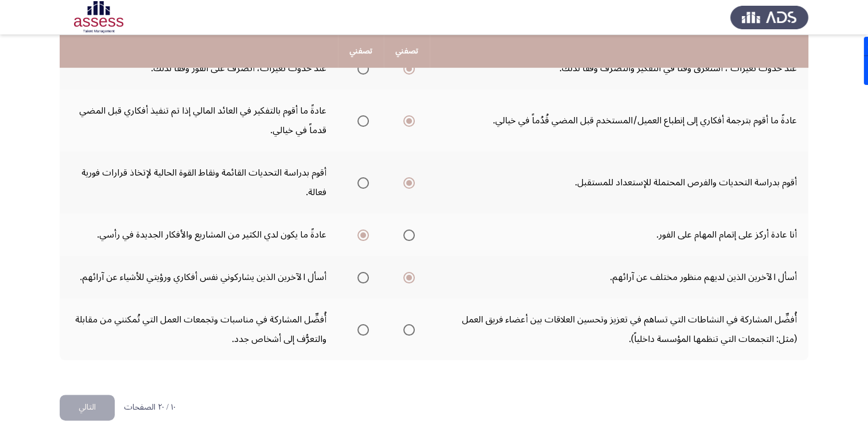
scroll to position [424, 0]
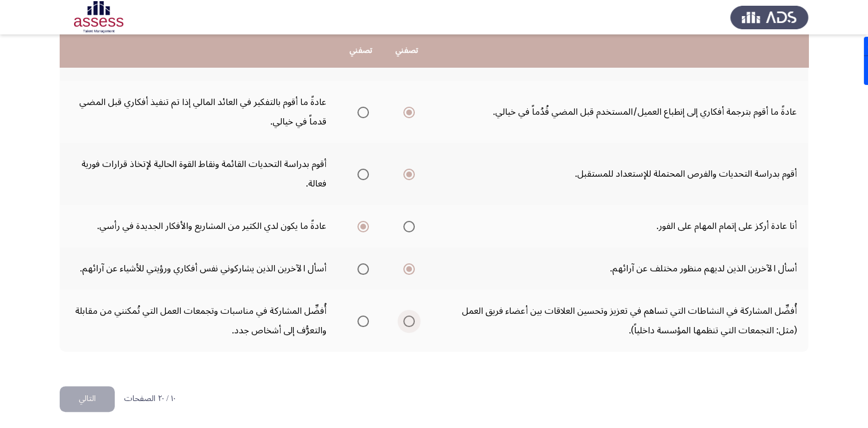
click at [409, 320] on span "Select an option" at bounding box center [408, 320] width 11 height 11
click at [409, 320] on input "Select an option" at bounding box center [408, 320] width 11 height 11
click at [83, 392] on button "التالي" at bounding box center [87, 399] width 55 height 26
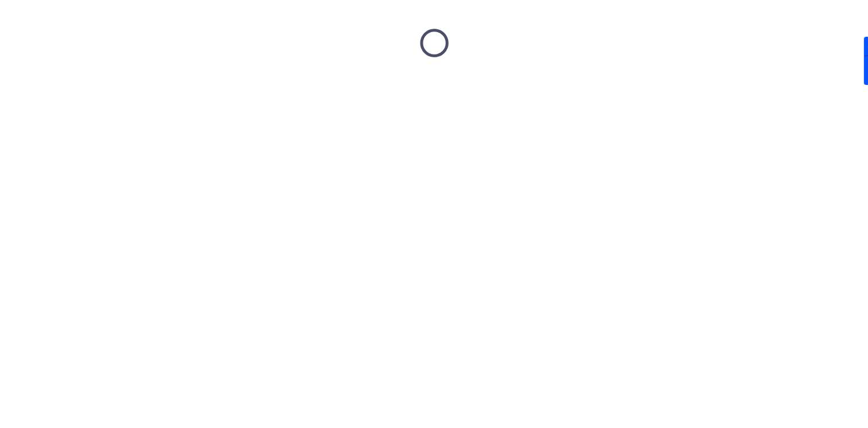
scroll to position [0, 0]
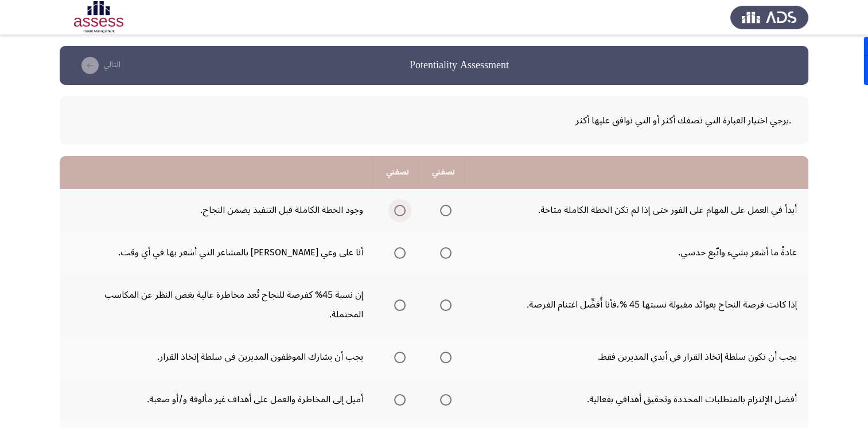
click at [396, 213] on span "Select an option" at bounding box center [399, 210] width 11 height 11
click at [396, 213] on input "Select an option" at bounding box center [399, 210] width 11 height 11
click at [397, 255] on span "Select an option" at bounding box center [399, 252] width 11 height 11
click at [397, 255] on input "Select an option" at bounding box center [399, 252] width 11 height 11
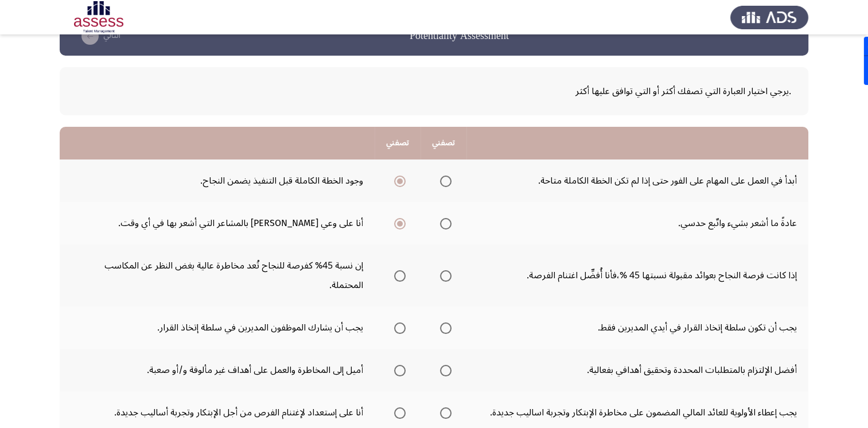
scroll to position [57, 0]
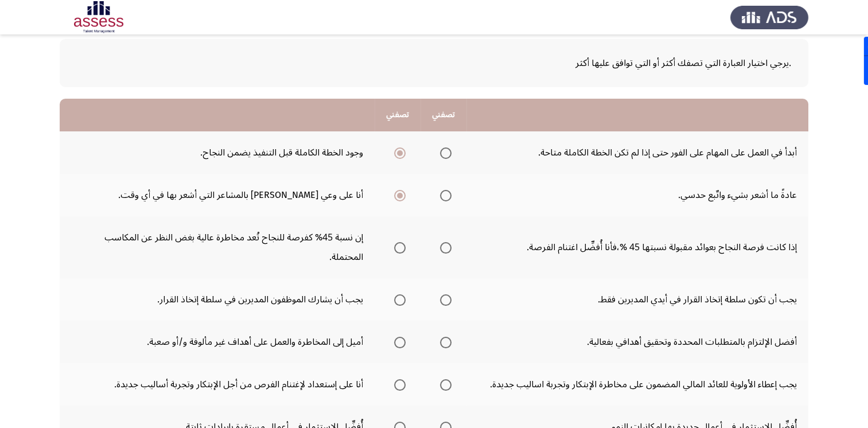
click at [396, 244] on span "Select an option" at bounding box center [399, 247] width 11 height 11
click at [396, 244] on input "Select an option" at bounding box center [399, 247] width 11 height 11
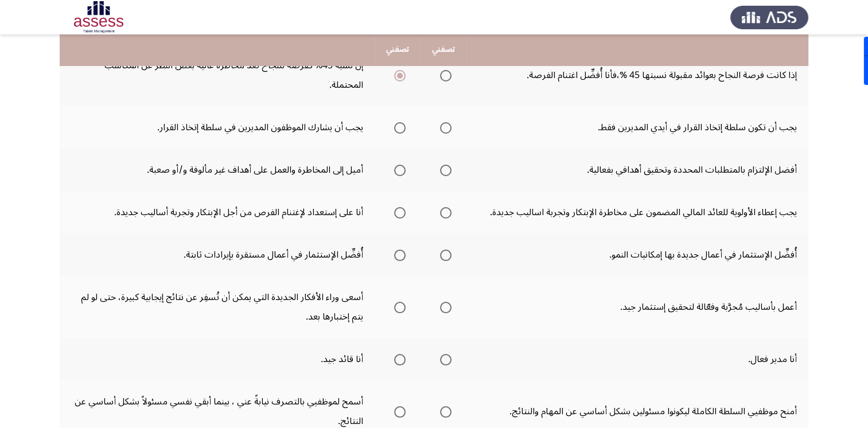
scroll to position [172, 0]
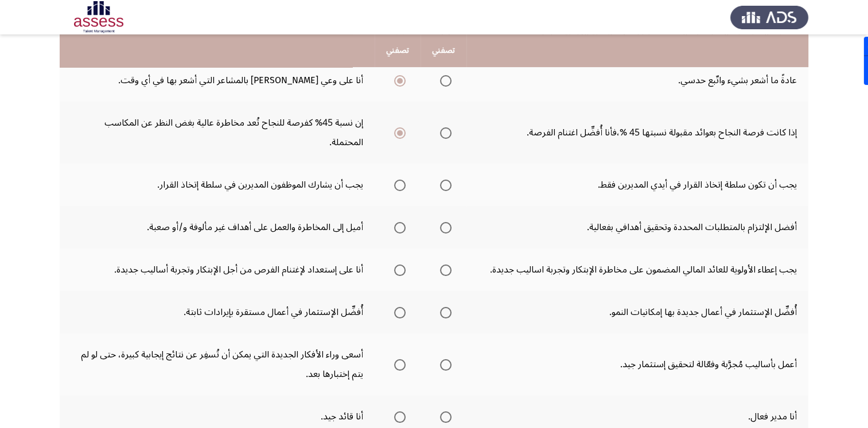
click at [447, 188] on span "Select an option" at bounding box center [445, 184] width 11 height 11
click at [447, 188] on input "Select an option" at bounding box center [445, 184] width 11 height 11
click at [399, 229] on span "Select an option" at bounding box center [399, 227] width 11 height 11
click at [399, 229] on input "Select an option" at bounding box center [399, 227] width 11 height 11
click at [388, 270] on th at bounding box center [397, 269] width 46 height 42
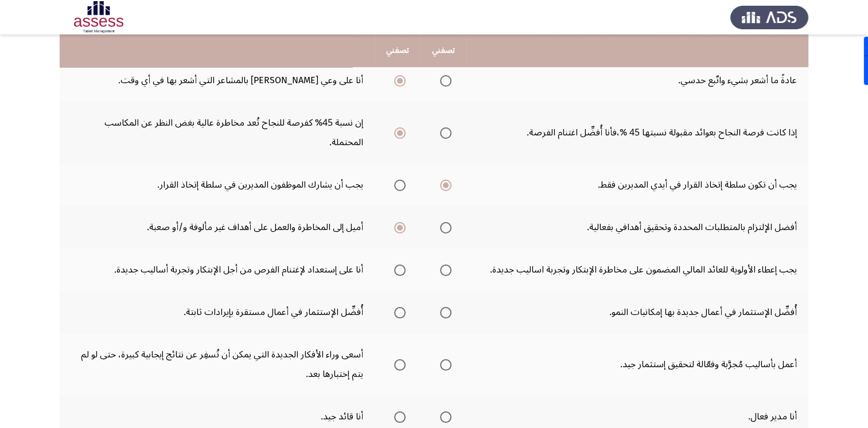
click at [399, 270] on span "Select an option" at bounding box center [399, 269] width 11 height 11
click at [399, 270] on input "Select an option" at bounding box center [399, 269] width 11 height 11
click at [445, 134] on span "Select an option" at bounding box center [445, 132] width 11 height 11
click at [445, 134] on input "Select an option" at bounding box center [445, 132] width 11 height 11
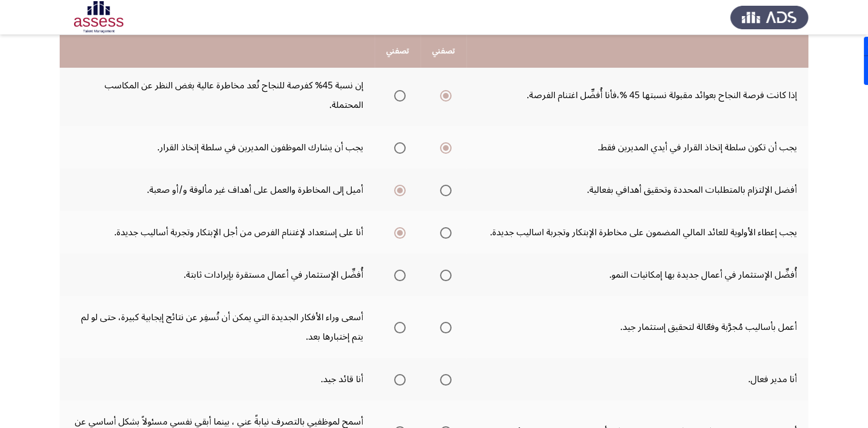
scroll to position [229, 0]
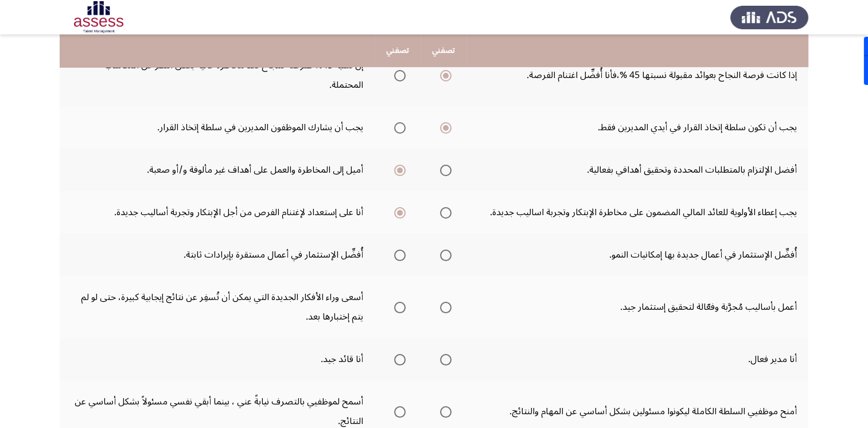
click at [442, 252] on span "Select an option" at bounding box center [445, 254] width 11 height 11
click at [442, 252] on input "Select an option" at bounding box center [445, 254] width 11 height 11
click at [405, 305] on span "Select an option" at bounding box center [399, 307] width 11 height 11
click at [405, 305] on input "Select an option" at bounding box center [399, 307] width 11 height 11
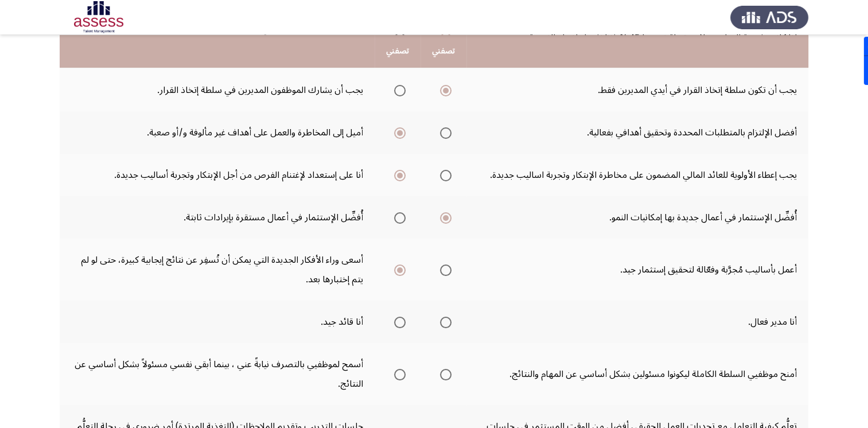
scroll to position [287, 0]
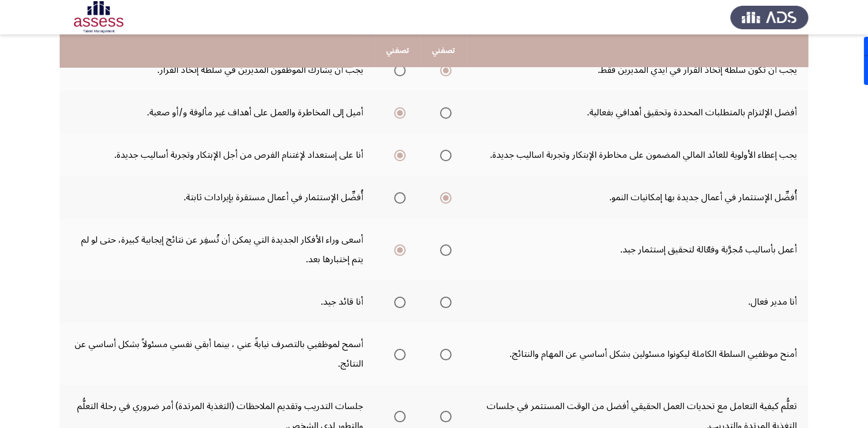
click at [397, 298] on span "Select an option" at bounding box center [399, 301] width 11 height 11
click at [397, 298] on input "Select an option" at bounding box center [399, 301] width 11 height 11
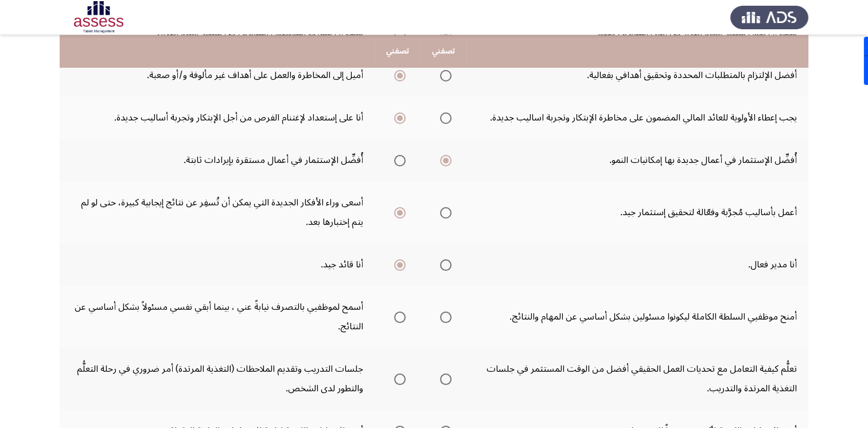
scroll to position [344, 0]
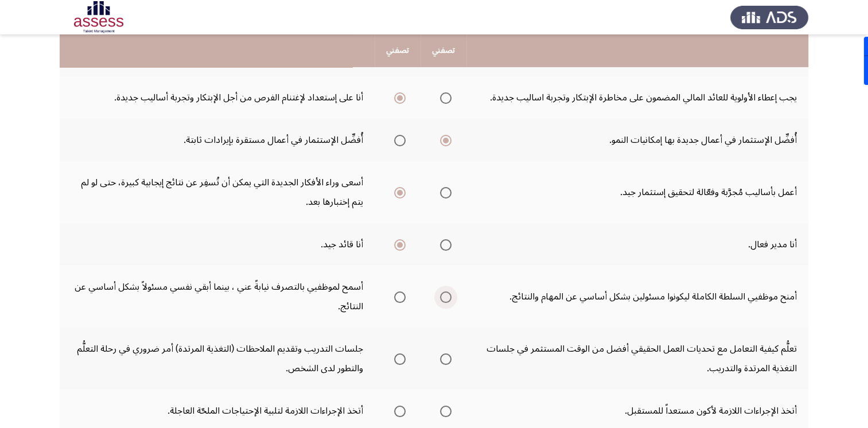
click at [447, 293] on span "Select an option" at bounding box center [445, 296] width 11 height 11
click at [447, 293] on input "Select an option" at bounding box center [445, 296] width 11 height 11
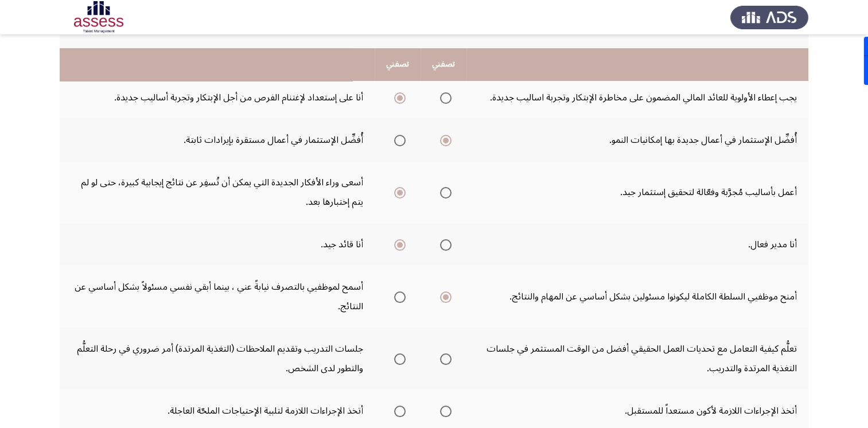
scroll to position [401, 0]
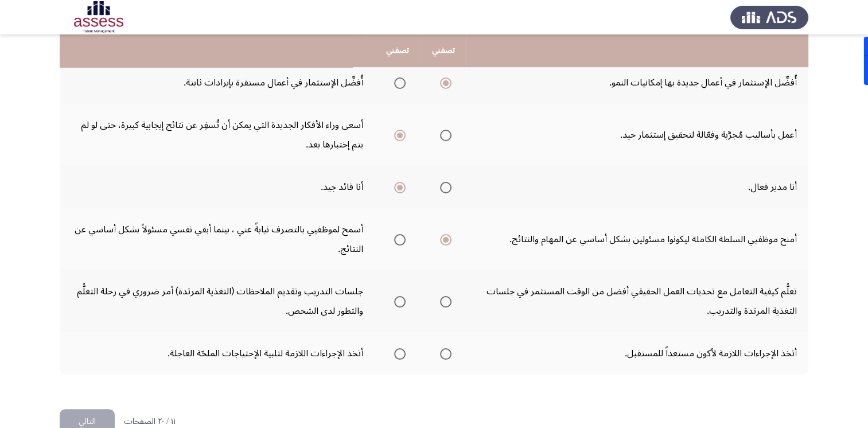
click at [403, 237] on span "Select an option" at bounding box center [399, 239] width 11 height 11
click at [403, 237] on input "Select an option" at bounding box center [399, 239] width 11 height 11
click at [393, 302] on label "Select an option" at bounding box center [397, 301] width 16 height 11
click at [394, 302] on input "Select an option" at bounding box center [399, 301] width 11 height 11
click at [445, 351] on span "Select an option" at bounding box center [445, 353] width 11 height 11
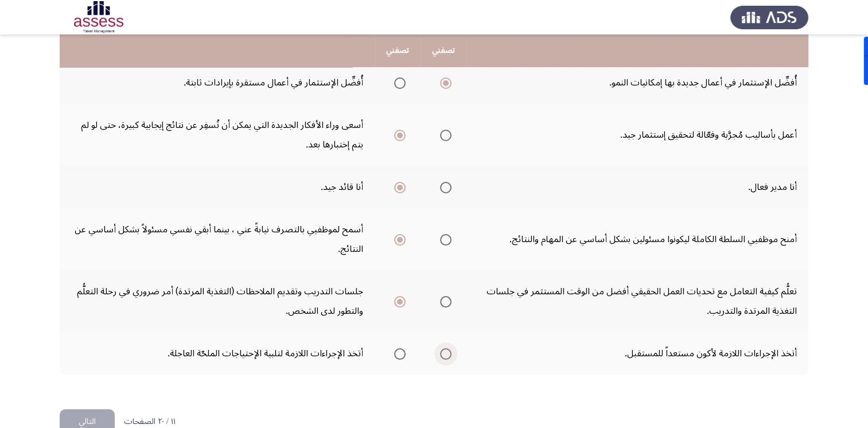
click at [445, 351] on input "Select an option" at bounding box center [445, 353] width 11 height 11
click at [95, 415] on button "التالي" at bounding box center [87, 422] width 55 height 26
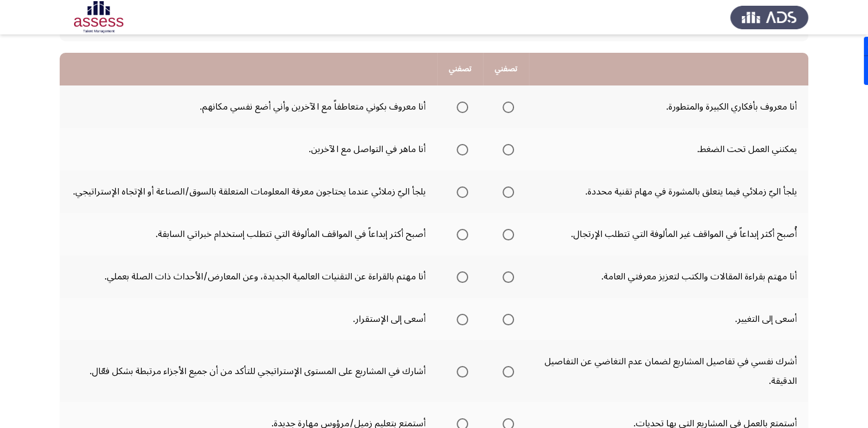
scroll to position [115, 0]
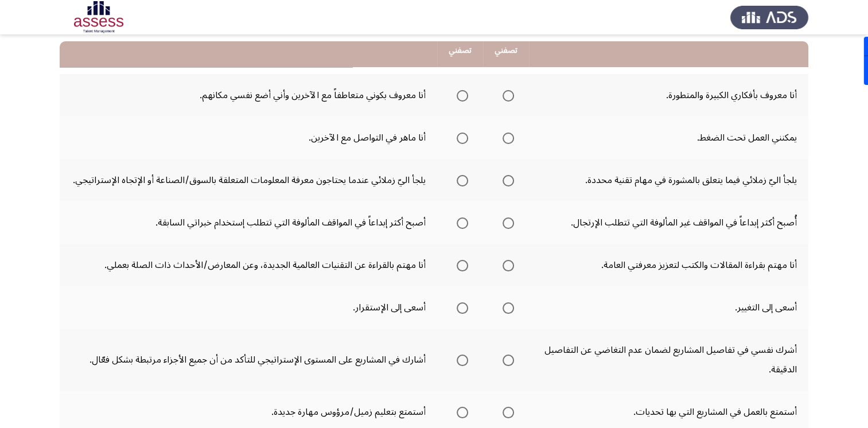
click at [504, 97] on span "Select an option" at bounding box center [507, 95] width 11 height 11
click at [504, 97] on input "Select an option" at bounding box center [507, 95] width 11 height 11
click at [509, 142] on span "Select an option" at bounding box center [507, 137] width 11 height 11
click at [509, 142] on input "Select an option" at bounding box center [507, 137] width 11 height 11
click at [466, 183] on span "Select an option" at bounding box center [461, 180] width 11 height 11
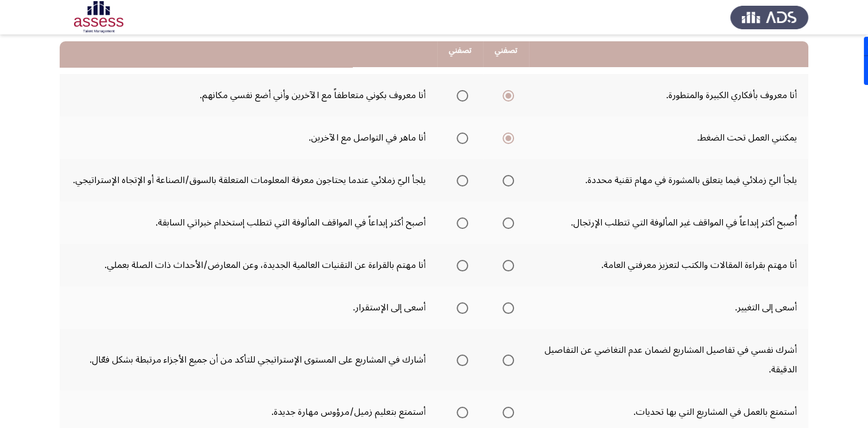
click at [466, 183] on input "Select an option" at bounding box center [461, 180] width 11 height 11
click at [507, 226] on span "Select an option" at bounding box center [507, 222] width 11 height 11
click at [507, 226] on input "Select an option" at bounding box center [507, 222] width 11 height 11
click at [464, 265] on span "Select an option" at bounding box center [461, 265] width 11 height 11
click at [464, 265] on input "Select an option" at bounding box center [461, 265] width 11 height 11
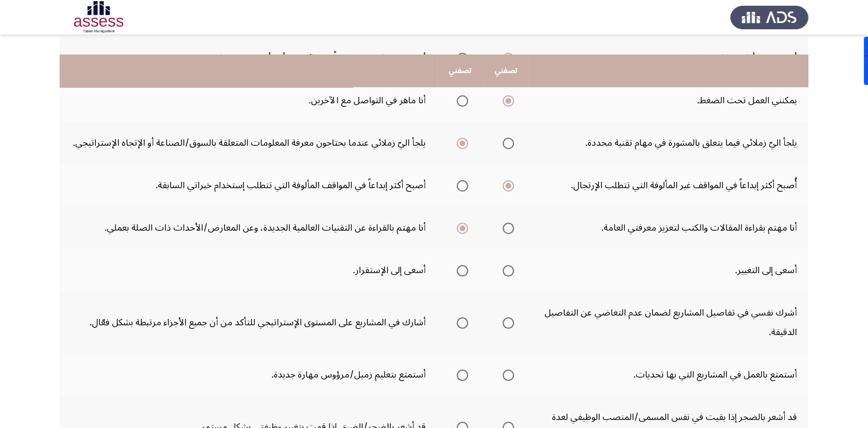
scroll to position [172, 0]
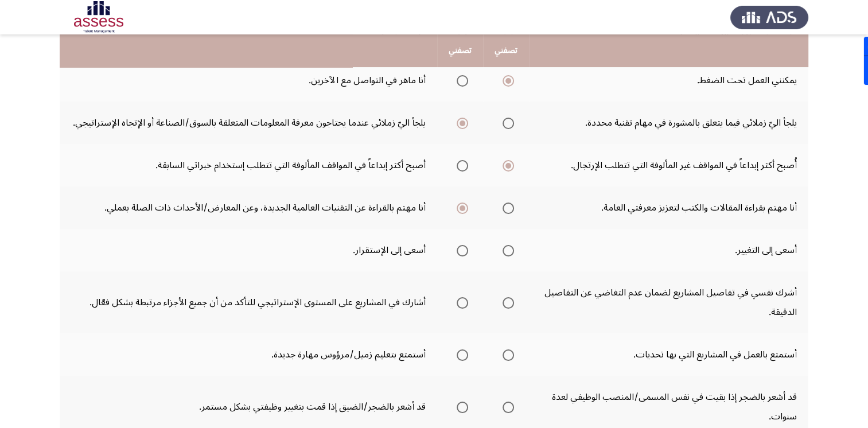
click at [506, 252] on span "Select an option" at bounding box center [507, 250] width 11 height 11
click at [506, 252] on input "Select an option" at bounding box center [507, 250] width 11 height 11
click at [465, 300] on span "Select an option" at bounding box center [461, 302] width 11 height 11
click at [465, 300] on input "Select an option" at bounding box center [461, 302] width 11 height 11
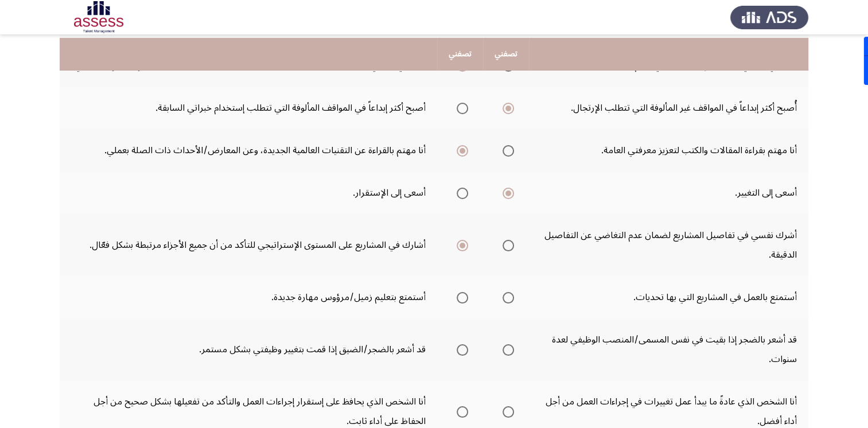
scroll to position [287, 0]
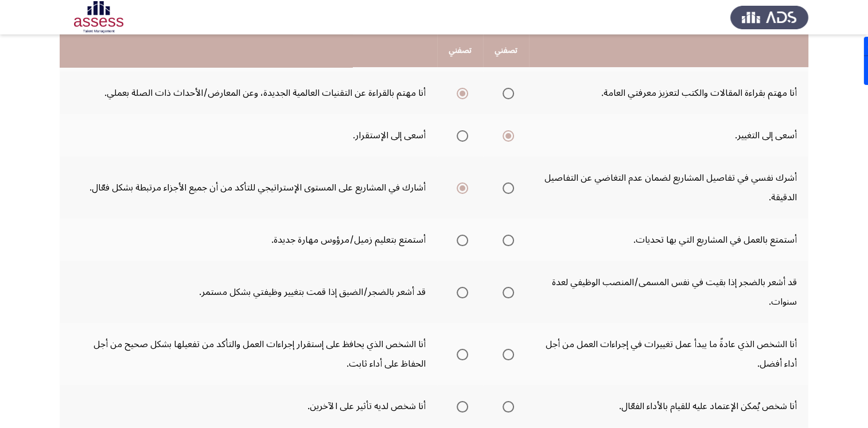
click at [511, 242] on span "Select an option" at bounding box center [507, 240] width 11 height 11
click at [511, 242] on input "Select an option" at bounding box center [507, 240] width 11 height 11
click at [511, 288] on span "Select an option" at bounding box center [507, 292] width 11 height 11
click at [511, 288] on input "Select an option" at bounding box center [507, 292] width 11 height 11
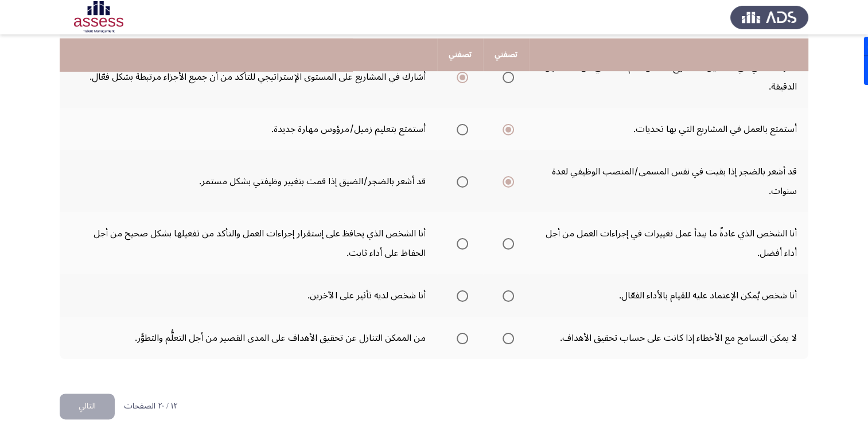
scroll to position [401, 0]
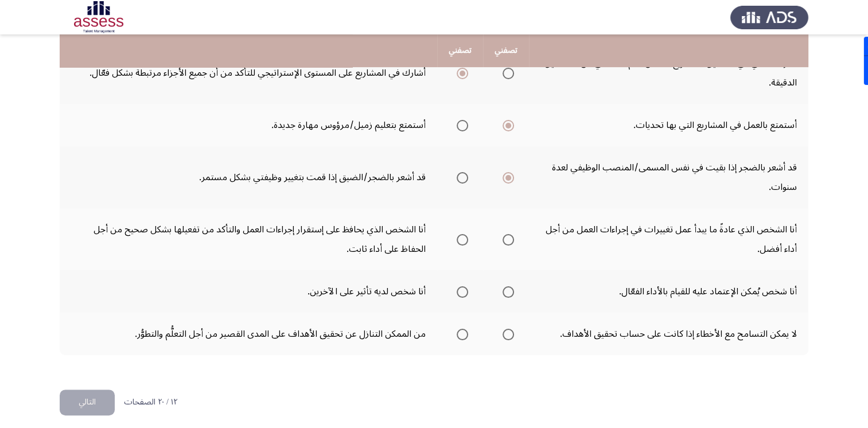
click at [513, 236] on span "Select an option" at bounding box center [507, 239] width 11 height 11
click at [513, 236] on input "Select an option" at bounding box center [507, 239] width 11 height 11
click at [462, 292] on span "Select an option" at bounding box center [462, 292] width 0 height 0
click at [463, 288] on input "Select an option" at bounding box center [461, 291] width 11 height 11
click at [466, 334] on span "Select an option" at bounding box center [461, 334] width 11 height 11
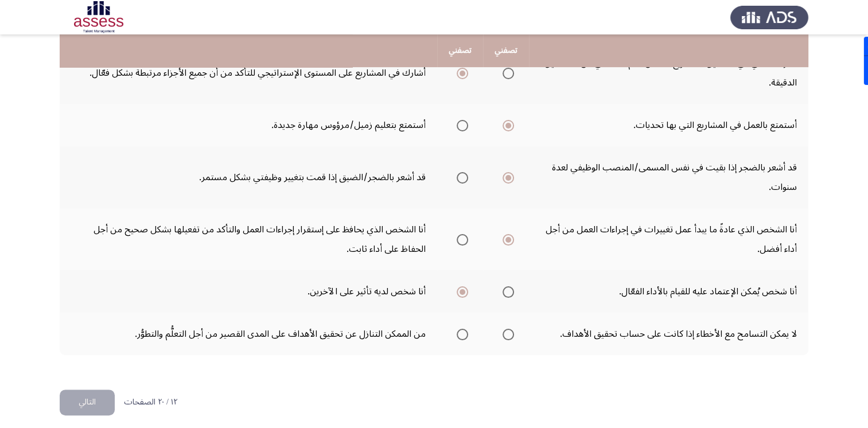
click at [466, 334] on input "Select an option" at bounding box center [461, 334] width 11 height 11
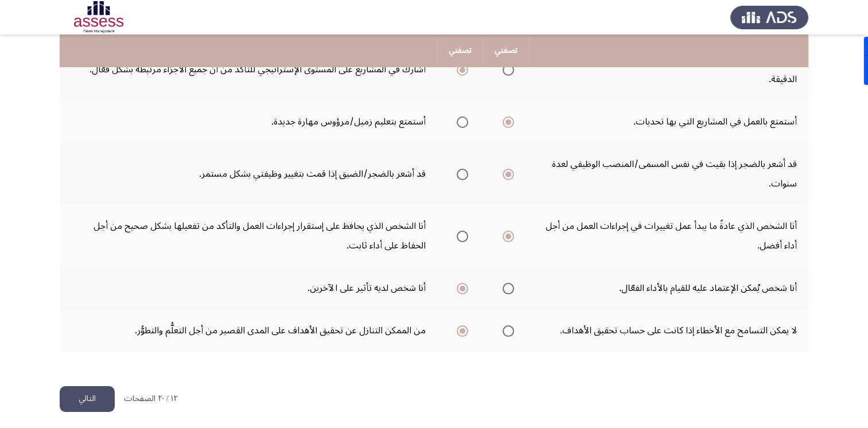
click at [87, 394] on button "التالي" at bounding box center [87, 399] width 55 height 26
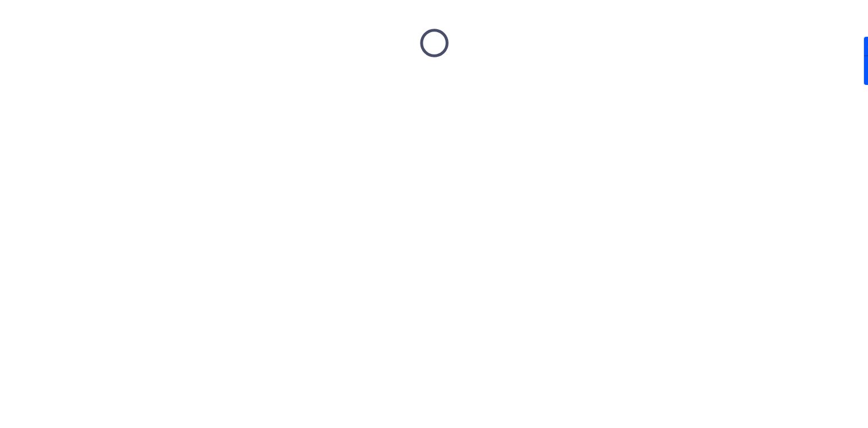
scroll to position [0, 0]
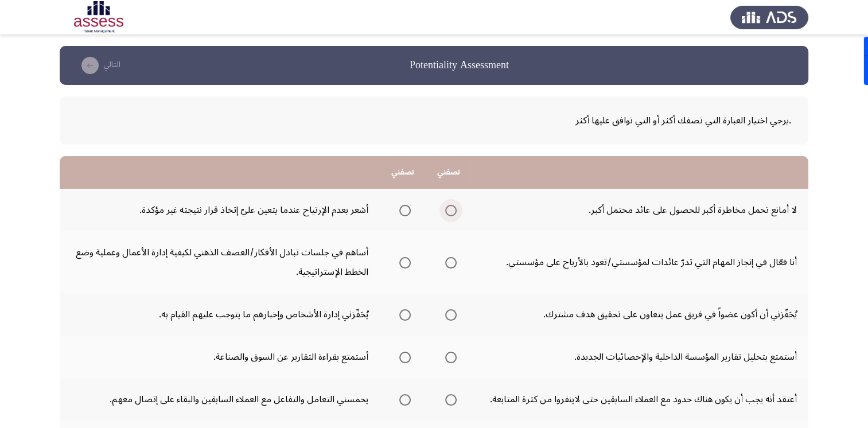
click at [456, 209] on span "Select an option" at bounding box center [450, 210] width 11 height 11
click at [456, 209] on input "Select an option" at bounding box center [450, 210] width 11 height 11
click at [406, 265] on span "Select an option" at bounding box center [404, 262] width 11 height 11
click at [406, 265] on input "Select an option" at bounding box center [404, 262] width 11 height 11
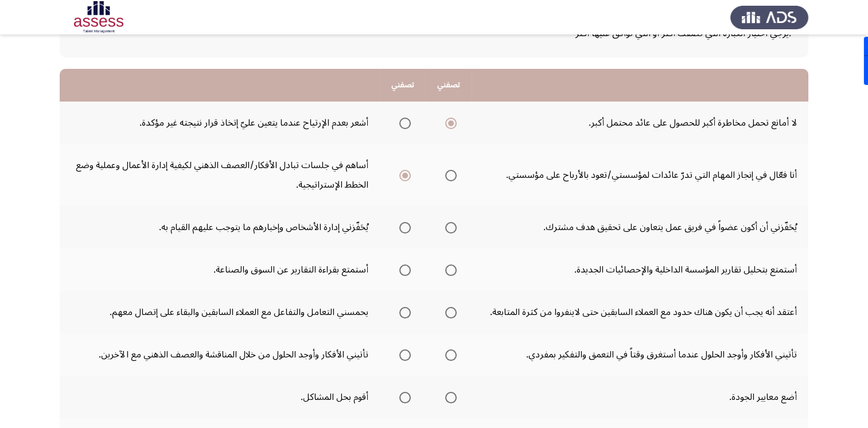
scroll to position [115, 0]
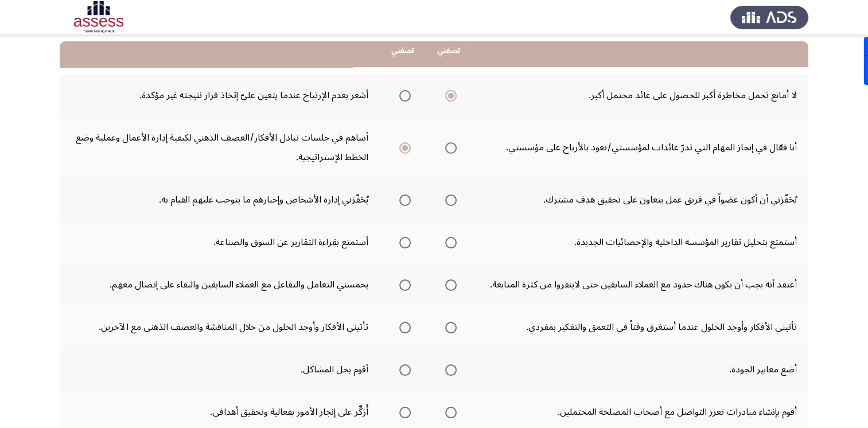
click at [408, 201] on span "Select an option" at bounding box center [404, 199] width 11 height 11
click at [408, 201] on input "Select an option" at bounding box center [404, 199] width 11 height 11
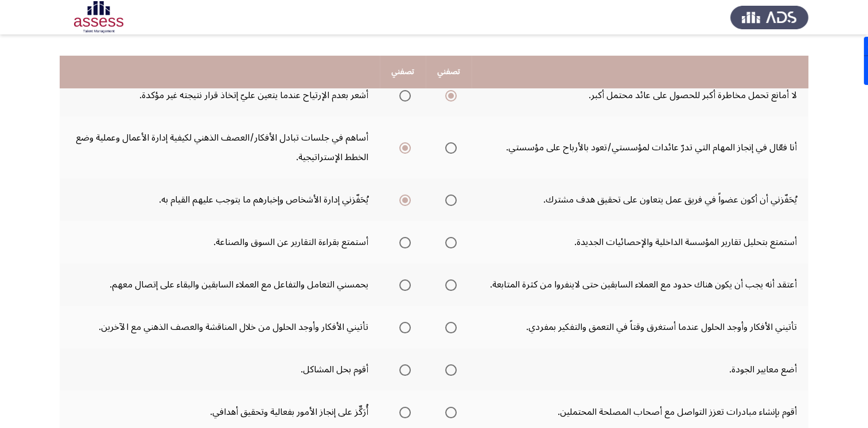
scroll to position [172, 0]
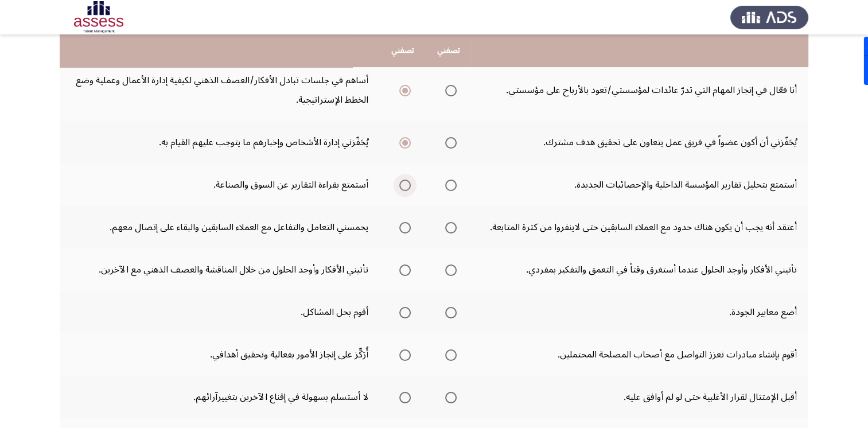
click at [407, 181] on span "Select an option" at bounding box center [404, 184] width 11 height 11
click at [407, 181] on input "Select an option" at bounding box center [404, 184] width 11 height 11
click at [404, 228] on span "Select an option" at bounding box center [404, 227] width 11 height 11
click at [404, 228] on input "Select an option" at bounding box center [404, 227] width 11 height 11
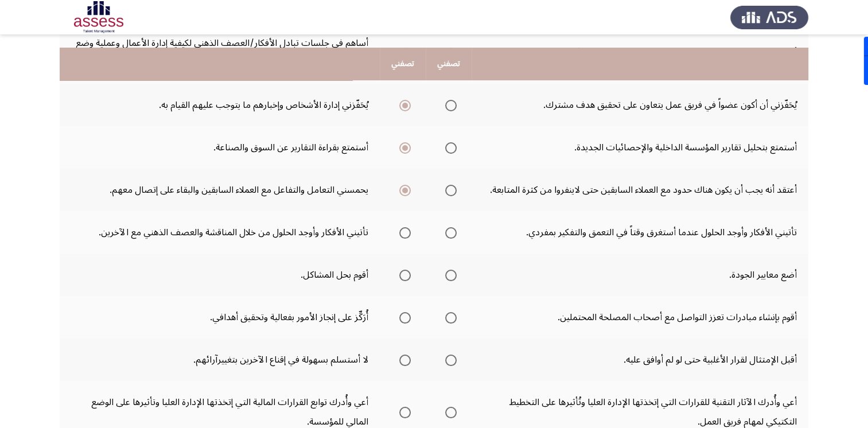
scroll to position [229, 0]
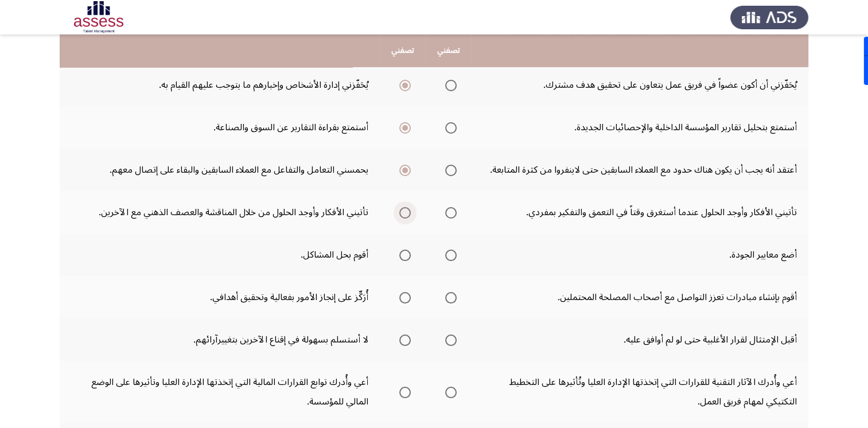
click at [402, 212] on span "Select an option" at bounding box center [404, 212] width 11 height 11
click at [402, 212] on input "Select an option" at bounding box center [404, 212] width 11 height 11
click at [409, 258] on span "Select an option" at bounding box center [404, 254] width 11 height 11
click at [409, 258] on input "Select an option" at bounding box center [404, 254] width 11 height 11
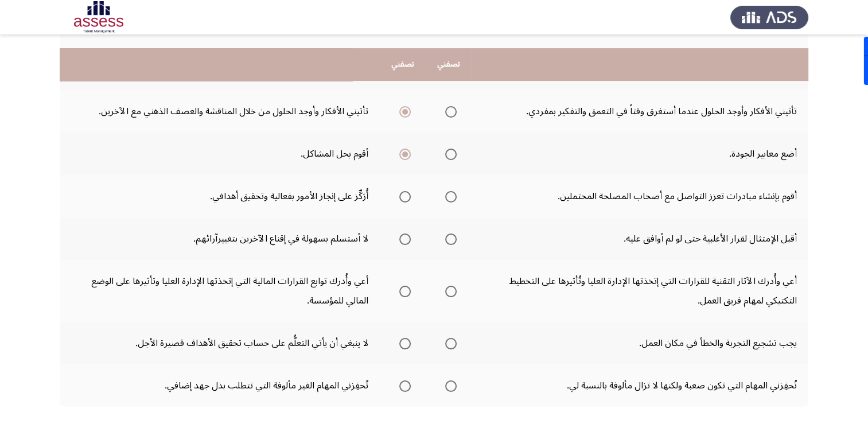
scroll to position [344, 0]
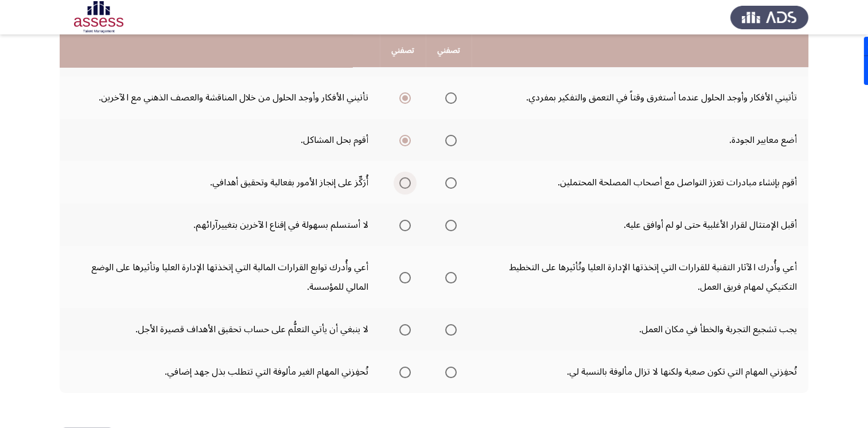
click at [409, 179] on span "Select an option" at bounding box center [404, 182] width 11 height 11
click at [409, 179] on input "Select an option" at bounding box center [404, 182] width 11 height 11
click at [401, 220] on span "Select an option" at bounding box center [404, 225] width 11 height 11
click at [401, 220] on input "Select an option" at bounding box center [404, 225] width 11 height 11
click at [405, 274] on span "Select an option" at bounding box center [404, 277] width 11 height 11
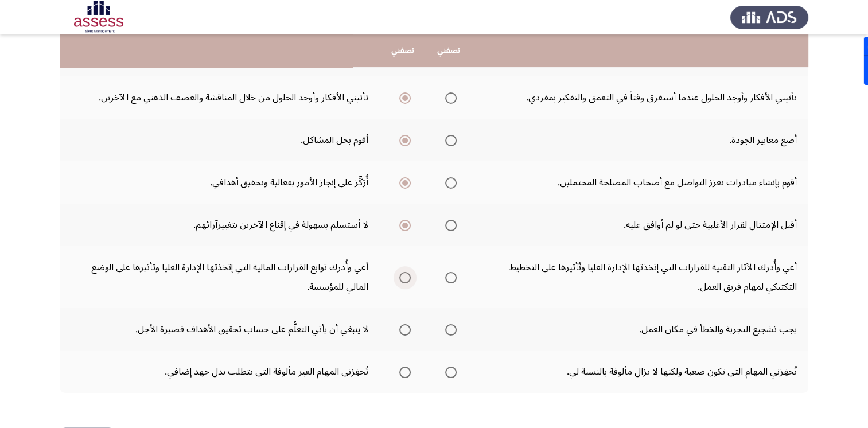
click at [405, 274] on input "Select an option" at bounding box center [404, 277] width 11 height 11
click at [449, 330] on span "Select an option" at bounding box center [450, 329] width 11 height 11
click at [449, 330] on input "Select an option" at bounding box center [450, 329] width 11 height 11
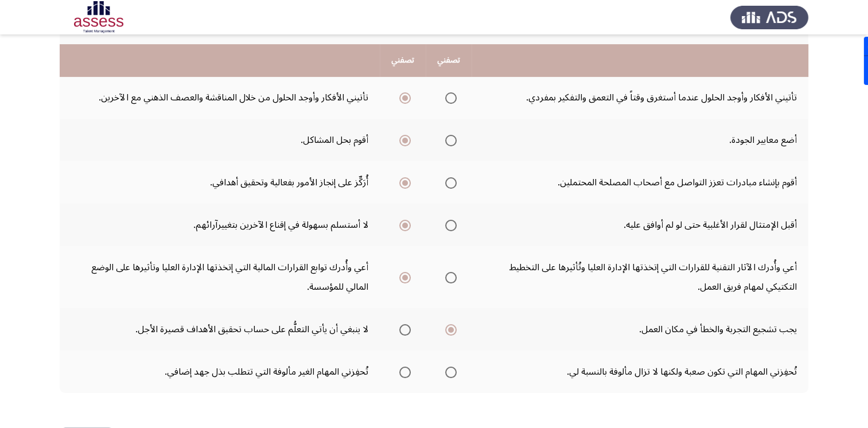
scroll to position [385, 0]
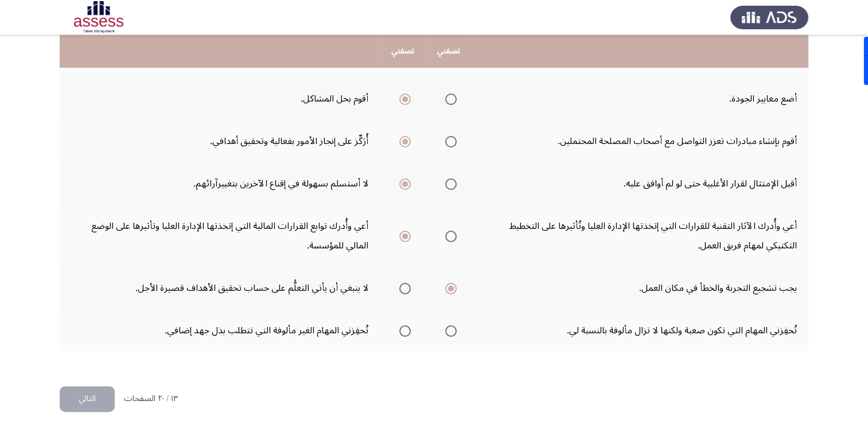
click at [400, 328] on span "Select an option" at bounding box center [404, 330] width 11 height 11
click at [400, 328] on input "Select an option" at bounding box center [404, 330] width 11 height 11
click at [85, 396] on button "التالي" at bounding box center [87, 399] width 55 height 26
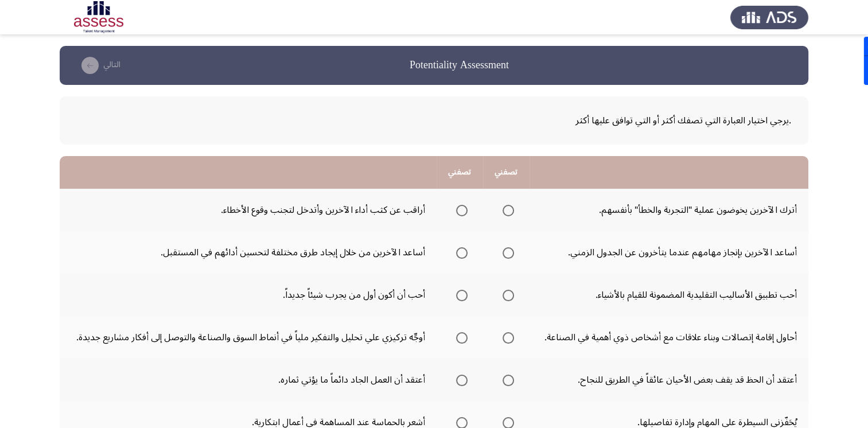
scroll to position [57, 0]
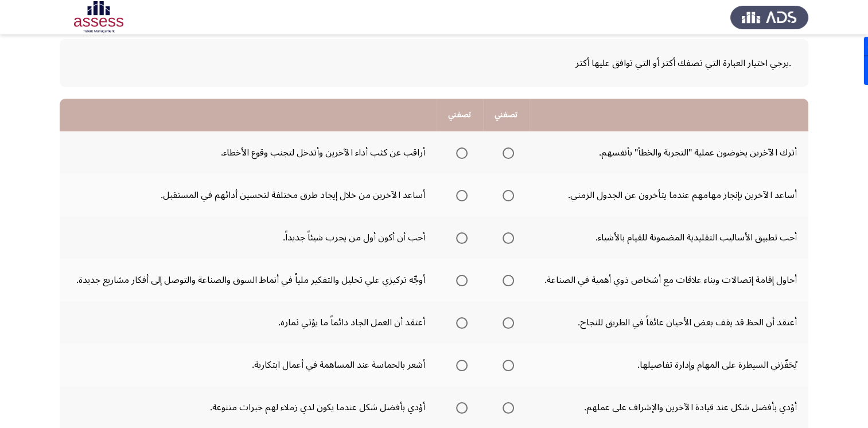
click at [466, 155] on span "Select an option" at bounding box center [461, 152] width 11 height 11
click at [466, 155] on input "Select an option" at bounding box center [461, 152] width 11 height 11
click at [456, 198] on span "Select an option" at bounding box center [461, 195] width 11 height 11
click at [456, 198] on input "Select an option" at bounding box center [461, 195] width 11 height 11
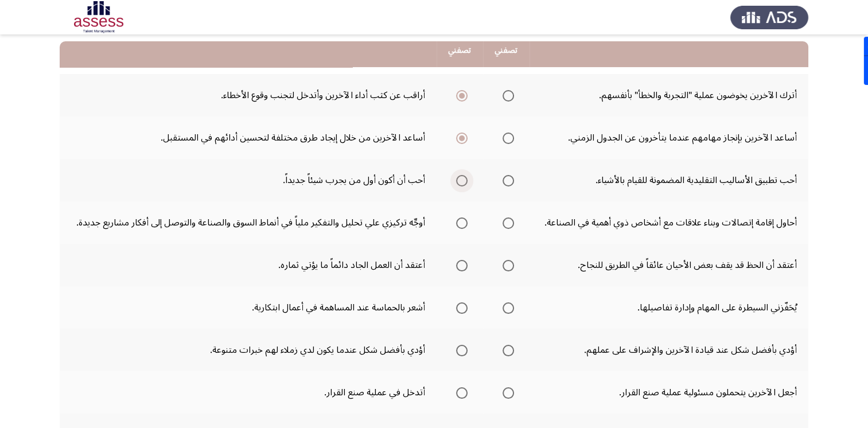
click at [453, 182] on label "Select an option" at bounding box center [459, 180] width 16 height 11
click at [456, 182] on input "Select an option" at bounding box center [461, 180] width 11 height 11
click at [464, 222] on span "Select an option" at bounding box center [461, 222] width 11 height 11
click at [464, 222] on input "Select an option" at bounding box center [461, 222] width 11 height 11
click at [462, 269] on mat-radio-group "Select an option" at bounding box center [459, 264] width 16 height 19
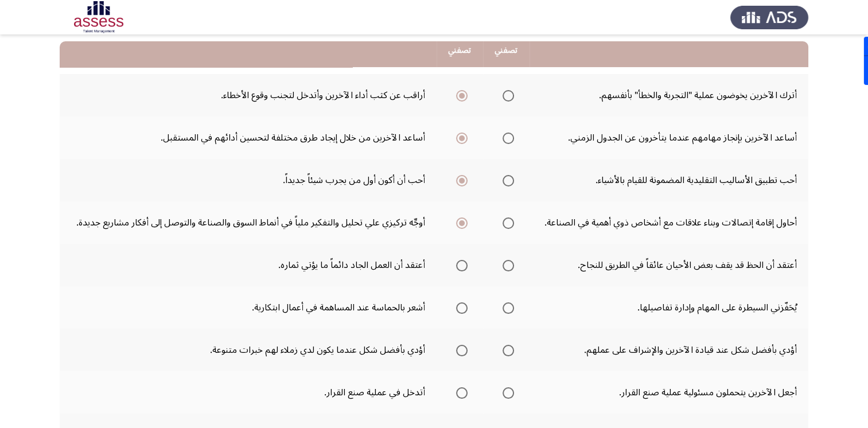
click at [461, 268] on span "Select an option" at bounding box center [461, 265] width 11 height 11
click at [461, 268] on input "Select an option" at bounding box center [461, 265] width 11 height 11
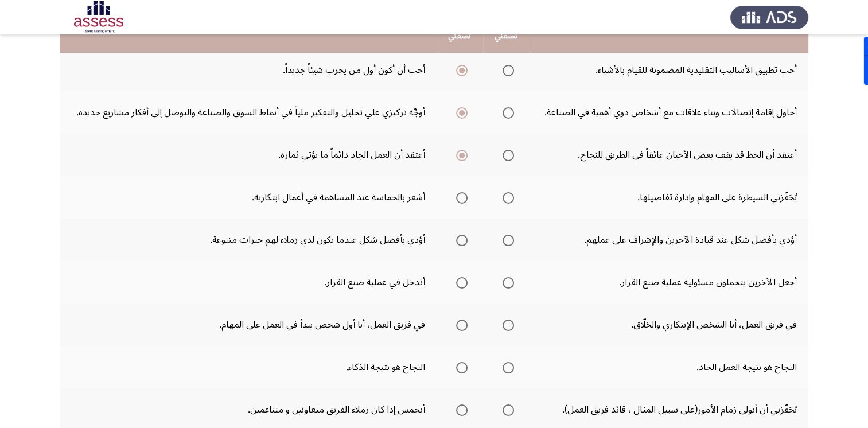
scroll to position [229, 0]
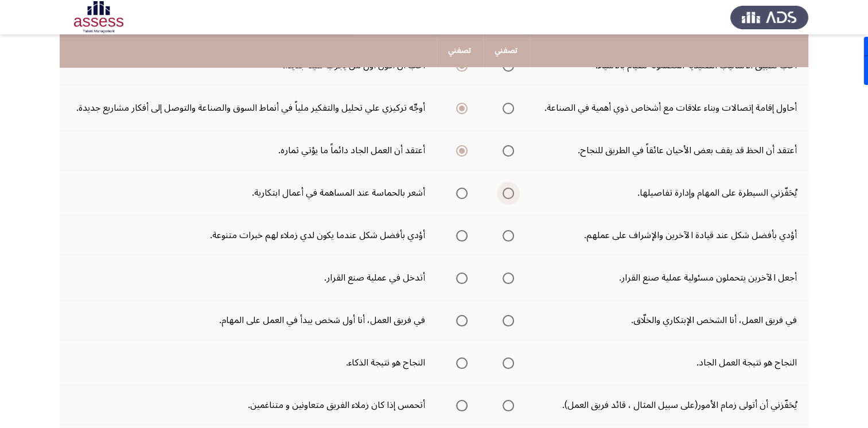
click at [511, 196] on span "Select an option" at bounding box center [507, 192] width 11 height 11
click at [511, 196] on input "Select an option" at bounding box center [507, 192] width 11 height 11
click at [462, 237] on span "Select an option" at bounding box center [461, 235] width 11 height 11
click at [462, 237] on input "Select an option" at bounding box center [461, 235] width 11 height 11
click at [464, 278] on span "Select an option" at bounding box center [461, 277] width 11 height 11
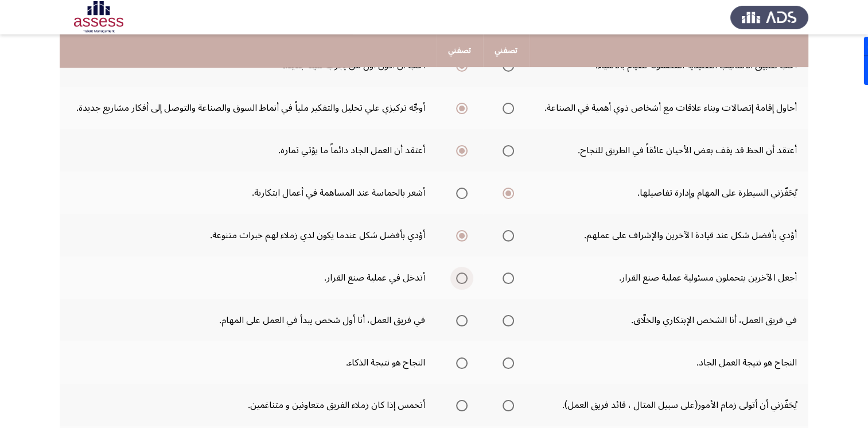
click at [464, 278] on input "Select an option" at bounding box center [461, 277] width 11 height 11
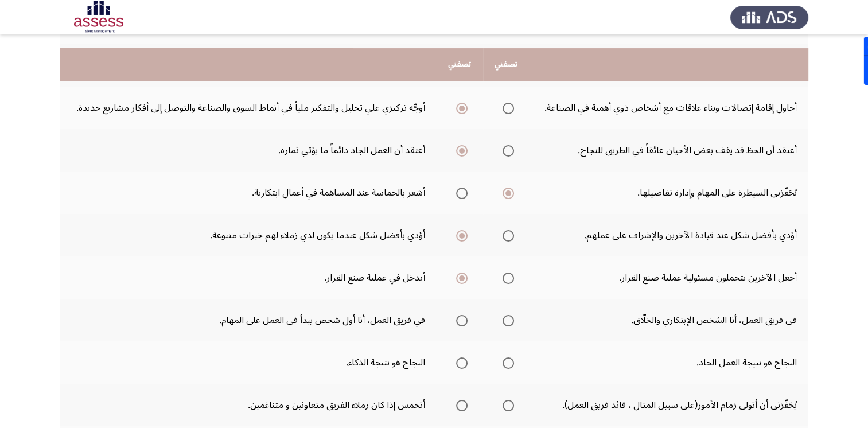
scroll to position [287, 0]
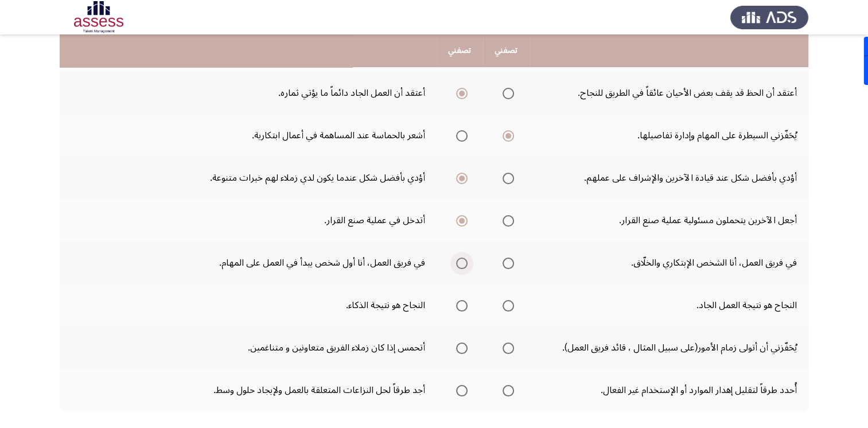
click at [462, 265] on span "Select an option" at bounding box center [461, 262] width 11 height 11
click at [462, 265] on input "Select an option" at bounding box center [461, 262] width 11 height 11
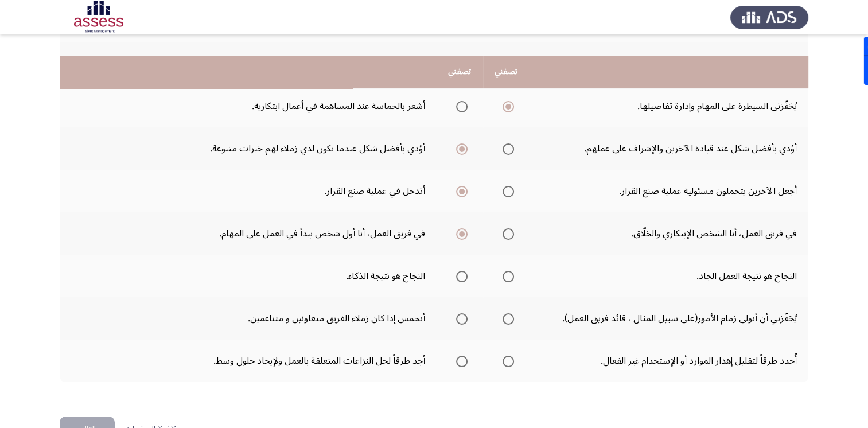
scroll to position [344, 0]
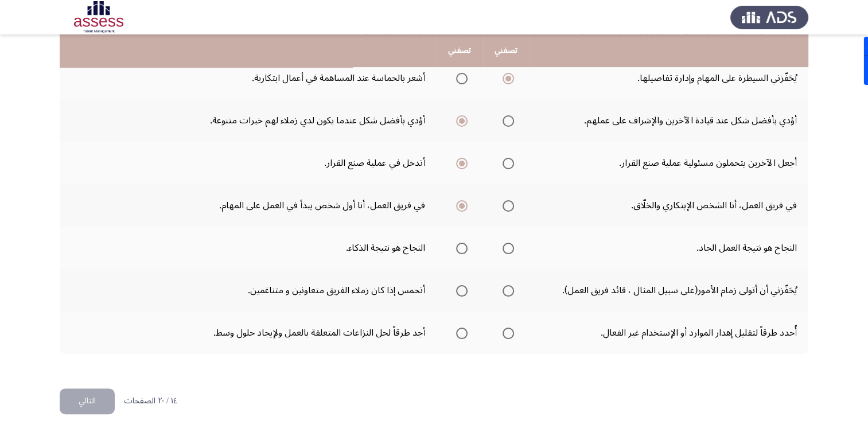
click at [507, 251] on span "Select an option" at bounding box center [507, 248] width 11 height 11
click at [507, 251] on input "Select an option" at bounding box center [507, 248] width 11 height 11
click at [508, 290] on span "Select an option" at bounding box center [507, 290] width 11 height 11
click at [508, 290] on input "Select an option" at bounding box center [507, 290] width 11 height 11
click at [509, 334] on span "Select an option" at bounding box center [507, 332] width 11 height 11
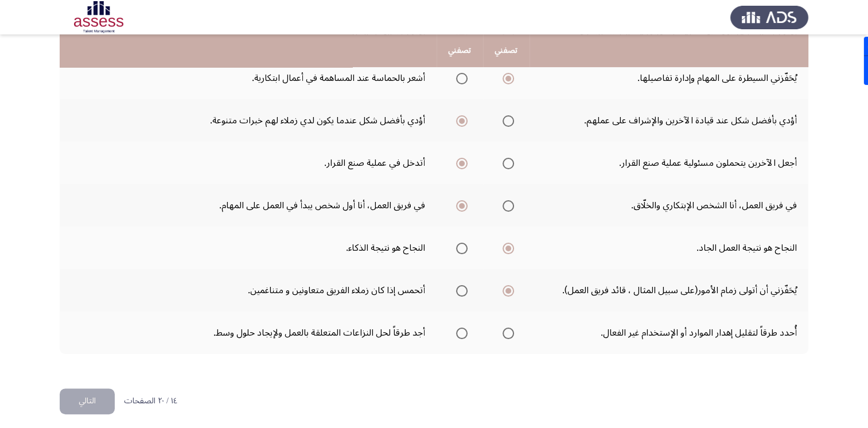
click at [509, 334] on input "Select an option" at bounding box center [507, 332] width 11 height 11
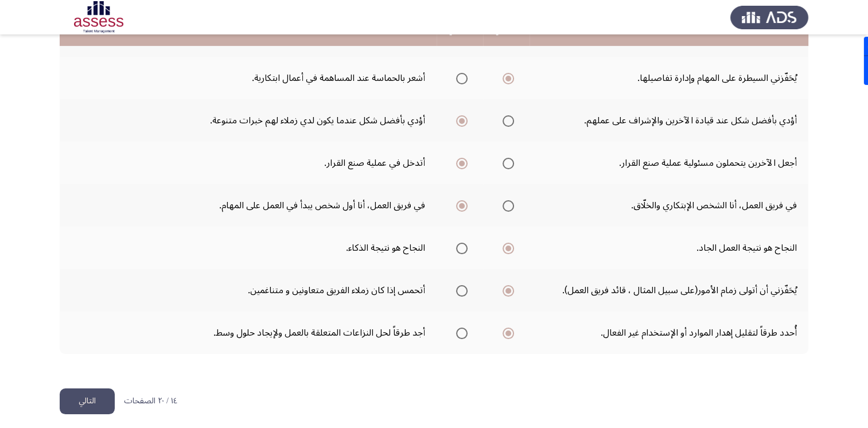
scroll to position [287, 0]
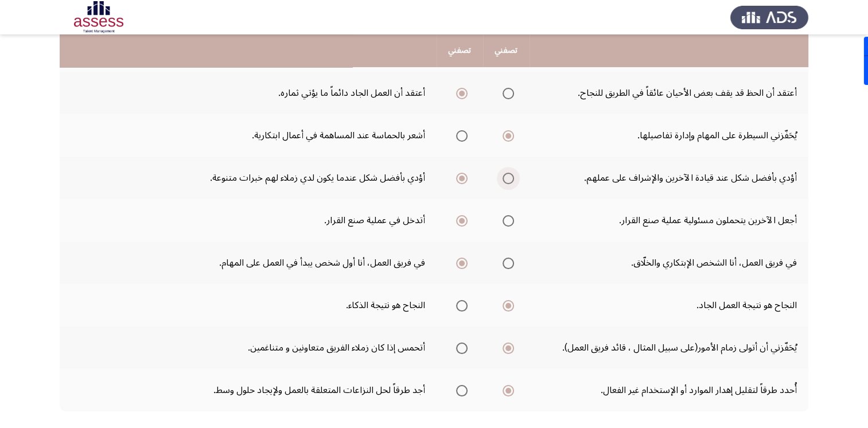
click at [510, 180] on span "Select an option" at bounding box center [507, 178] width 11 height 11
click at [510, 180] on input "Select an option" at bounding box center [507, 178] width 11 height 11
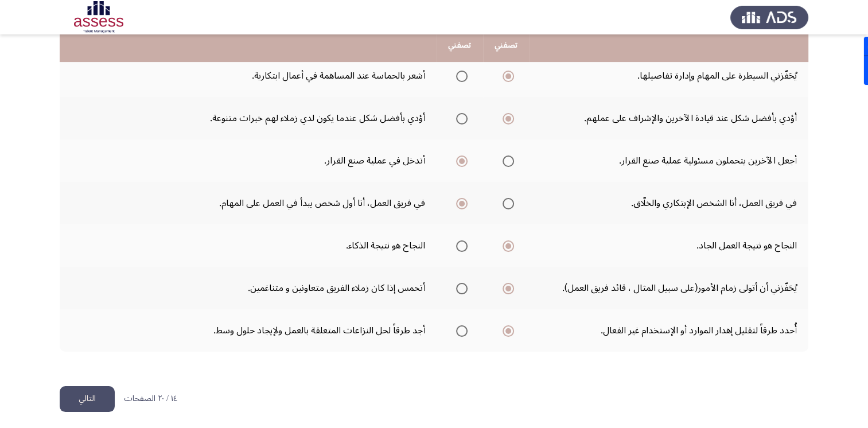
scroll to position [347, 0]
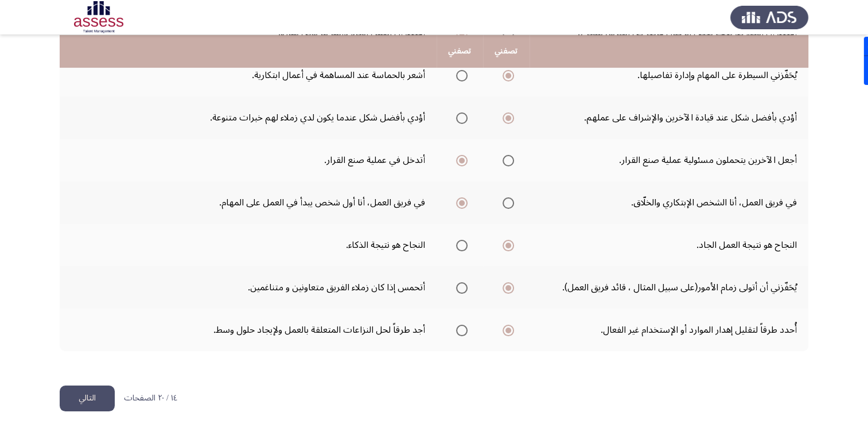
click at [81, 396] on button "التالي" at bounding box center [87, 398] width 55 height 26
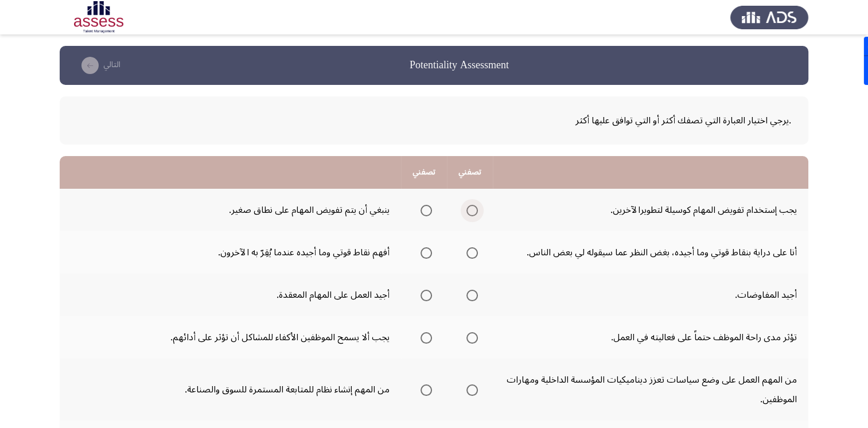
click at [469, 206] on span "Select an option" at bounding box center [471, 210] width 11 height 11
click at [469, 206] on input "Select an option" at bounding box center [471, 210] width 11 height 11
click at [475, 256] on span "Select an option" at bounding box center [471, 252] width 11 height 11
click at [475, 256] on input "Select an option" at bounding box center [471, 252] width 11 height 11
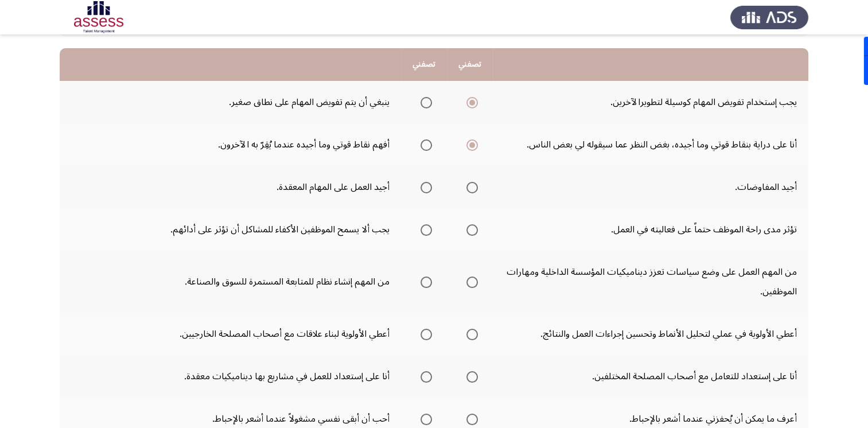
scroll to position [115, 0]
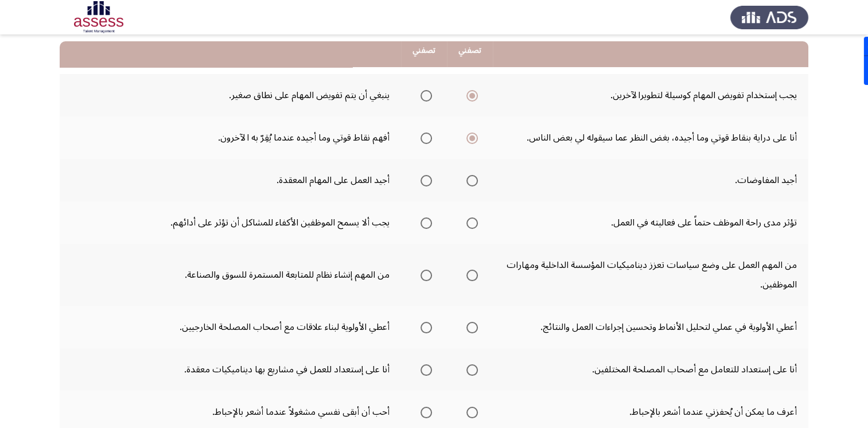
click at [467, 180] on span "Select an option" at bounding box center [471, 180] width 11 height 11
click at [467, 180] on input "Select an option" at bounding box center [471, 180] width 11 height 11
click at [431, 222] on span "Select an option" at bounding box center [425, 222] width 11 height 11
click at [431, 222] on input "Select an option" at bounding box center [425, 222] width 11 height 11
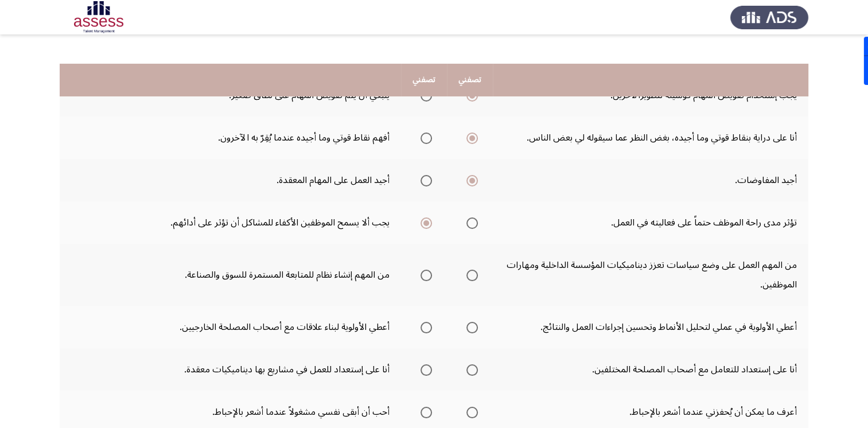
scroll to position [172, 0]
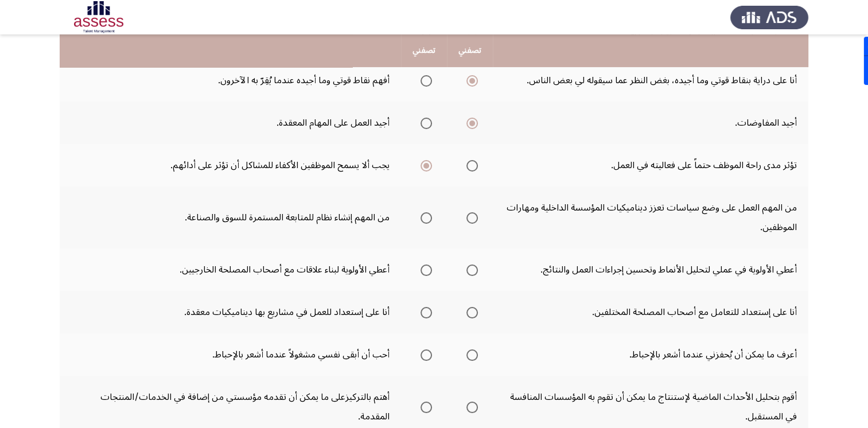
click at [472, 218] on span "Select an option" at bounding box center [471, 217] width 11 height 11
click at [472, 218] on input "Select an option" at bounding box center [471, 217] width 11 height 11
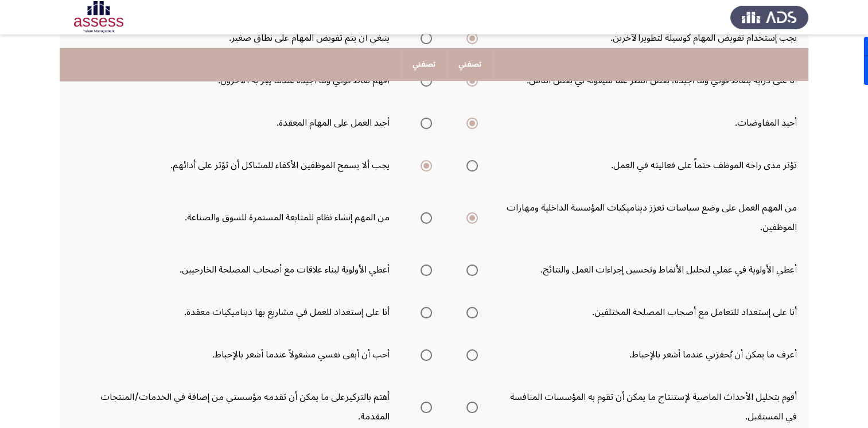
scroll to position [229, 0]
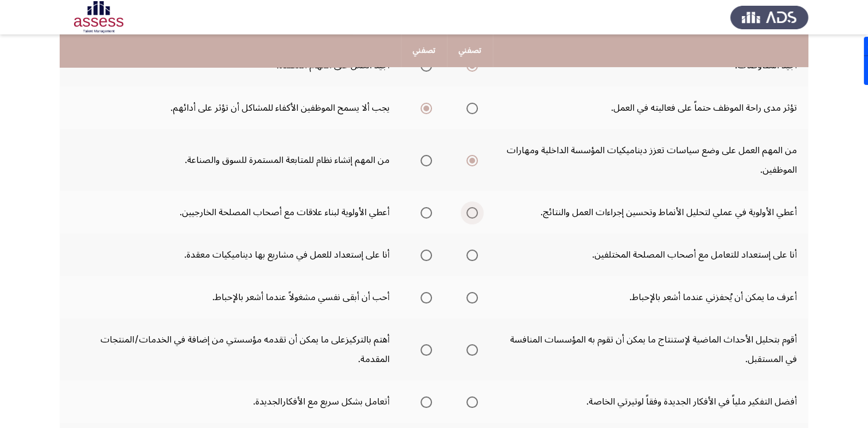
click at [470, 214] on span "Select an option" at bounding box center [471, 212] width 11 height 11
click at [470, 214] on input "Select an option" at bounding box center [471, 212] width 11 height 11
click at [473, 258] on span "Select an option" at bounding box center [471, 254] width 11 height 11
click at [473, 258] on input "Select an option" at bounding box center [471, 254] width 11 height 11
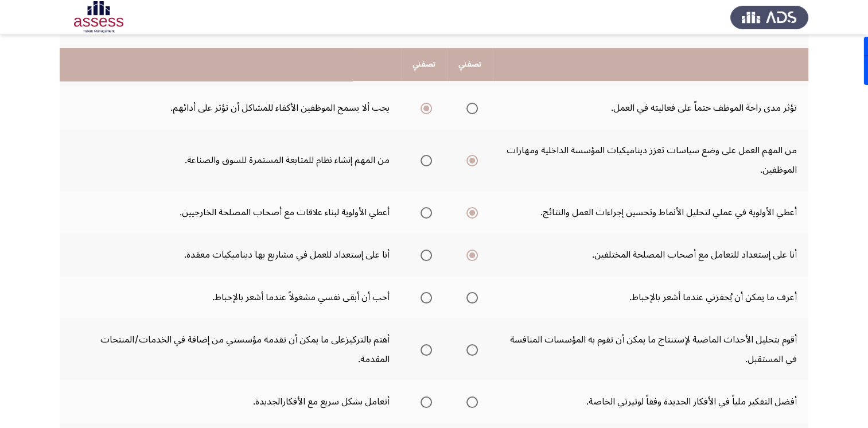
scroll to position [287, 0]
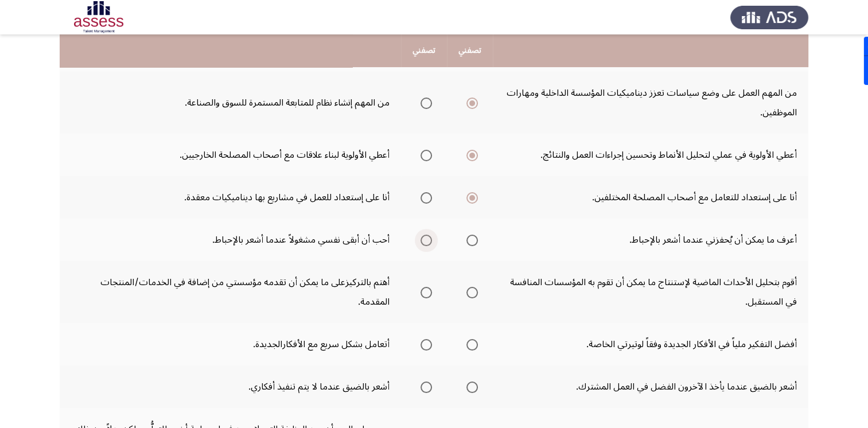
click at [426, 238] on span "Select an option" at bounding box center [425, 240] width 11 height 11
click at [426, 238] on input "Select an option" at bounding box center [425, 240] width 11 height 11
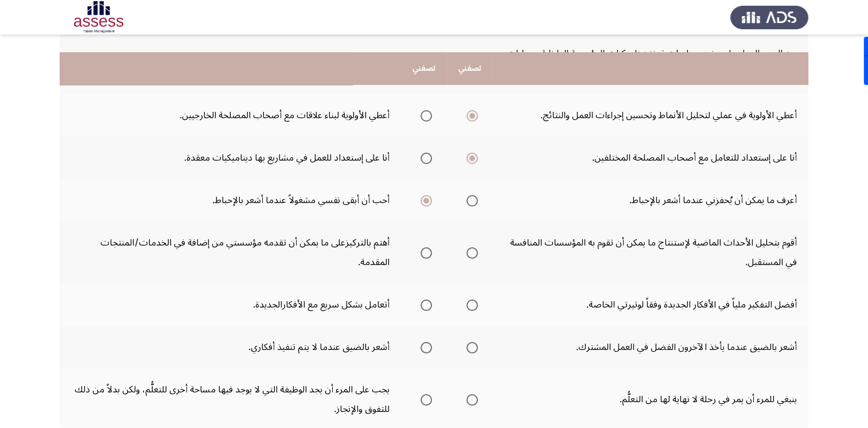
scroll to position [344, 0]
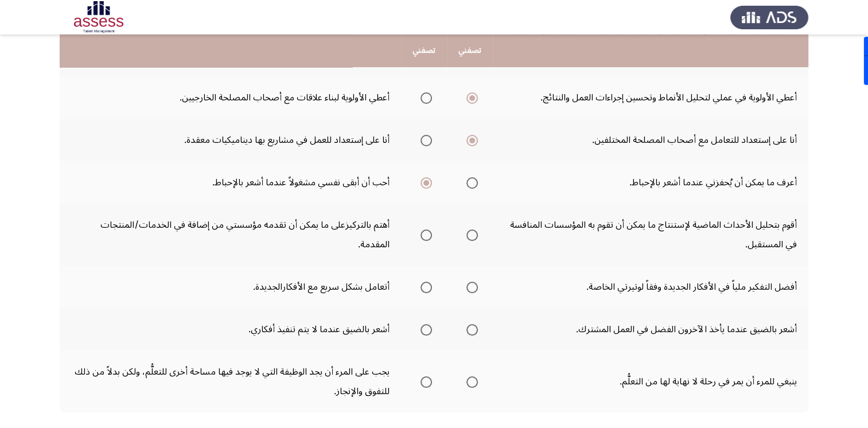
click at [475, 183] on span "Select an option" at bounding box center [471, 182] width 11 height 11
click at [475, 183] on input "Select an option" at bounding box center [471, 182] width 11 height 11
click at [430, 233] on span "Select an option" at bounding box center [425, 234] width 11 height 11
click at [430, 233] on input "Select an option" at bounding box center [425, 234] width 11 height 11
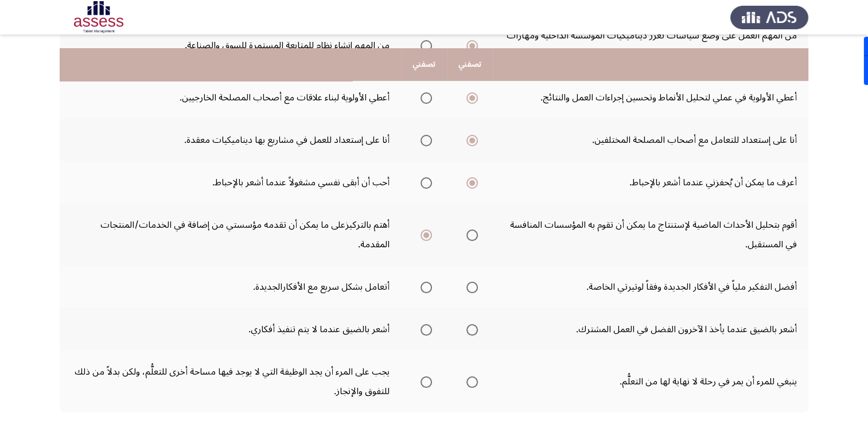
scroll to position [401, 0]
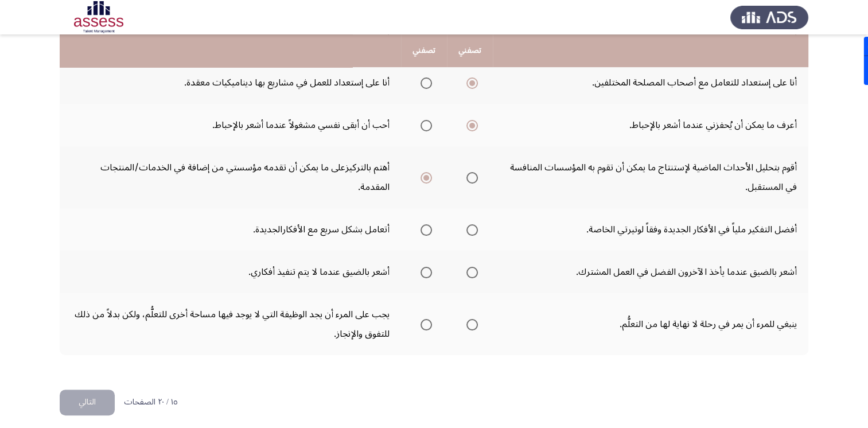
click at [471, 229] on span "Select an option" at bounding box center [471, 229] width 11 height 11
click at [471, 229] on input "Select an option" at bounding box center [471, 229] width 11 height 11
click at [422, 271] on span "Select an option" at bounding box center [425, 272] width 11 height 11
click at [422, 271] on input "Select an option" at bounding box center [425, 272] width 11 height 11
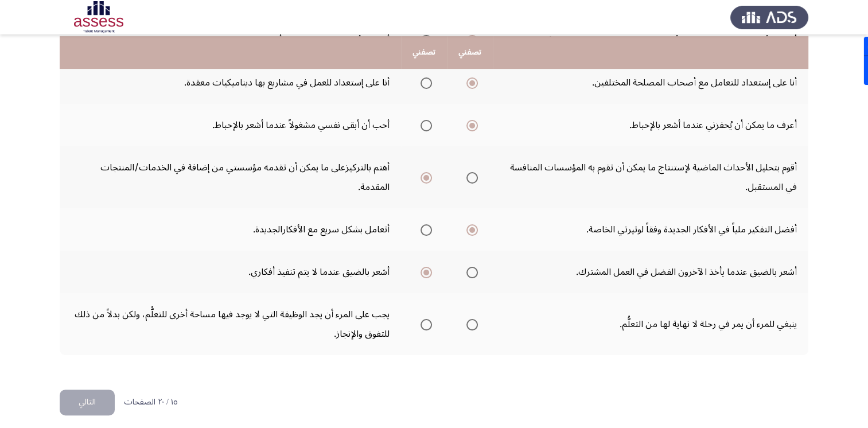
scroll to position [405, 0]
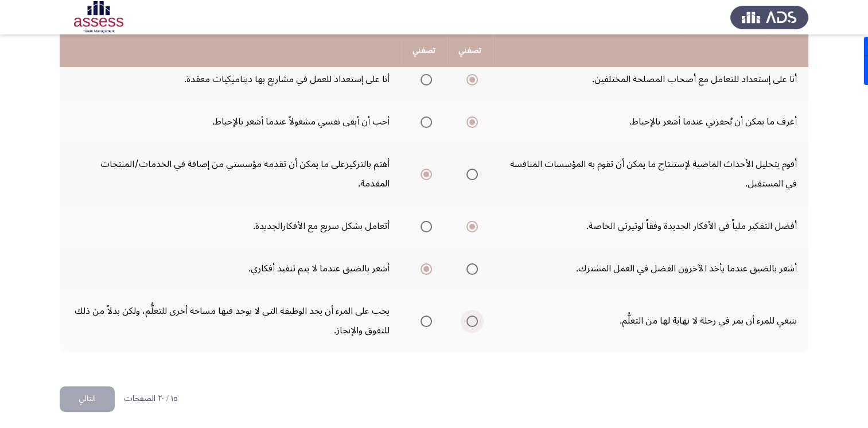
click at [476, 321] on span "Select an option" at bounding box center [471, 320] width 11 height 11
click at [476, 321] on input "Select an option" at bounding box center [471, 320] width 11 height 11
click at [79, 403] on button "التالي" at bounding box center [87, 399] width 55 height 26
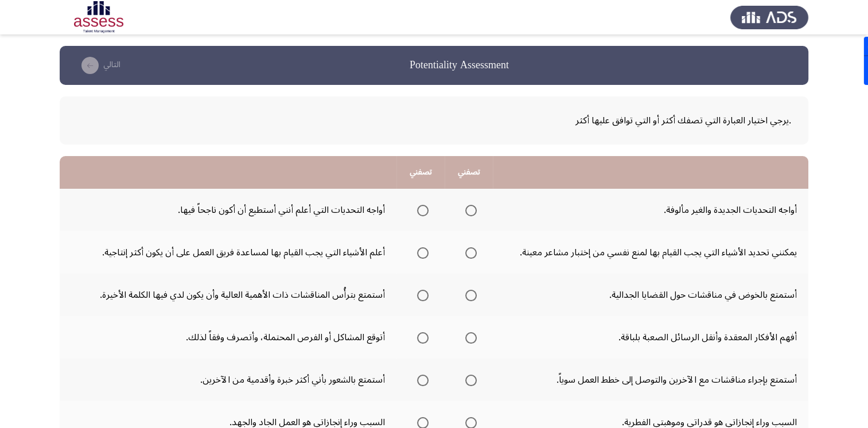
scroll to position [57, 0]
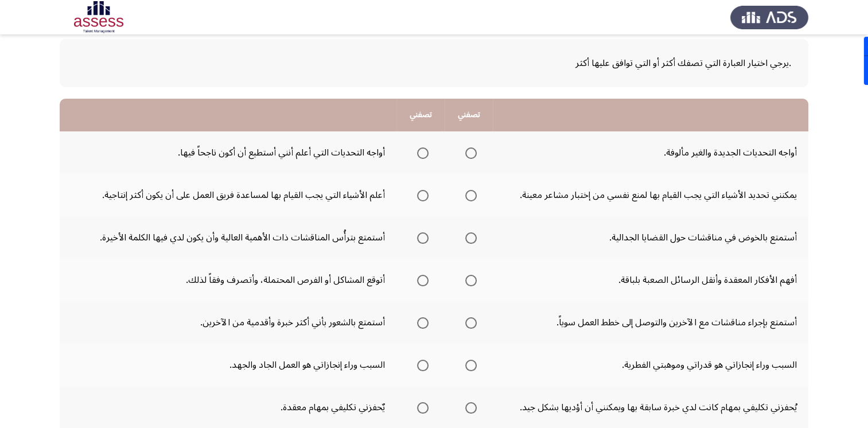
click at [470, 154] on span "Select an option" at bounding box center [470, 152] width 11 height 11
click at [470, 154] on input "Select an option" at bounding box center [470, 152] width 11 height 11
click at [418, 197] on span "Select an option" at bounding box center [422, 195] width 11 height 11
click at [418, 197] on input "Select an option" at bounding box center [422, 195] width 11 height 11
click at [419, 242] on span "Select an option" at bounding box center [422, 237] width 11 height 11
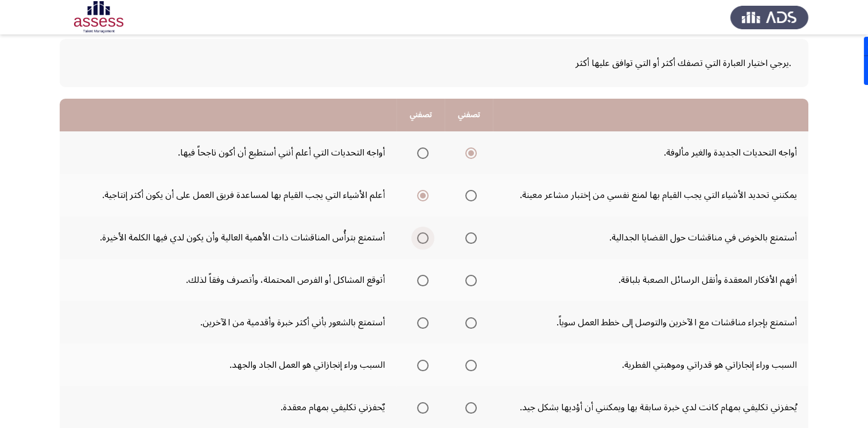
click at [419, 242] on input "Select an option" at bounding box center [422, 237] width 11 height 11
click at [418, 280] on span "Select an option" at bounding box center [422, 280] width 11 height 11
click at [418, 280] on input "Select an option" at bounding box center [422, 280] width 11 height 11
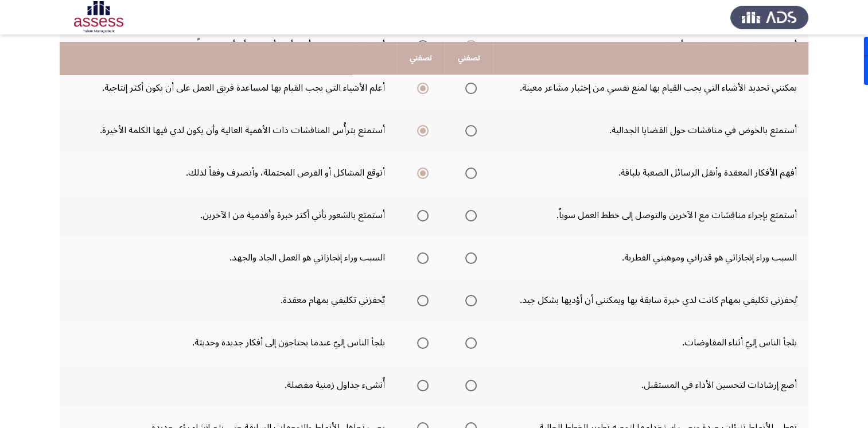
scroll to position [172, 0]
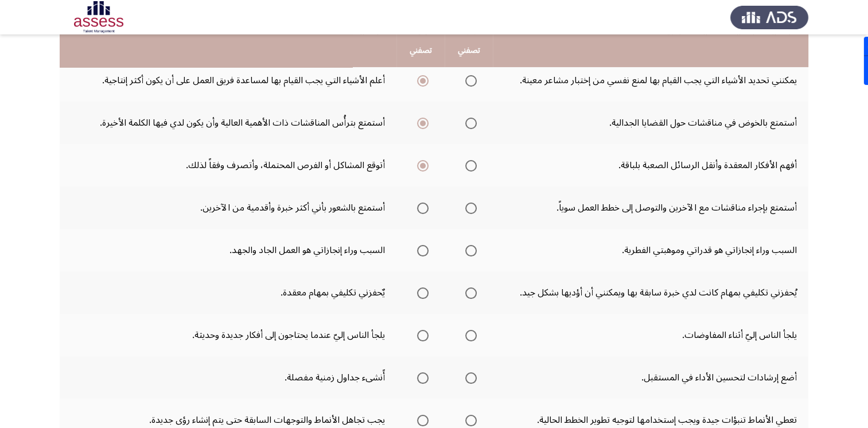
click at [470, 208] on span "Select an option" at bounding box center [470, 207] width 11 height 11
click at [470, 208] on input "Select an option" at bounding box center [470, 207] width 11 height 11
click at [423, 251] on span "Select an option" at bounding box center [422, 250] width 11 height 11
click at [423, 251] on input "Select an option" at bounding box center [422, 250] width 11 height 11
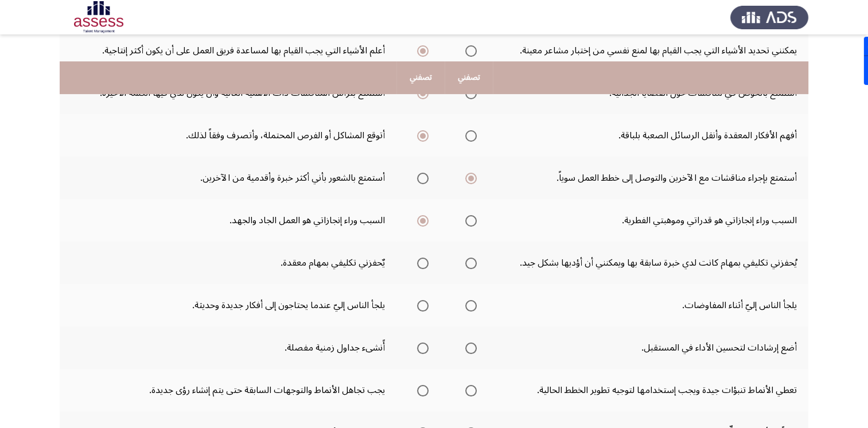
scroll to position [229, 0]
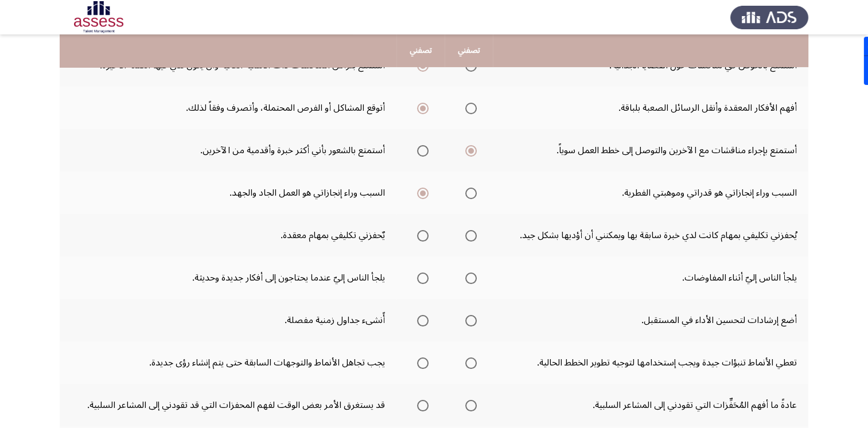
click at [418, 237] on span "Select an option" at bounding box center [422, 235] width 11 height 11
click at [418, 237] on input "Select an option" at bounding box center [422, 235] width 11 height 11
click at [469, 281] on span "Select an option" at bounding box center [470, 277] width 11 height 11
click at [469, 281] on input "Select an option" at bounding box center [470, 277] width 11 height 11
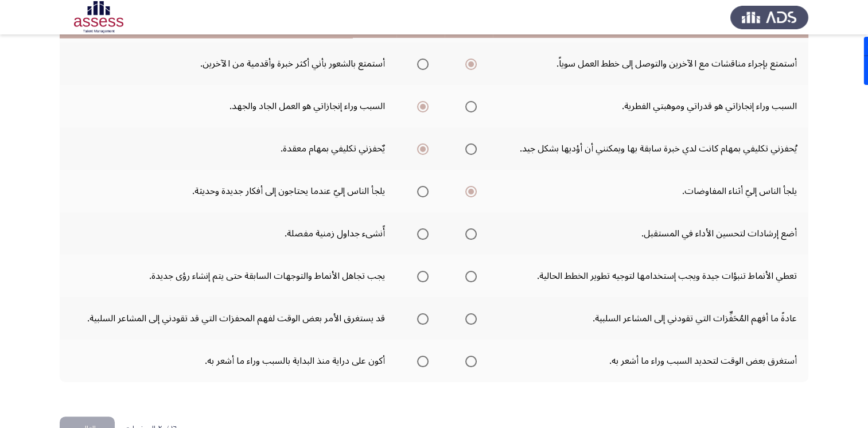
scroll to position [344, 0]
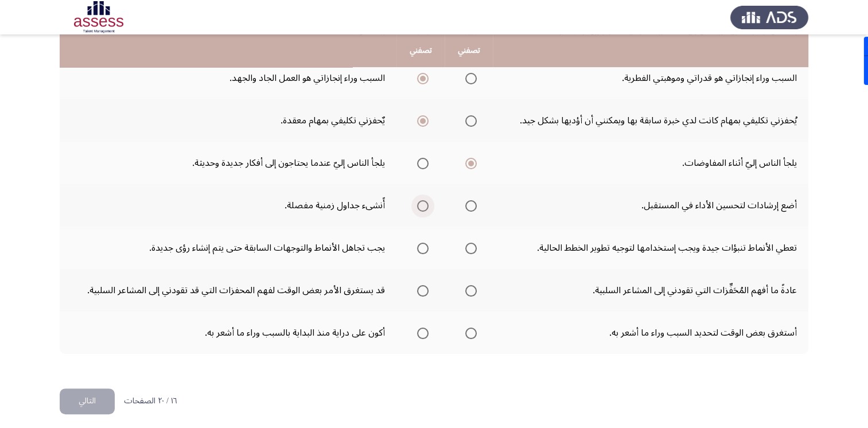
click at [424, 206] on span "Select an option" at bounding box center [422, 205] width 11 height 11
click at [424, 206] on input "Select an option" at bounding box center [422, 205] width 11 height 11
click at [468, 202] on span "Select an option" at bounding box center [470, 205] width 11 height 11
click at [468, 202] on input "Select an option" at bounding box center [470, 205] width 11 height 11
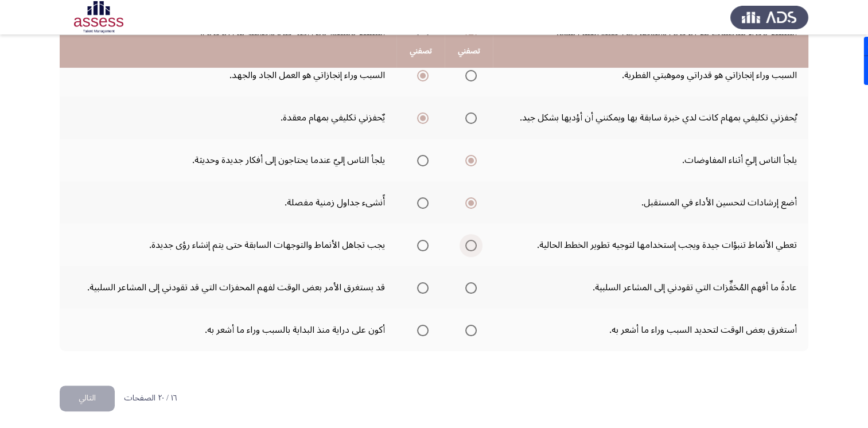
click at [468, 243] on span "Select an option" at bounding box center [470, 245] width 11 height 11
click at [468, 243] on input "Select an option" at bounding box center [470, 245] width 11 height 11
click at [474, 288] on span "Select an option" at bounding box center [470, 287] width 11 height 11
click at [474, 288] on input "Select an option" at bounding box center [470, 287] width 11 height 11
click at [412, 331] on label "Select an option" at bounding box center [420, 330] width 16 height 11
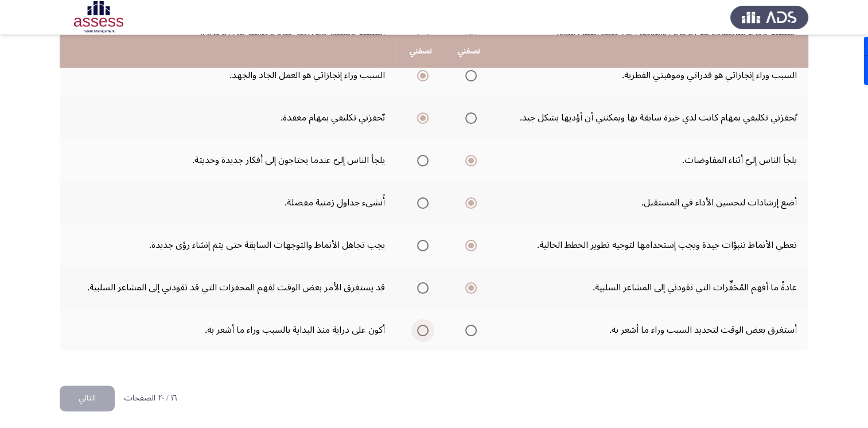
click at [417, 331] on input "Select an option" at bounding box center [422, 330] width 11 height 11
click at [89, 398] on button "التالي" at bounding box center [87, 398] width 55 height 26
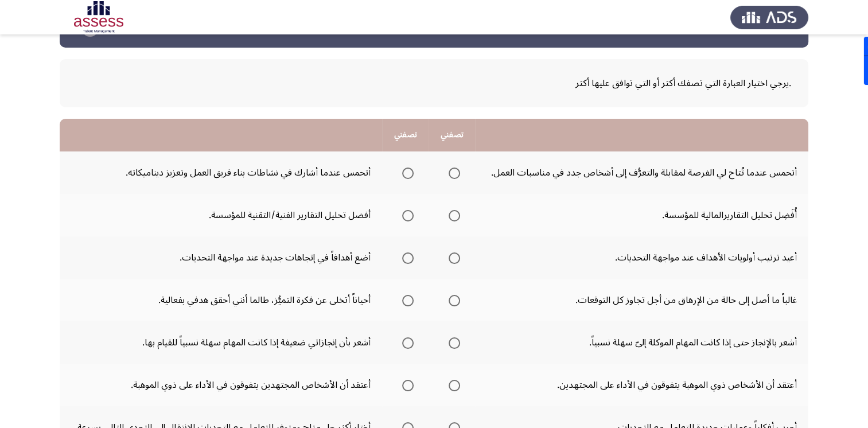
scroll to position [57, 0]
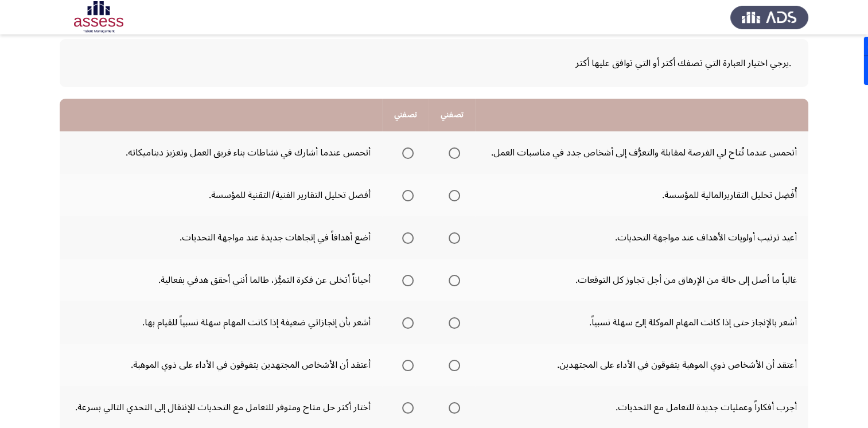
click at [408, 155] on span "Select an option" at bounding box center [407, 152] width 11 height 11
click at [408, 155] on input "Select an option" at bounding box center [407, 152] width 11 height 11
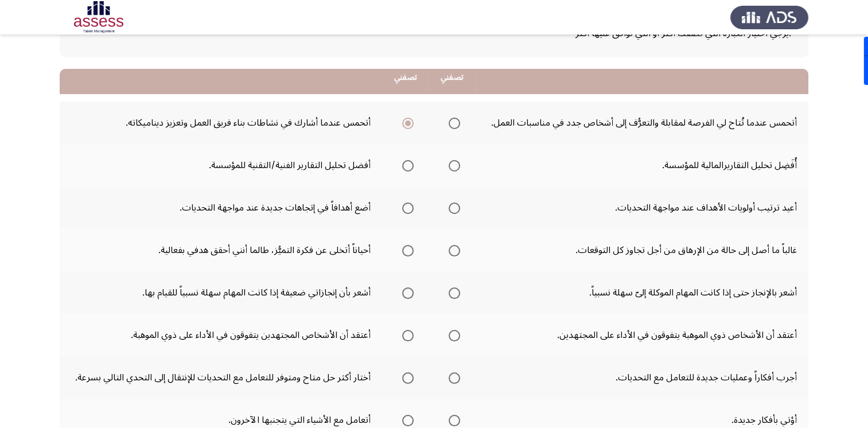
scroll to position [115, 0]
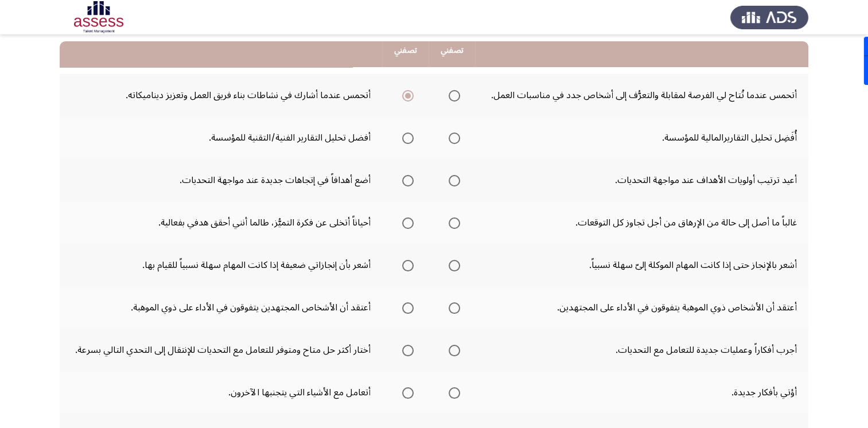
click at [413, 139] on th at bounding box center [405, 137] width 46 height 42
click at [408, 139] on span "Select an option" at bounding box center [407, 137] width 11 height 11
click at [408, 139] on input "Select an option" at bounding box center [407, 137] width 11 height 11
click at [450, 182] on span "Select an option" at bounding box center [453, 180] width 11 height 11
click at [450, 182] on input "Select an option" at bounding box center [453, 180] width 11 height 11
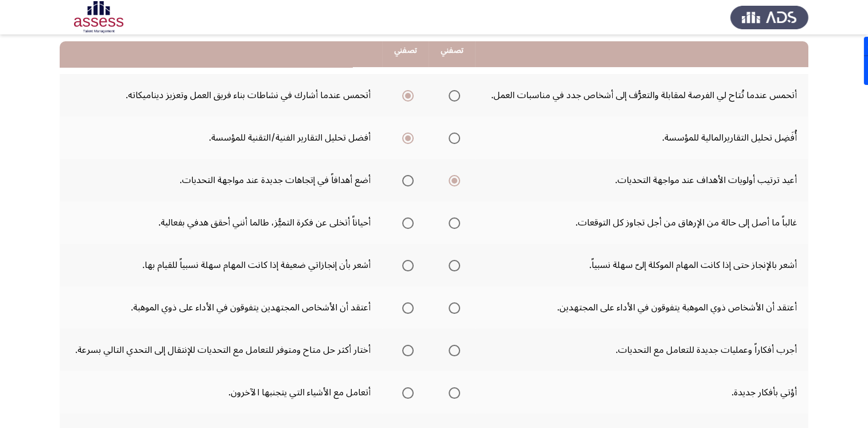
click at [458, 226] on span "Select an option" at bounding box center [453, 222] width 11 height 11
click at [458, 226] on input "Select an option" at bounding box center [453, 222] width 11 height 11
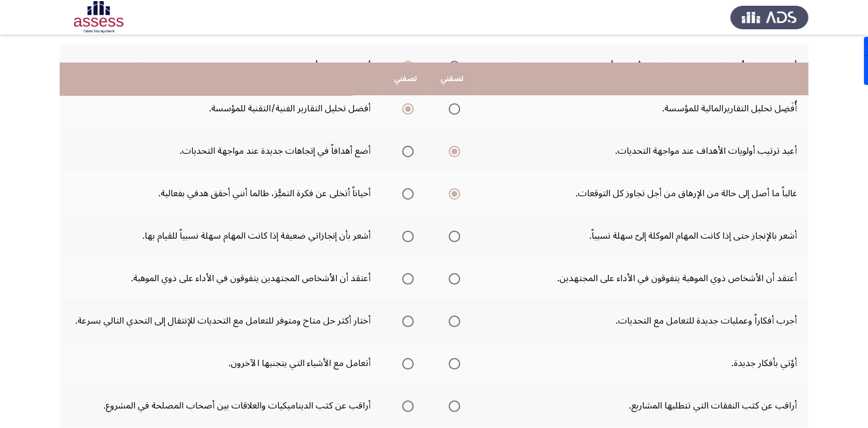
scroll to position [172, 0]
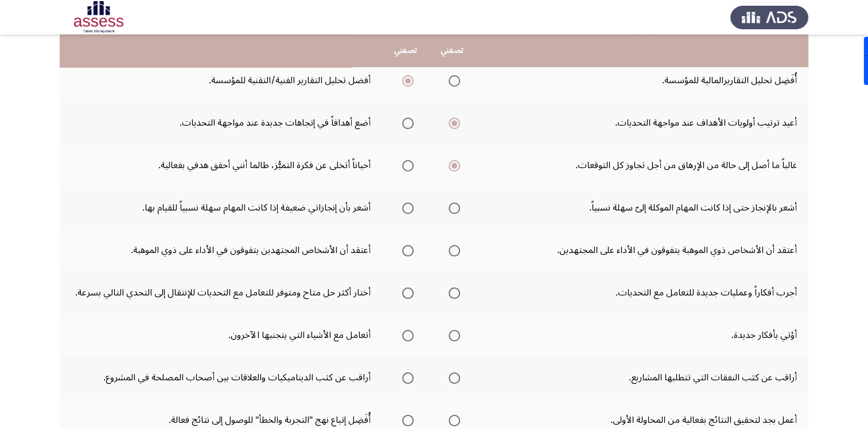
click at [453, 204] on span "Select an option" at bounding box center [453, 207] width 11 height 11
click at [453, 204] on input "Select an option" at bounding box center [453, 207] width 11 height 11
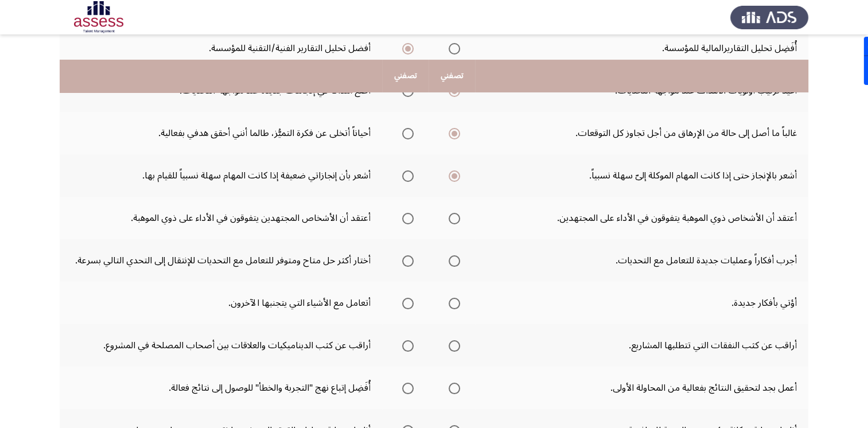
scroll to position [229, 0]
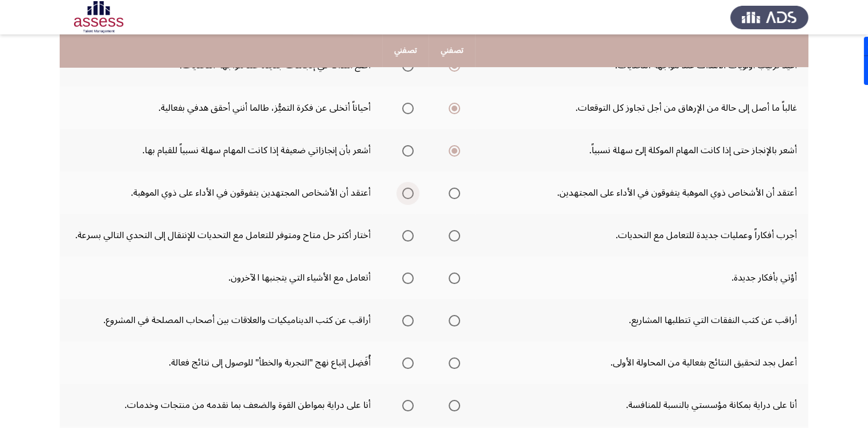
click at [405, 193] on span "Select an option" at bounding box center [407, 192] width 11 height 11
click at [405, 193] on input "Select an option" at bounding box center [407, 192] width 11 height 11
click at [455, 236] on span "Select an option" at bounding box center [453, 235] width 11 height 11
click at [455, 236] on input "Select an option" at bounding box center [453, 235] width 11 height 11
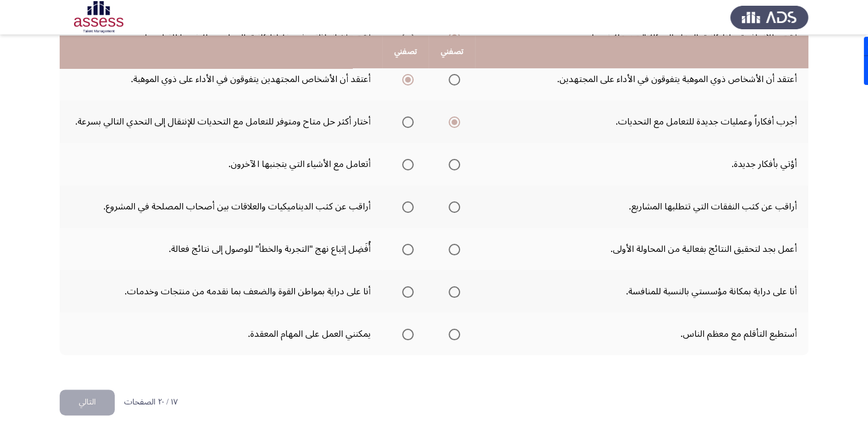
scroll to position [344, 0]
click at [456, 166] on span "Select an option" at bounding box center [453, 163] width 11 height 11
click at [456, 166] on input "Select an option" at bounding box center [453, 163] width 11 height 11
click at [409, 205] on span "Select an option" at bounding box center [407, 205] width 11 height 11
click at [409, 205] on input "Select an option" at bounding box center [407, 205] width 11 height 11
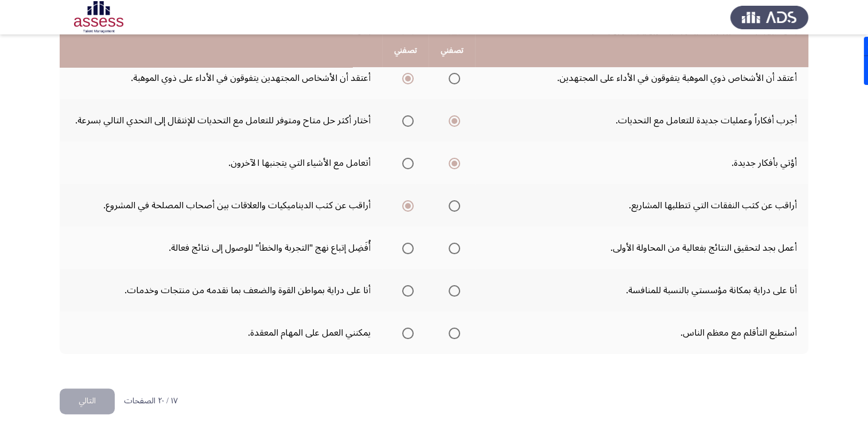
click at [404, 246] on span "Select an option" at bounding box center [407, 248] width 11 height 11
click at [404, 246] on input "Select an option" at bounding box center [407, 248] width 11 height 11
click at [450, 251] on span "Select an option" at bounding box center [453, 248] width 11 height 11
click at [450, 251] on input "Select an option" at bounding box center [453, 248] width 11 height 11
click at [450, 292] on span "Select an option" at bounding box center [453, 290] width 11 height 11
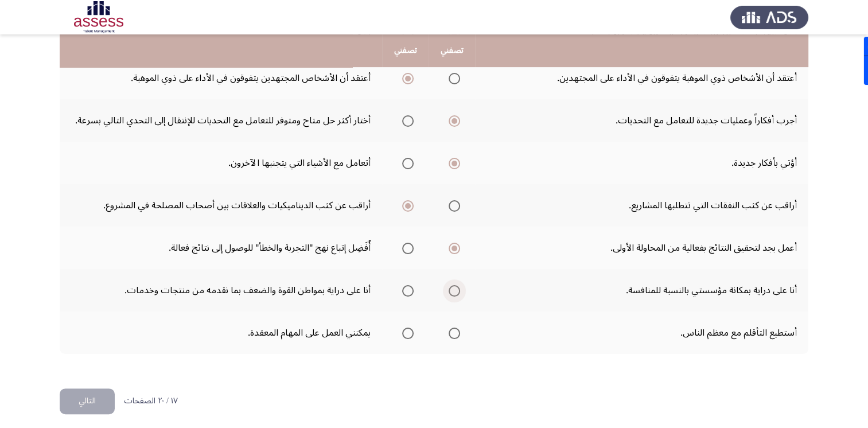
click at [450, 292] on input "Select an option" at bounding box center [453, 290] width 11 height 11
click at [403, 334] on span "Select an option" at bounding box center [407, 332] width 11 height 11
click at [403, 334] on input "Select an option" at bounding box center [407, 332] width 11 height 11
click at [89, 392] on button "التالي" at bounding box center [87, 401] width 55 height 26
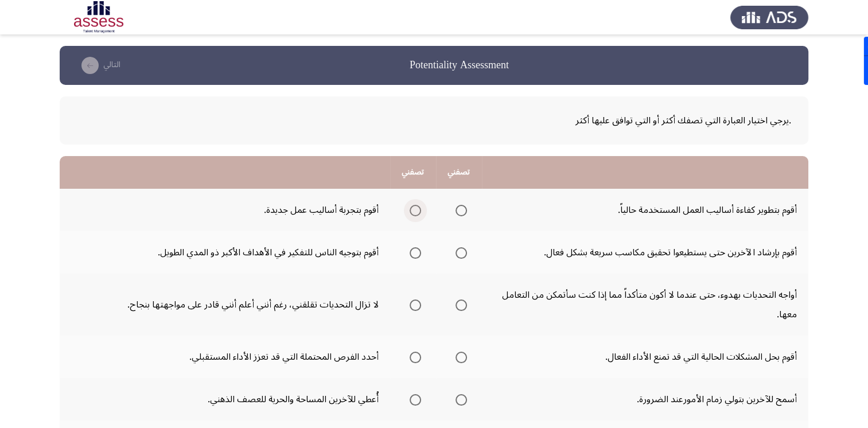
click at [416, 210] on span "Select an option" at bounding box center [414, 210] width 11 height 11
click at [416, 210] on input "Select an option" at bounding box center [414, 210] width 11 height 11
click at [415, 251] on span "Select an option" at bounding box center [414, 252] width 11 height 11
click at [415, 251] on input "Select an option" at bounding box center [414, 252] width 11 height 11
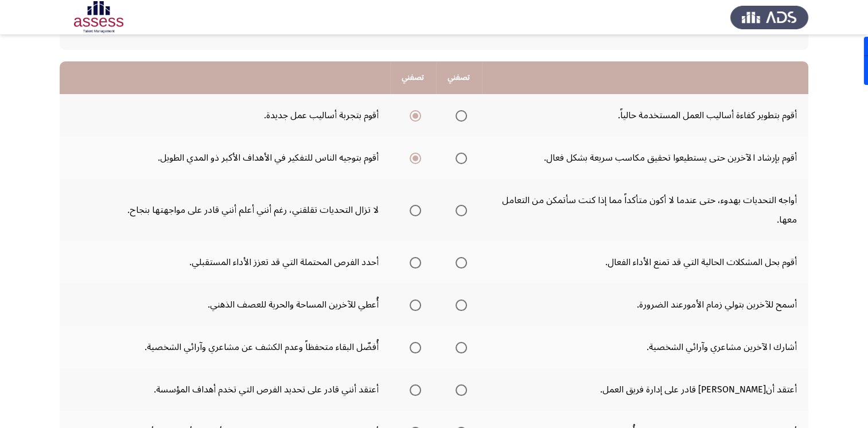
scroll to position [115, 0]
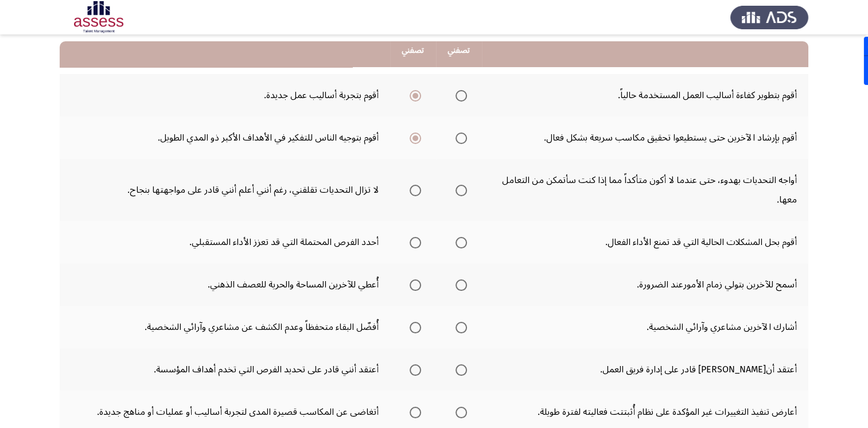
click at [461, 187] on span "Select an option" at bounding box center [460, 190] width 11 height 11
click at [461, 187] on input "Select an option" at bounding box center [460, 190] width 11 height 11
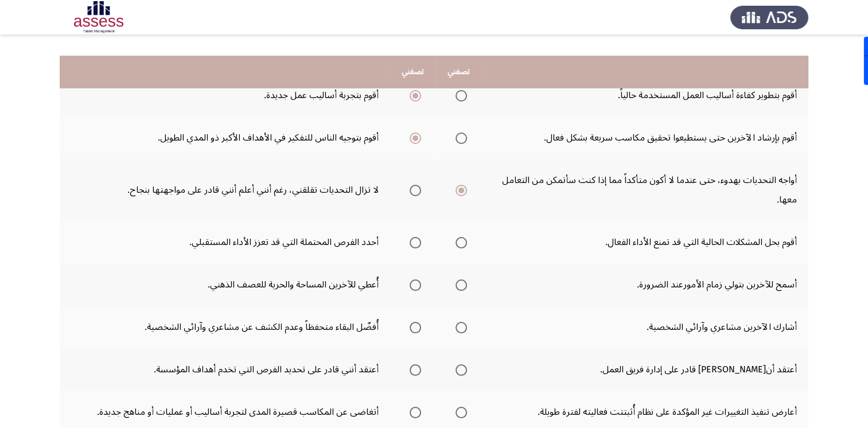
scroll to position [172, 0]
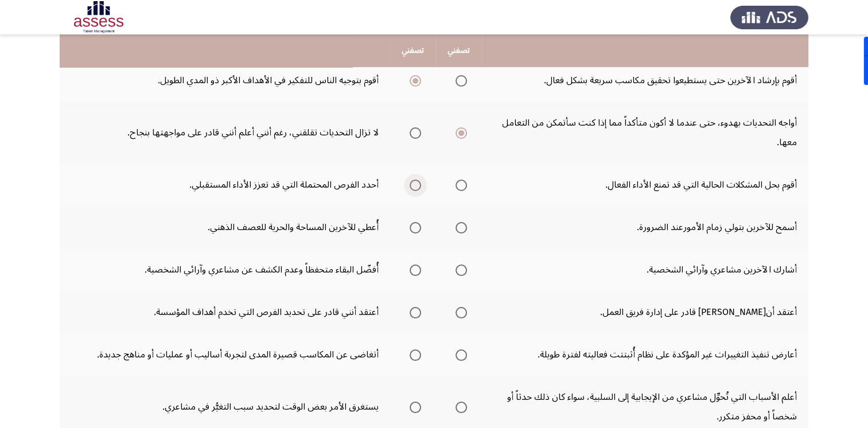
click at [409, 186] on span "Select an option" at bounding box center [414, 184] width 11 height 11
click at [409, 186] on input "Select an option" at bounding box center [414, 184] width 11 height 11
click at [417, 224] on span "Select an option" at bounding box center [414, 227] width 11 height 11
click at [417, 224] on input "Select an option" at bounding box center [414, 227] width 11 height 11
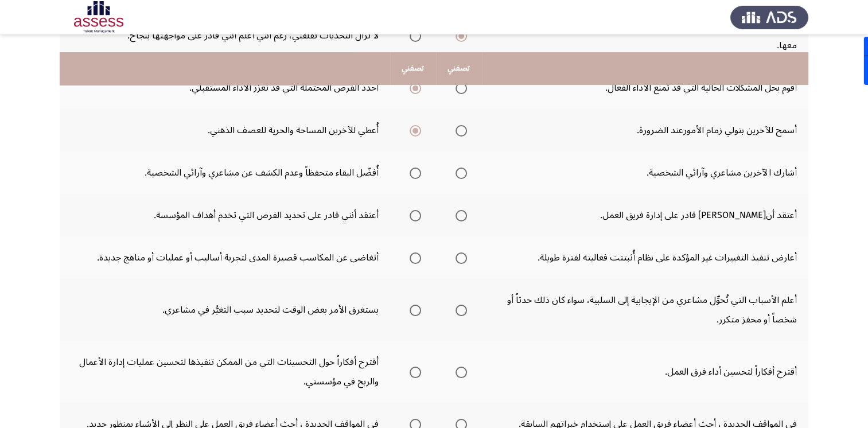
scroll to position [287, 0]
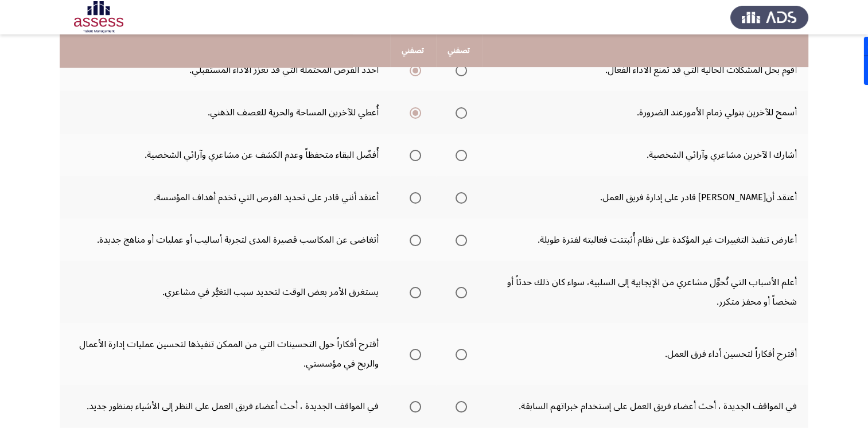
click at [416, 155] on span "Select an option" at bounding box center [414, 155] width 11 height 11
click at [416, 155] on input "Select an option" at bounding box center [414, 155] width 11 height 11
click at [462, 196] on span "Select an option" at bounding box center [460, 197] width 11 height 11
click at [462, 196] on input "Select an option" at bounding box center [460, 197] width 11 height 11
click at [417, 240] on span "Select an option" at bounding box center [414, 240] width 11 height 11
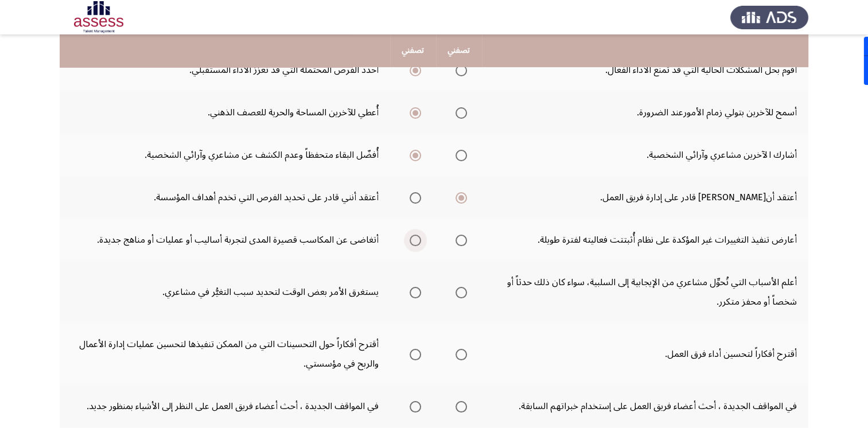
click at [417, 240] on input "Select an option" at bounding box center [414, 240] width 11 height 11
click at [463, 287] on span "Select an option" at bounding box center [460, 292] width 11 height 11
click at [463, 287] on input "Select an option" at bounding box center [460, 292] width 11 height 11
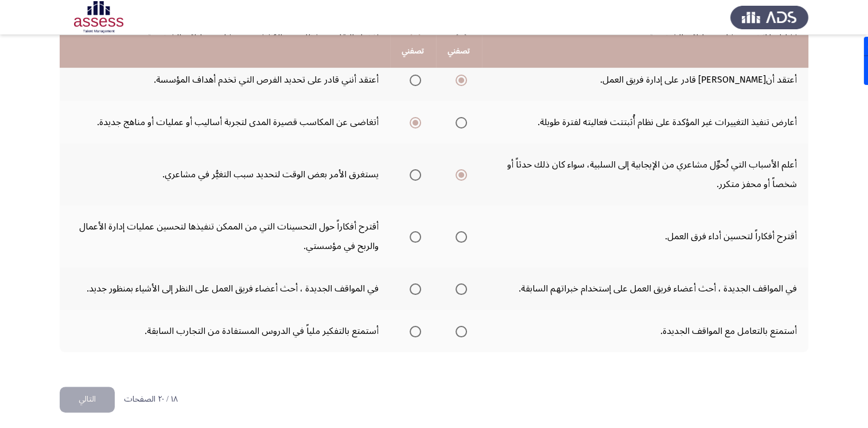
scroll to position [405, 0]
click at [412, 231] on span "Select an option" at bounding box center [414, 236] width 11 height 11
click at [412, 231] on input "Select an option" at bounding box center [414, 236] width 11 height 11
click at [416, 287] on span "Select an option" at bounding box center [414, 288] width 11 height 11
click at [416, 287] on input "Select an option" at bounding box center [414, 288] width 11 height 11
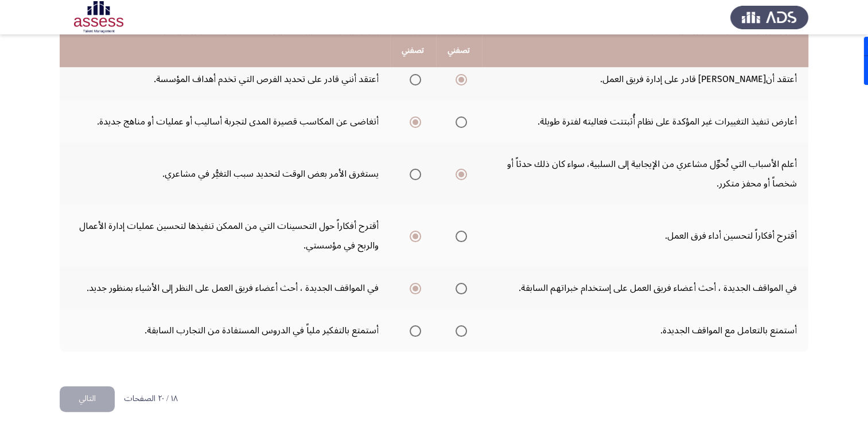
click at [463, 329] on span "Select an option" at bounding box center [460, 330] width 11 height 11
click at [463, 329] on input "Select an option" at bounding box center [460, 330] width 11 height 11
click at [96, 394] on button "التالي" at bounding box center [87, 399] width 55 height 26
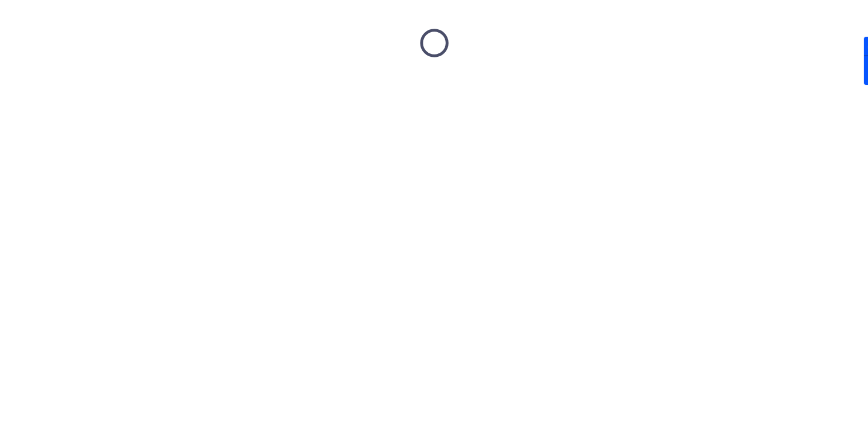
scroll to position [0, 0]
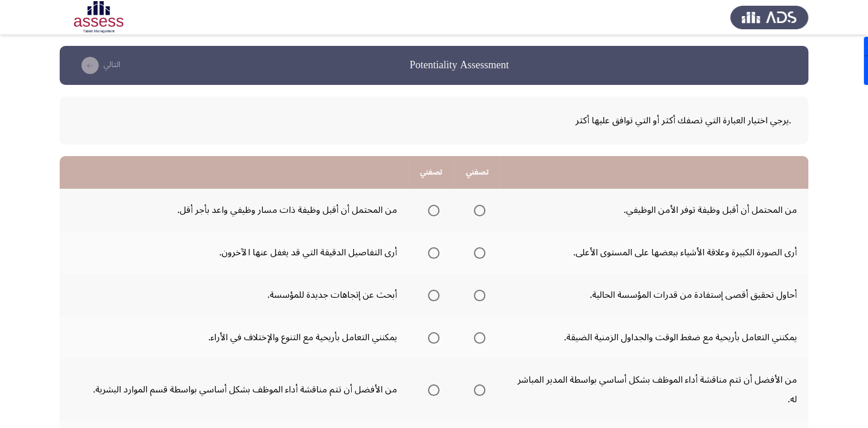
click at [433, 210] on span "Select an option" at bounding box center [433, 210] width 11 height 11
click at [433, 210] on input "Select an option" at bounding box center [433, 210] width 11 height 11
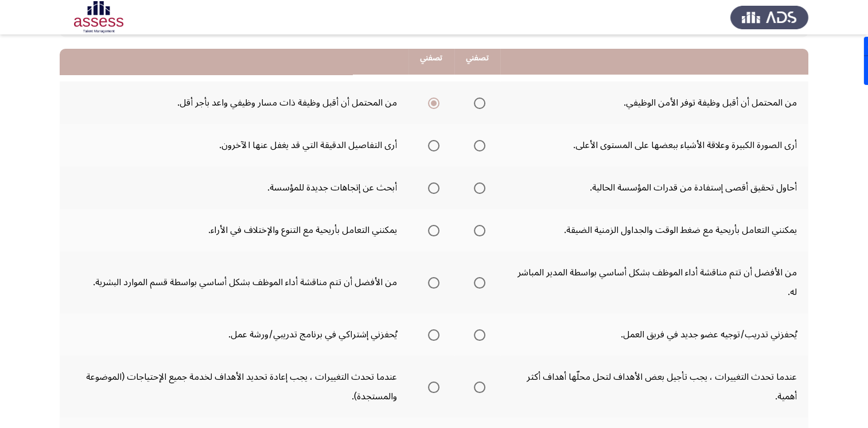
scroll to position [115, 0]
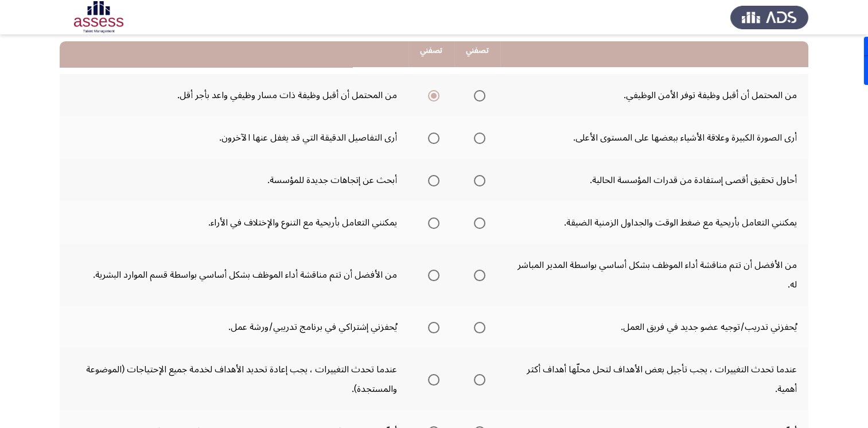
click at [477, 134] on span "Select an option" at bounding box center [479, 137] width 11 height 11
click at [477, 134] on input "Select an option" at bounding box center [479, 137] width 11 height 11
click at [429, 182] on span "Select an option" at bounding box center [433, 180] width 11 height 11
click at [429, 182] on input "Select an option" at bounding box center [433, 180] width 11 height 11
click at [476, 224] on span "Select an option" at bounding box center [479, 222] width 11 height 11
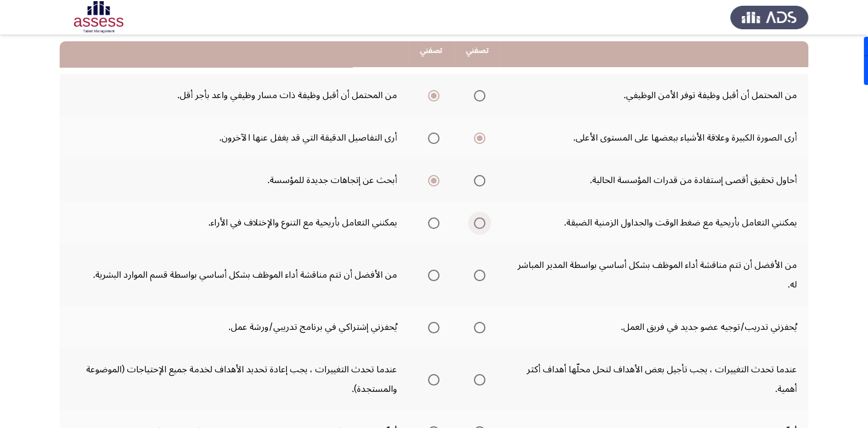
click at [476, 224] on input "Select an option" at bounding box center [479, 222] width 11 height 11
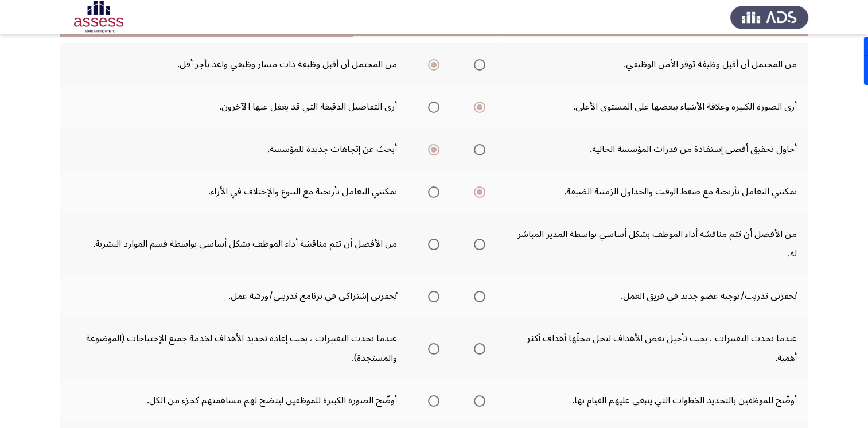
scroll to position [172, 0]
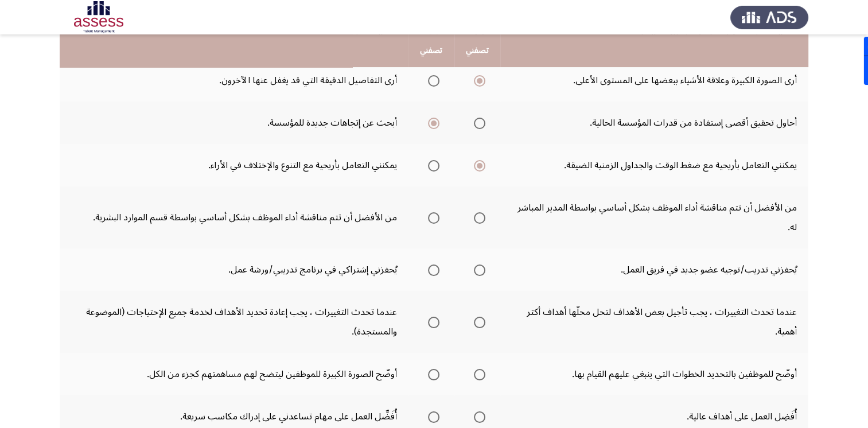
click at [479, 213] on span "Select an option" at bounding box center [479, 217] width 11 height 11
click at [479, 213] on input "Select an option" at bounding box center [479, 217] width 11 height 11
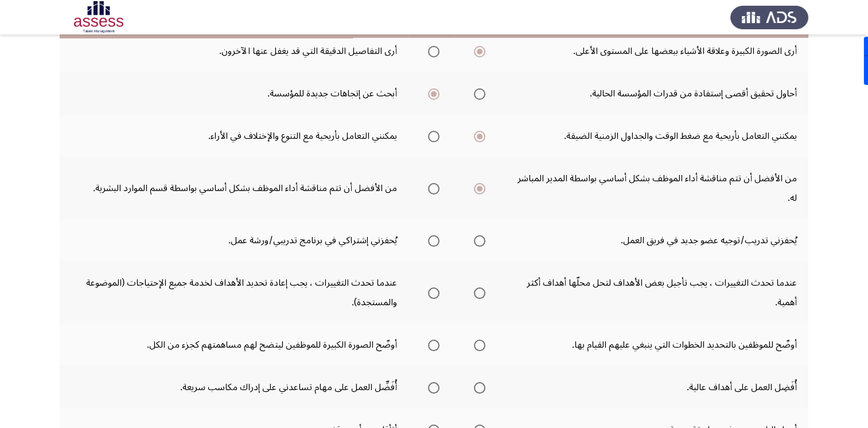
scroll to position [229, 0]
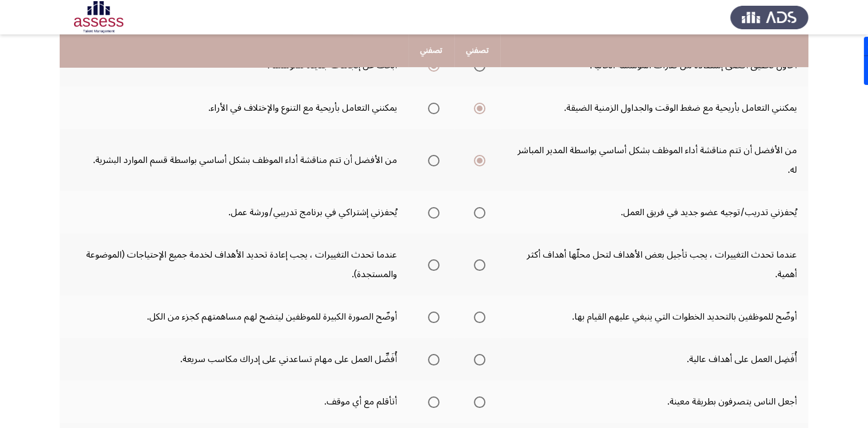
click at [477, 213] on span "Select an option" at bounding box center [479, 212] width 11 height 11
click at [477, 213] on input "Select an option" at bounding box center [479, 212] width 11 height 11
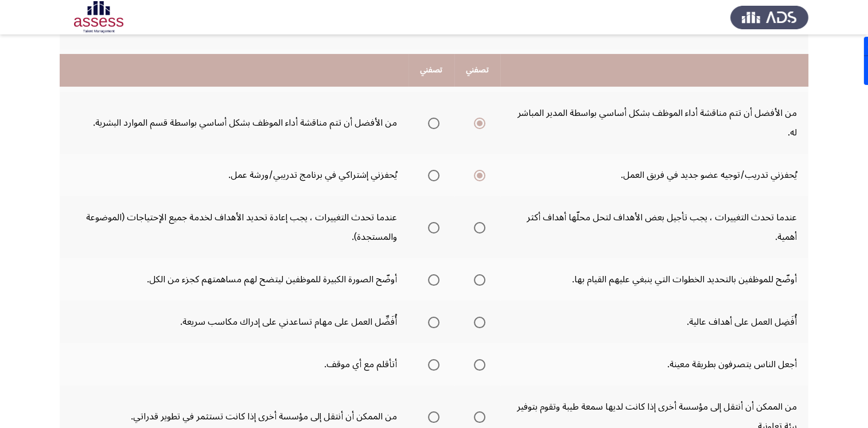
scroll to position [287, 0]
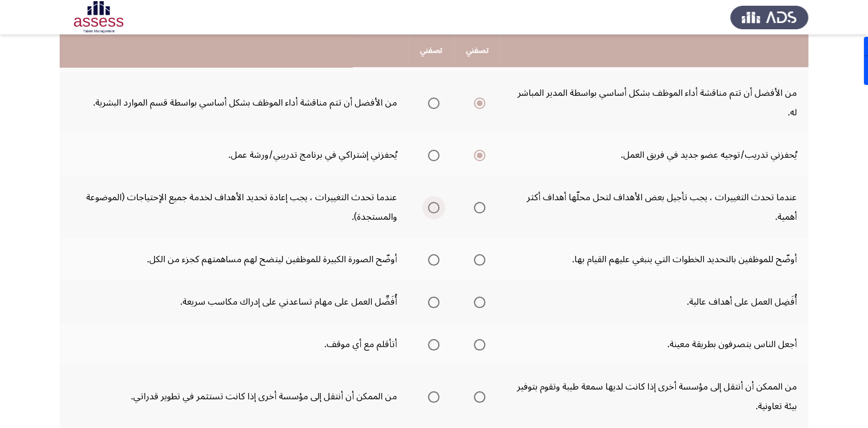
click at [429, 206] on span "Select an option" at bounding box center [433, 207] width 11 height 11
click at [429, 206] on input "Select an option" at bounding box center [433, 207] width 11 height 11
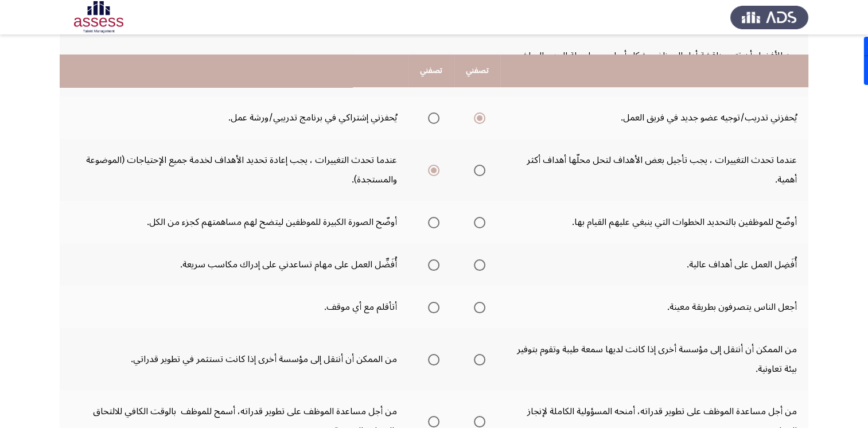
scroll to position [344, 0]
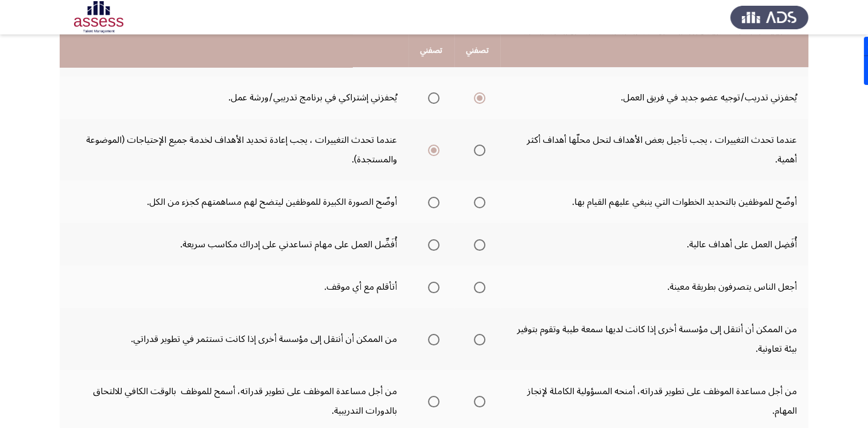
click at [476, 151] on span "Select an option" at bounding box center [479, 149] width 11 height 11
click at [476, 151] on input "Select an option" at bounding box center [479, 149] width 11 height 11
click at [433, 198] on span "Select an option" at bounding box center [433, 202] width 11 height 11
click at [433, 198] on input "Select an option" at bounding box center [433, 202] width 11 height 11
click at [478, 244] on span "Select an option" at bounding box center [479, 244] width 11 height 11
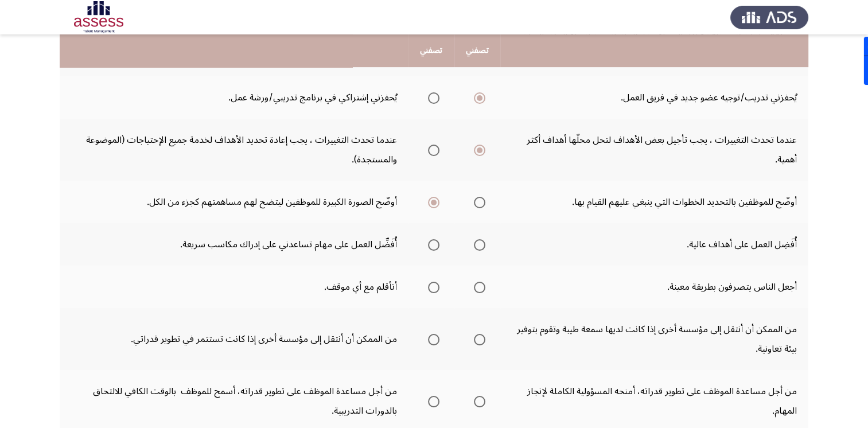
click at [478, 244] on input "Select an option" at bounding box center [479, 244] width 11 height 11
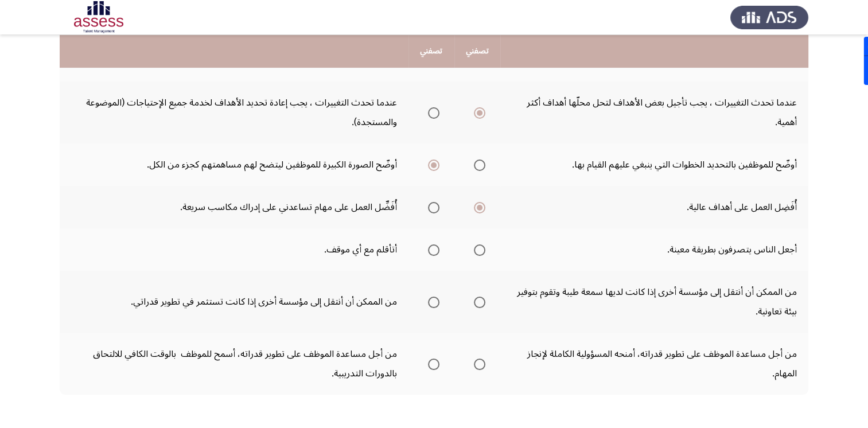
scroll to position [401, 0]
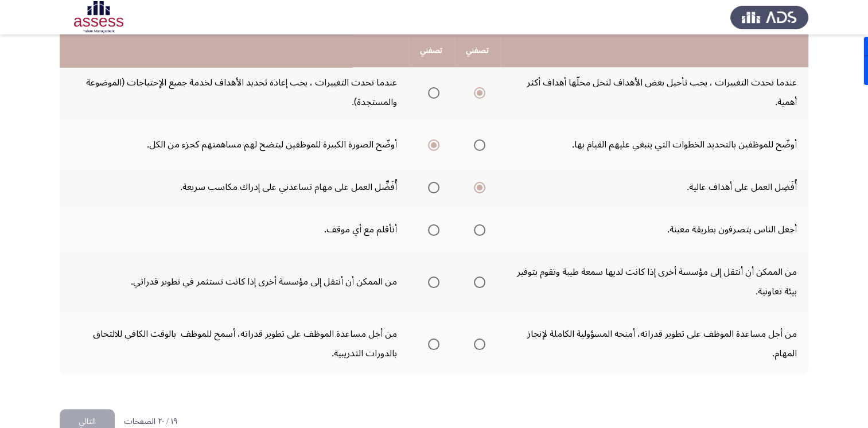
click at [429, 228] on span "Select an option" at bounding box center [433, 229] width 11 height 11
click at [429, 228] on input "Select an option" at bounding box center [433, 229] width 11 height 11
click at [431, 278] on span "Select an option" at bounding box center [433, 281] width 11 height 11
click at [431, 278] on input "Select an option" at bounding box center [433, 281] width 11 height 11
click at [431, 341] on span "Select an option" at bounding box center [433, 343] width 11 height 11
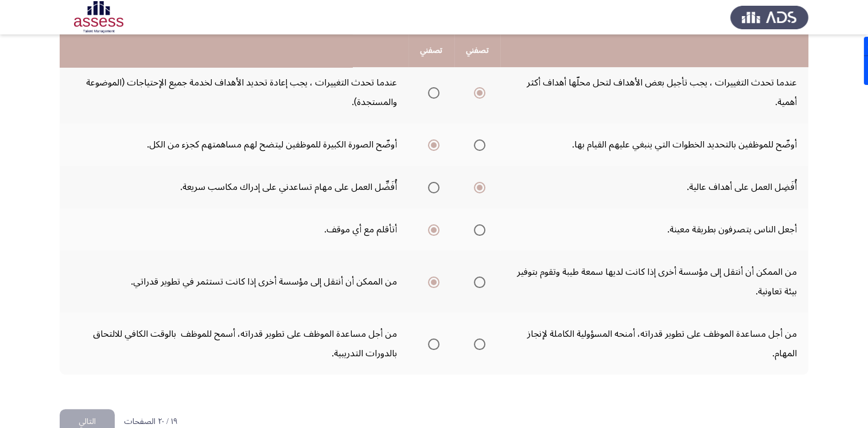
click at [431, 341] on input "Select an option" at bounding box center [433, 343] width 11 height 11
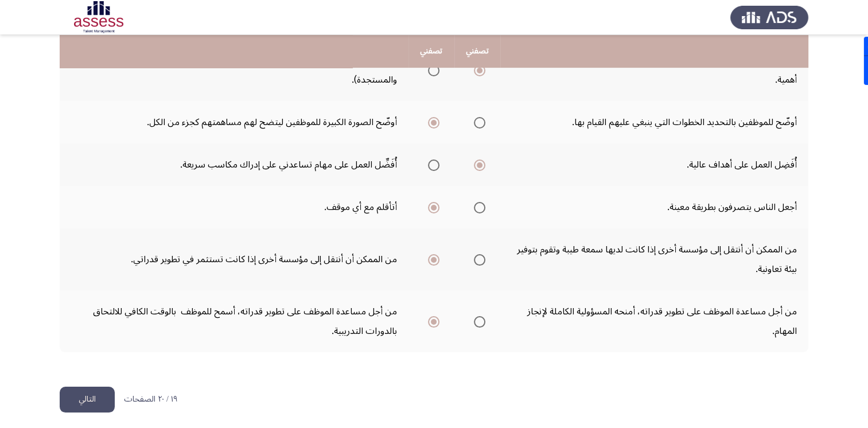
scroll to position [424, 0]
click at [80, 395] on button "التالي" at bounding box center [87, 399] width 55 height 26
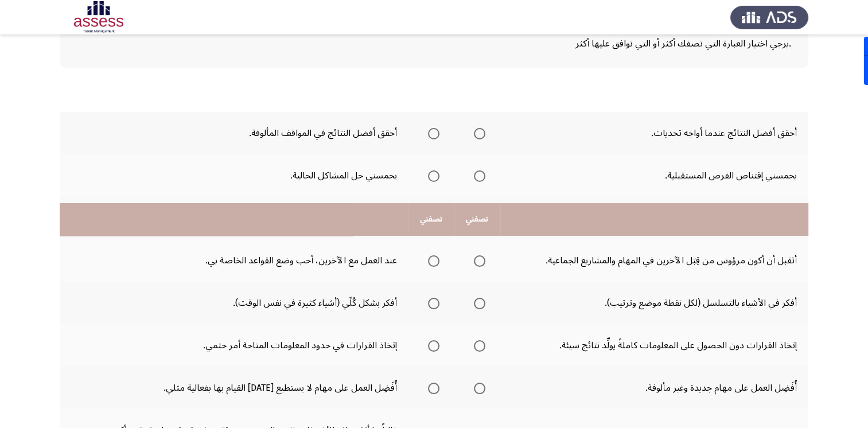
scroll to position [41, 0]
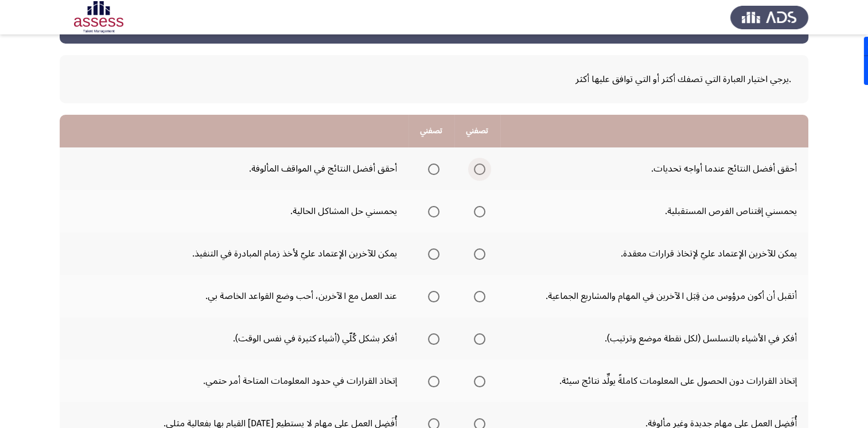
click at [474, 169] on span "Select an option" at bounding box center [479, 168] width 11 height 11
click at [474, 169] on input "Select an option" at bounding box center [479, 168] width 11 height 11
click at [476, 214] on span "Select an option" at bounding box center [479, 211] width 11 height 11
click at [476, 214] on input "Select an option" at bounding box center [479, 211] width 11 height 11
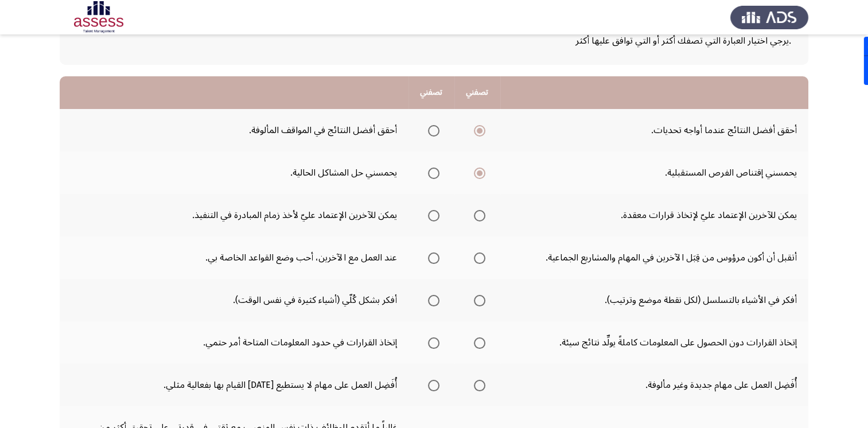
scroll to position [99, 0]
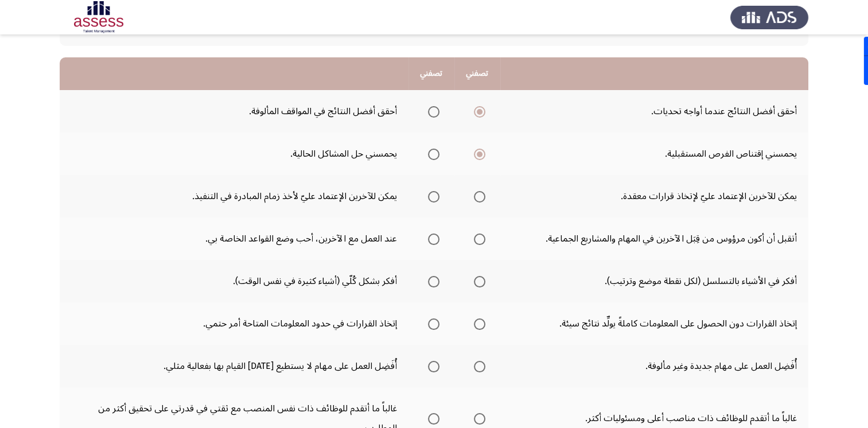
click at [434, 200] on span "Select an option" at bounding box center [433, 196] width 11 height 11
click at [434, 200] on input "Select an option" at bounding box center [433, 196] width 11 height 11
click at [428, 236] on span "Select an option" at bounding box center [433, 238] width 11 height 11
click at [428, 236] on input "Select an option" at bounding box center [433, 238] width 11 height 11
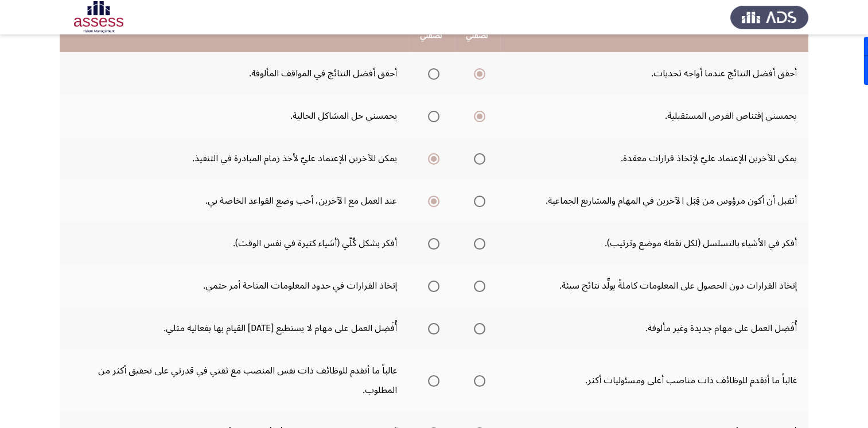
scroll to position [156, 0]
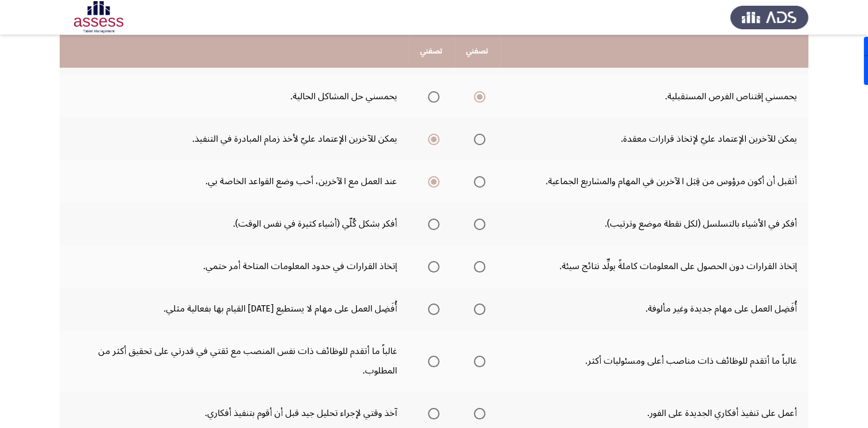
click at [432, 225] on span "Select an option" at bounding box center [433, 223] width 11 height 11
click at [432, 225] on input "Select an option" at bounding box center [433, 223] width 11 height 11
click at [433, 261] on span "Select an option" at bounding box center [433, 266] width 11 height 11
click at [433, 261] on input "Select an option" at bounding box center [433, 266] width 11 height 11
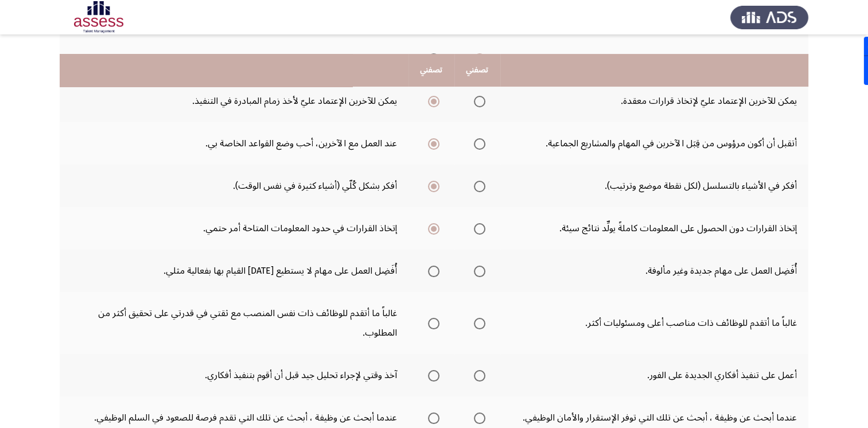
scroll to position [213, 0]
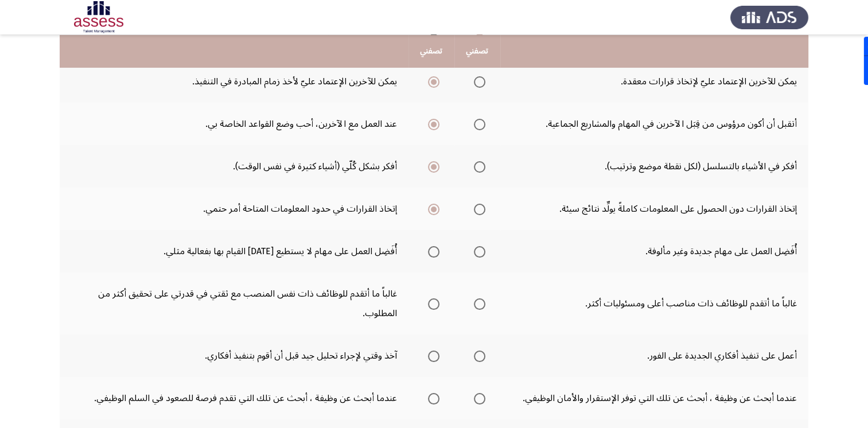
click at [477, 251] on span "Select an option" at bounding box center [479, 251] width 11 height 11
click at [477, 251] on input "Select an option" at bounding box center [479, 251] width 11 height 11
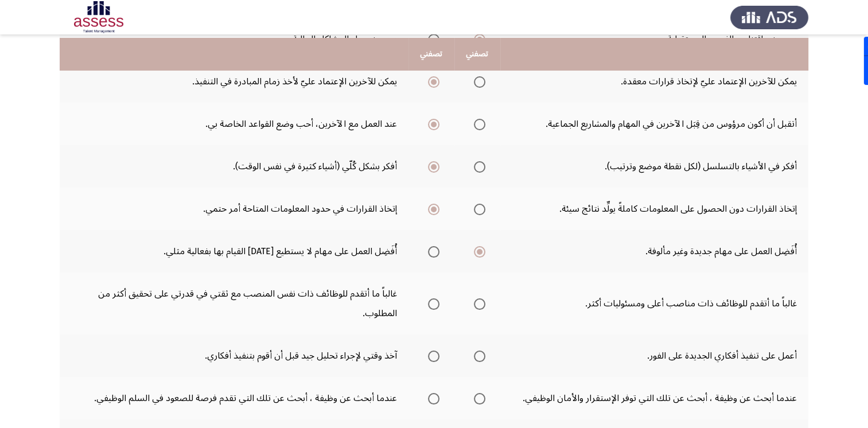
scroll to position [271, 0]
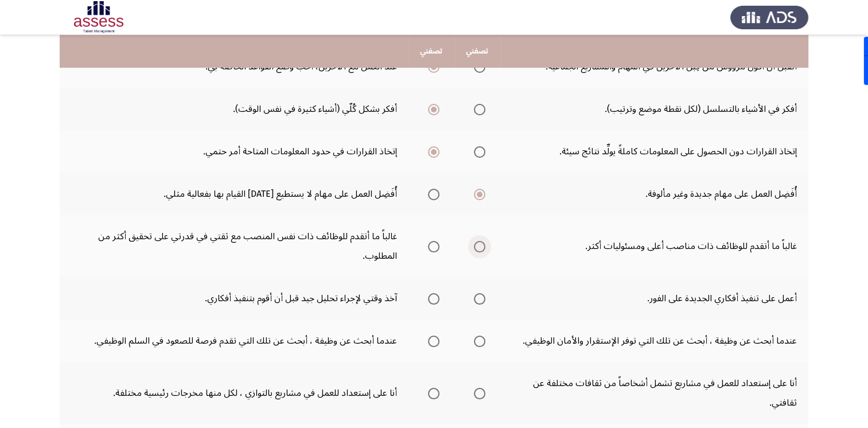
click at [479, 242] on span "Select an option" at bounding box center [479, 246] width 11 height 11
click at [479, 242] on input "Select an option" at bounding box center [479, 246] width 11 height 11
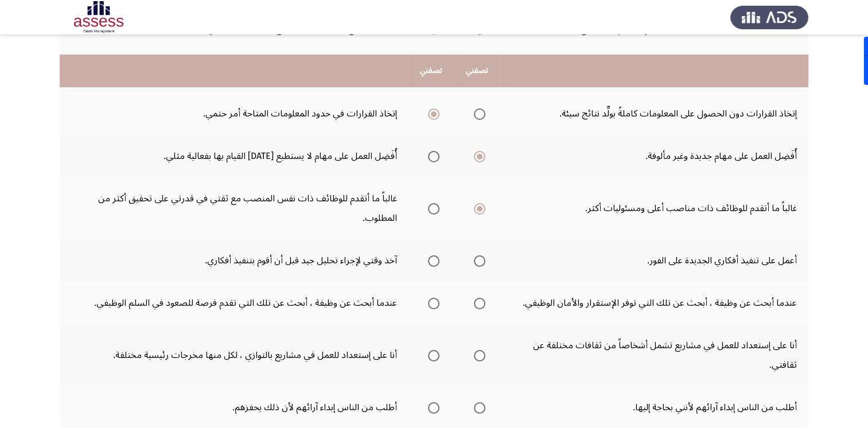
scroll to position [328, 0]
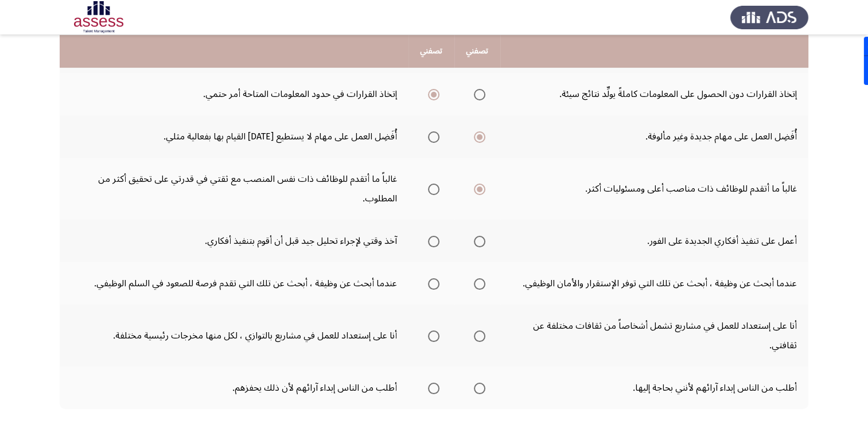
click at [427, 242] on label "Select an option" at bounding box center [431, 241] width 16 height 11
click at [428, 242] on input "Select an option" at bounding box center [433, 241] width 11 height 11
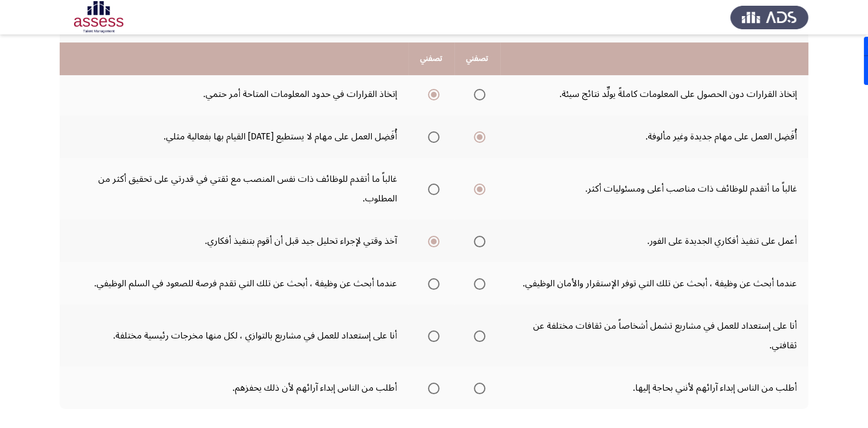
scroll to position [385, 0]
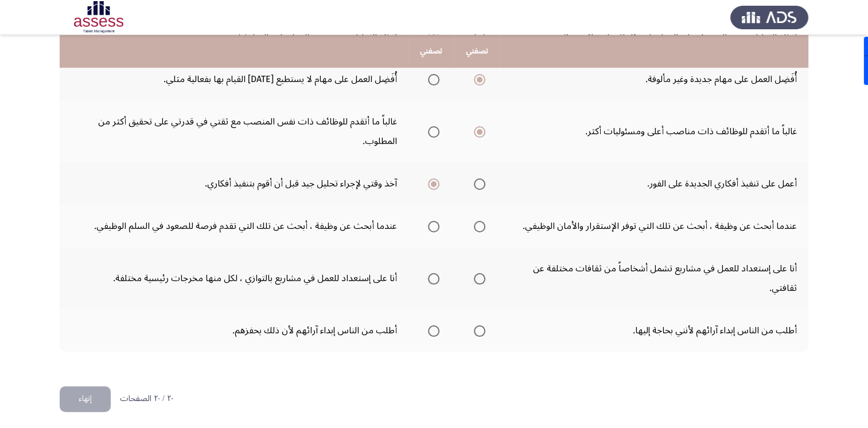
click at [436, 226] on span "Select an option" at bounding box center [433, 226] width 11 height 11
click at [436, 226] on input "Select an option" at bounding box center [433, 226] width 11 height 11
click at [435, 331] on span "Select an option" at bounding box center [433, 330] width 11 height 11
click at [435, 331] on input "Select an option" at bounding box center [433, 330] width 11 height 11
click at [481, 279] on span "Select an option" at bounding box center [479, 278] width 11 height 11
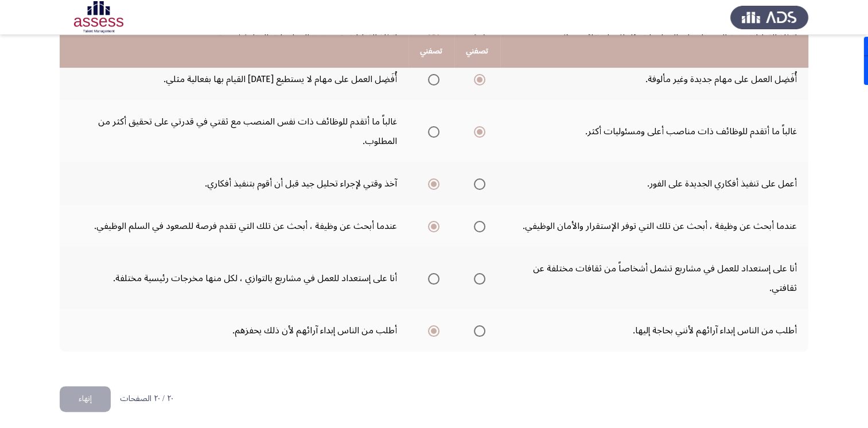
click at [481, 279] on input "Select an option" at bounding box center [479, 278] width 11 height 11
click at [89, 396] on button "إنهاء" at bounding box center [85, 399] width 51 height 26
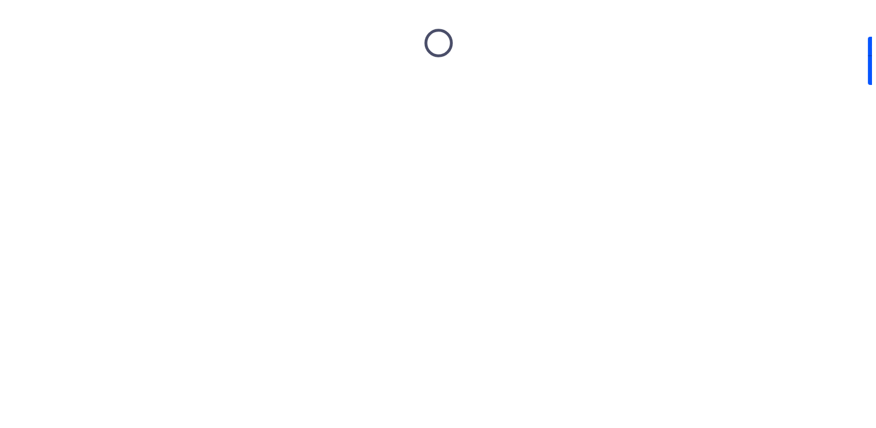
scroll to position [0, 0]
